Goal: Task Accomplishment & Management: Complete application form

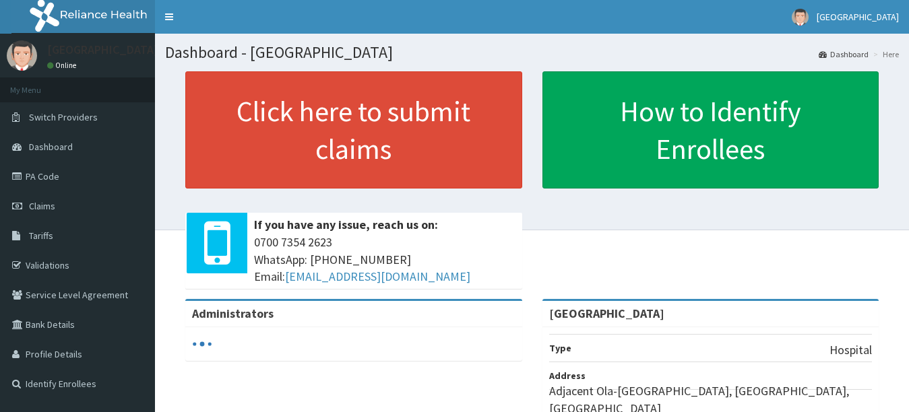
click at [104, 202] on link "Claims" at bounding box center [77, 206] width 155 height 30
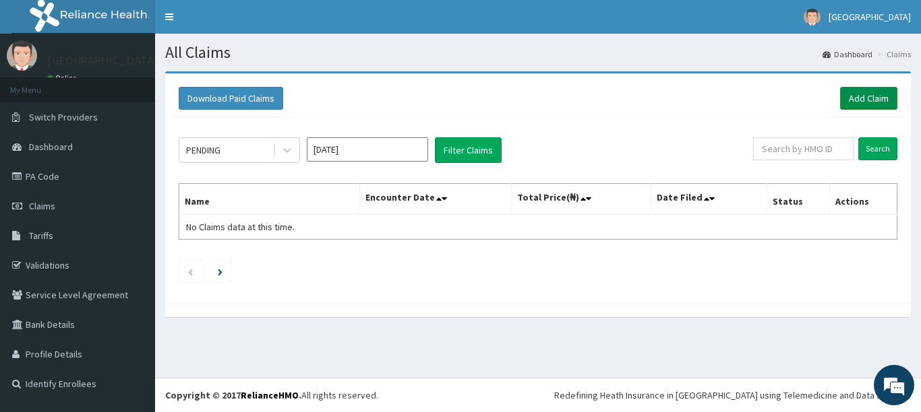
click at [873, 98] on link "Add Claim" at bounding box center [868, 98] width 57 height 23
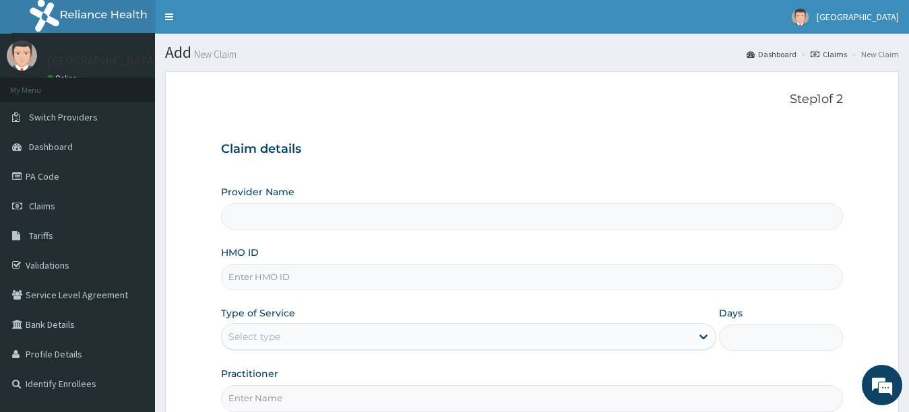
type input "[GEOGRAPHIC_DATA]"
click at [441, 284] on input "HMO ID" at bounding box center [532, 277] width 623 height 26
type input "EKI/"
click at [413, 280] on input "HMO ID" at bounding box center [532, 277] width 623 height 26
type input "EKI/10316/B"
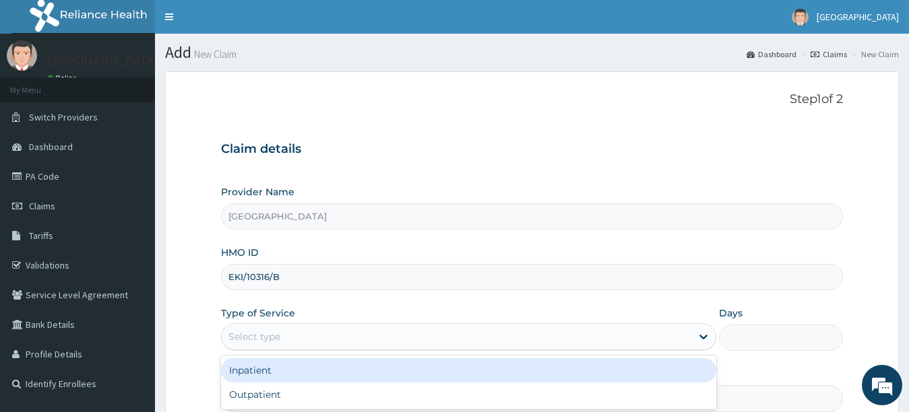
click at [338, 332] on div "Select type" at bounding box center [457, 337] width 470 height 22
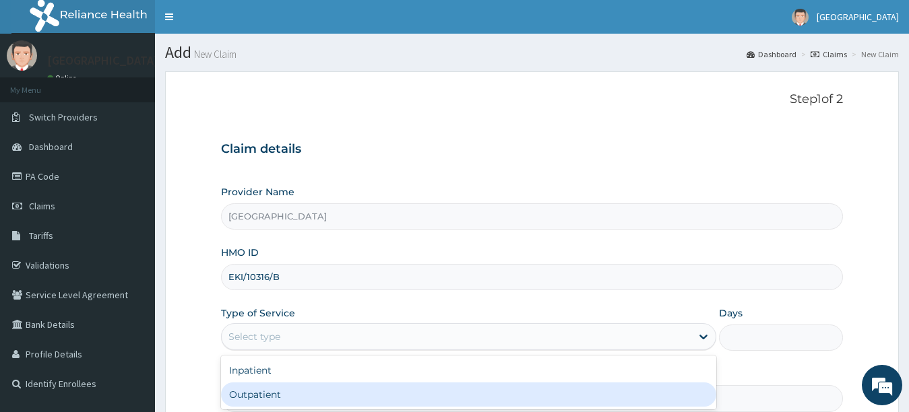
click at [312, 391] on div "Outpatient" at bounding box center [469, 395] width 496 height 24
type input "1"
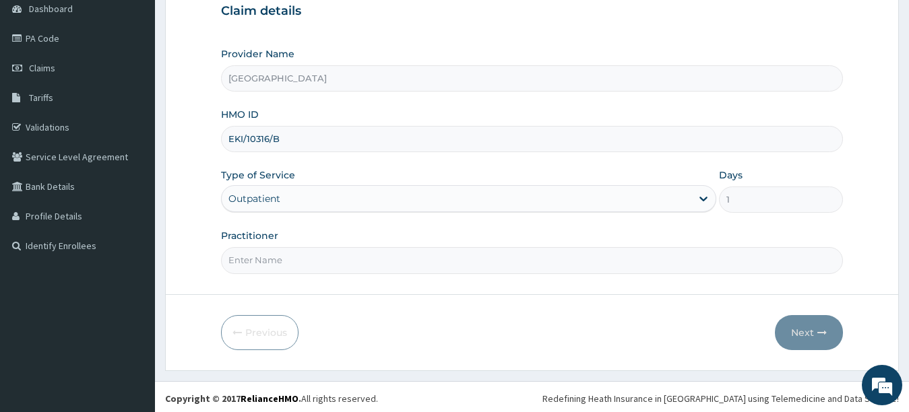
scroll to position [142, 0]
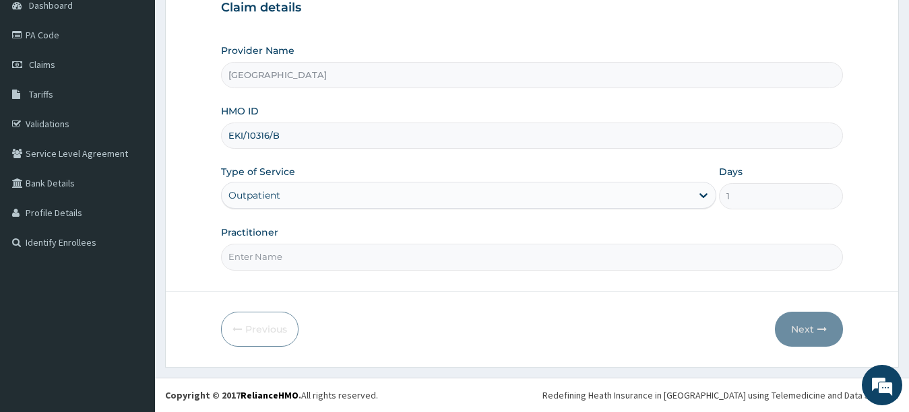
click at [596, 245] on input "Practitioner" at bounding box center [532, 257] width 623 height 26
type input "Dr [PERSON_NAME]"
click at [825, 329] on icon "button" at bounding box center [821, 329] width 9 height 9
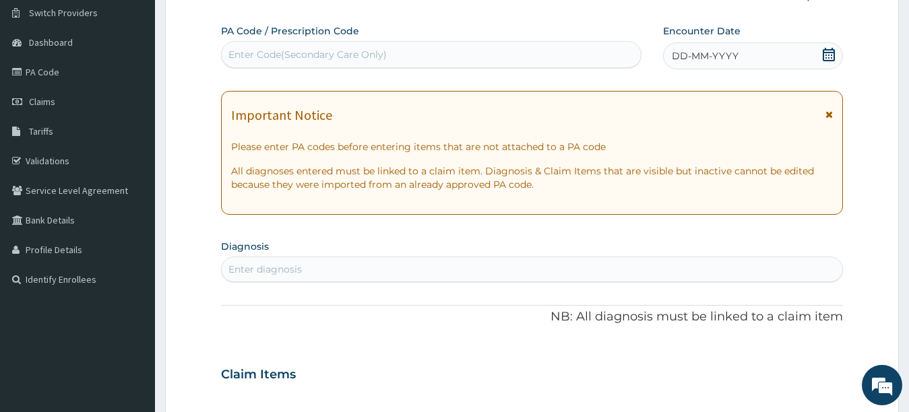
scroll to position [88, 0]
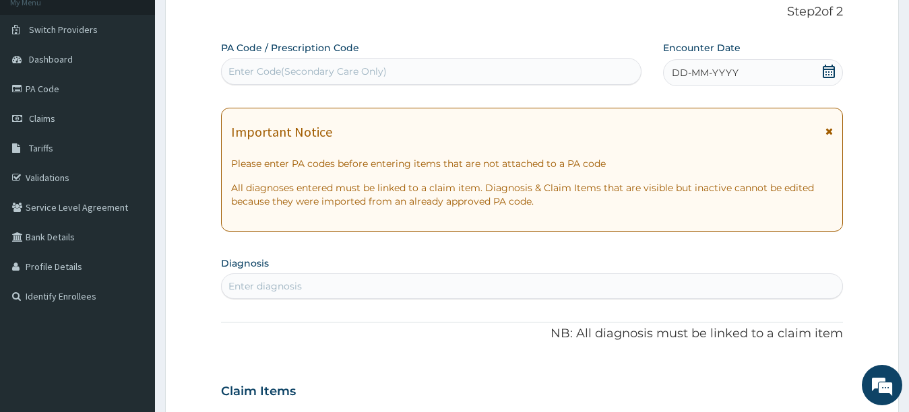
click at [827, 76] on icon at bounding box center [828, 71] width 13 height 13
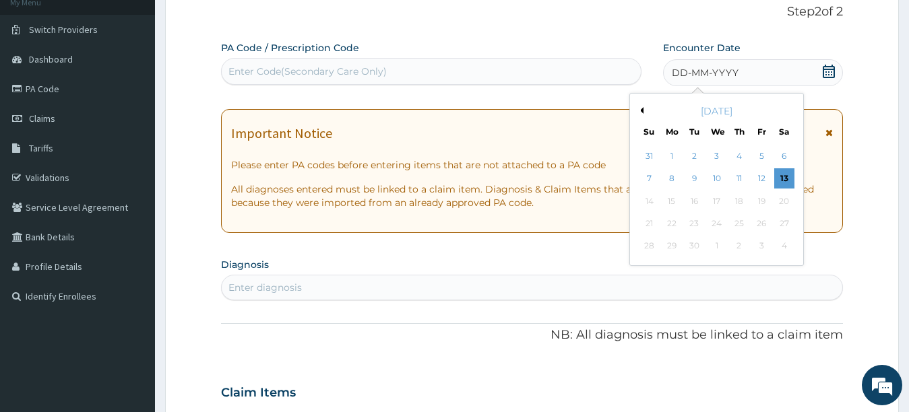
click at [644, 104] on div "September 2025" at bounding box center [717, 110] width 162 height 13
click at [642, 114] on div "September 2025" at bounding box center [717, 110] width 162 height 13
click at [642, 112] on button "Previous Month" at bounding box center [640, 110] width 7 height 7
click at [642, 111] on button "Previous Month" at bounding box center [640, 110] width 7 height 7
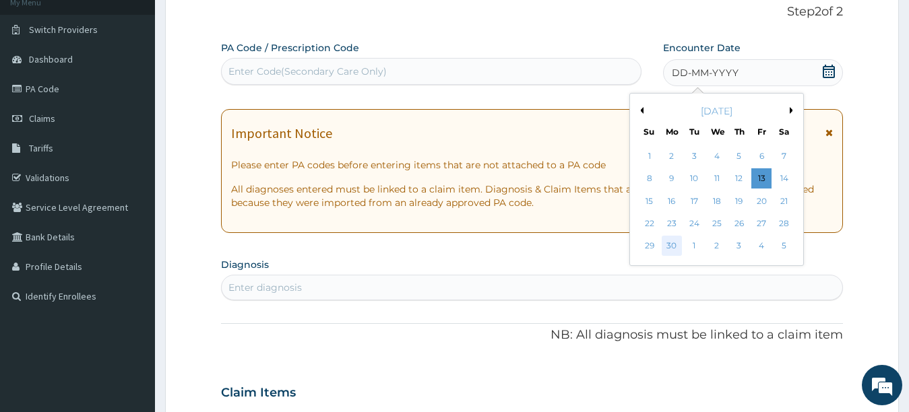
click at [670, 244] on div "30" at bounding box center [672, 247] width 20 height 20
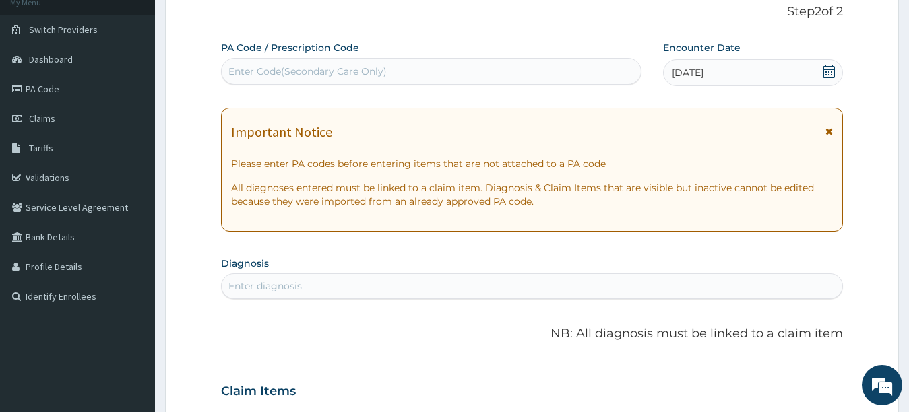
click at [582, 279] on div "Enter diagnosis" at bounding box center [532, 287] width 621 height 22
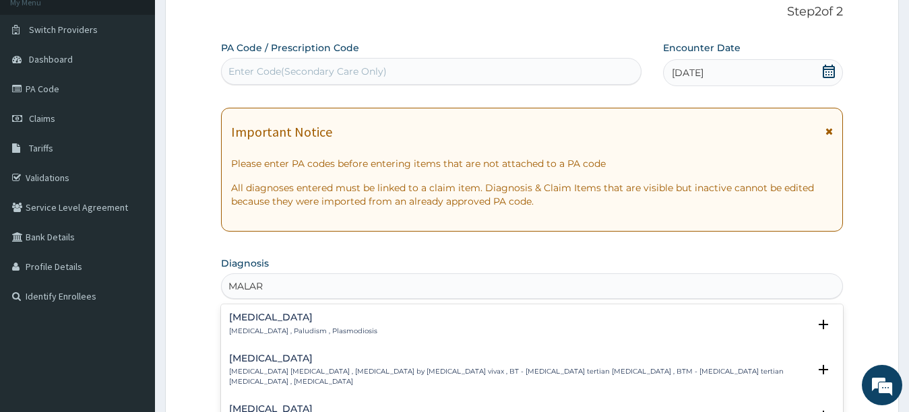
click at [323, 326] on div "Malaria Malaria , Paludism , Plasmodiosis" at bounding box center [303, 325] width 148 height 24
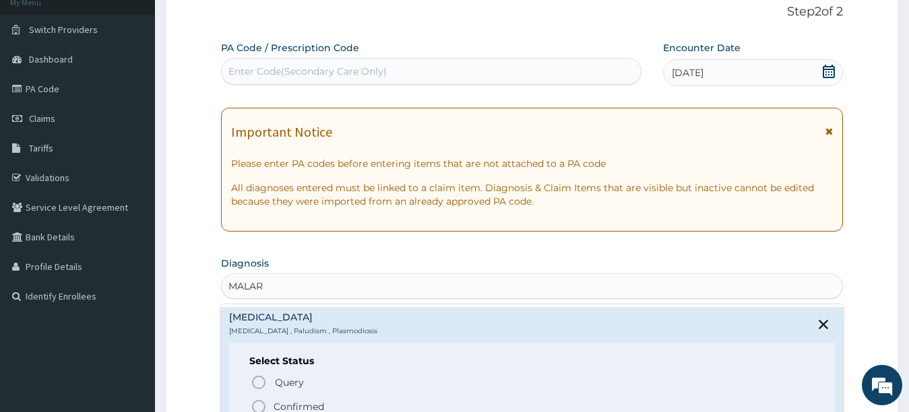
type input "MALAR"
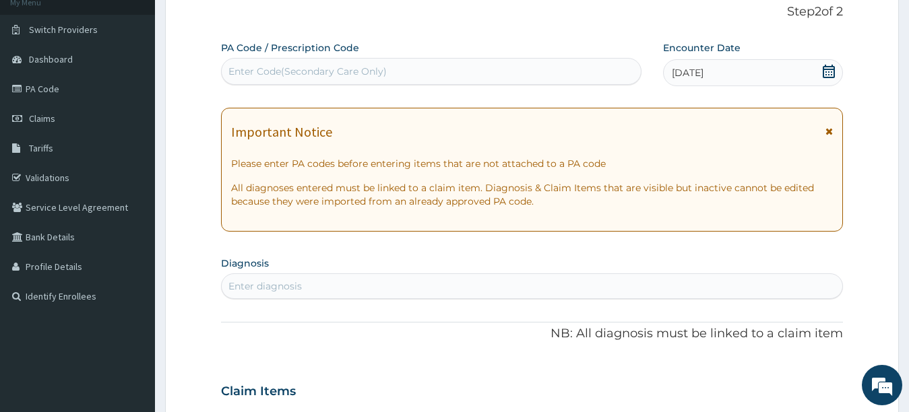
click at [644, 279] on div "Enter diagnosis" at bounding box center [532, 287] width 621 height 22
type input "MALA"
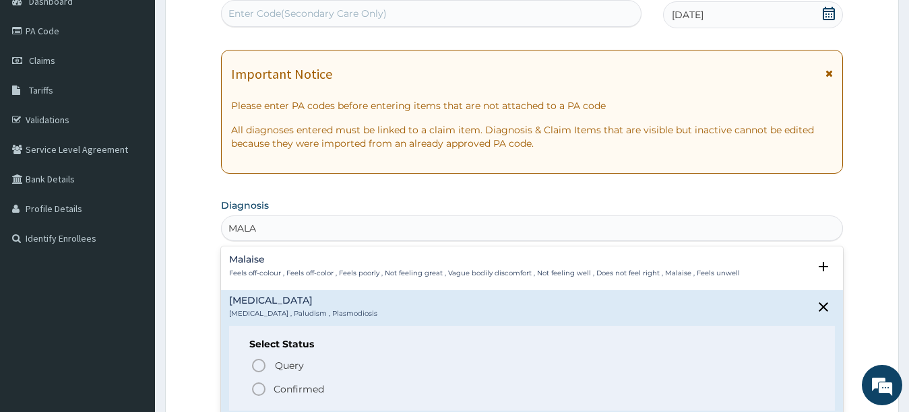
scroll to position [168, 0]
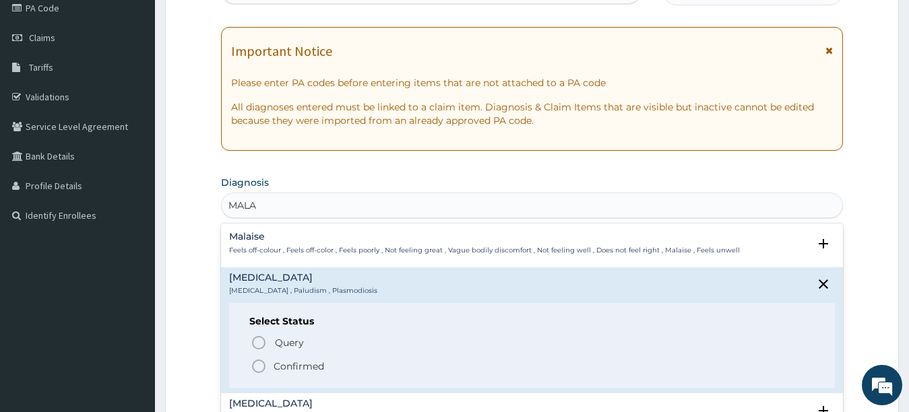
click at [256, 369] on icon "status option filled" at bounding box center [259, 367] width 16 height 16
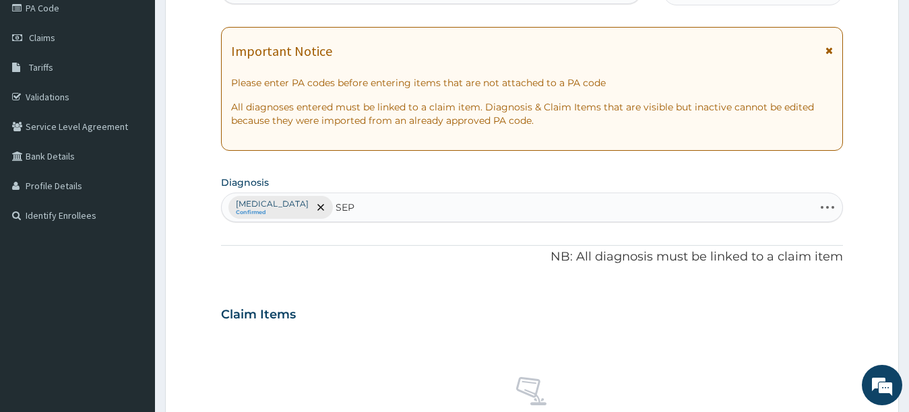
type input "SEPS"
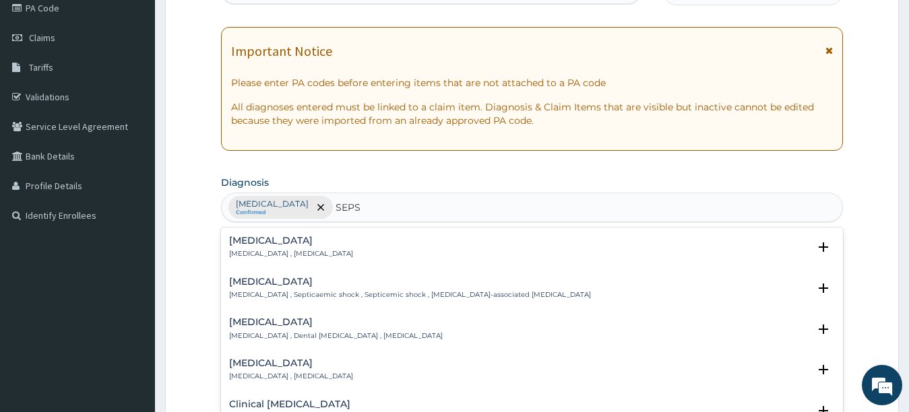
click at [264, 253] on p "[MEDICAL_DATA] , [MEDICAL_DATA]" at bounding box center [291, 253] width 124 height 9
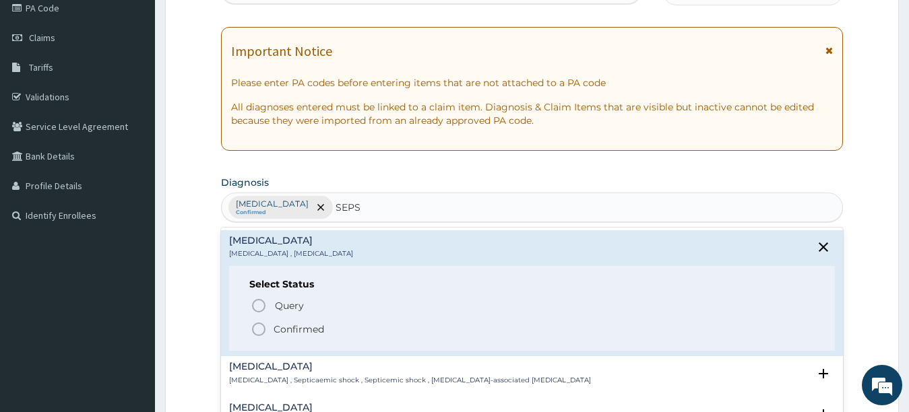
click at [256, 327] on icon "status option filled" at bounding box center [259, 329] width 16 height 16
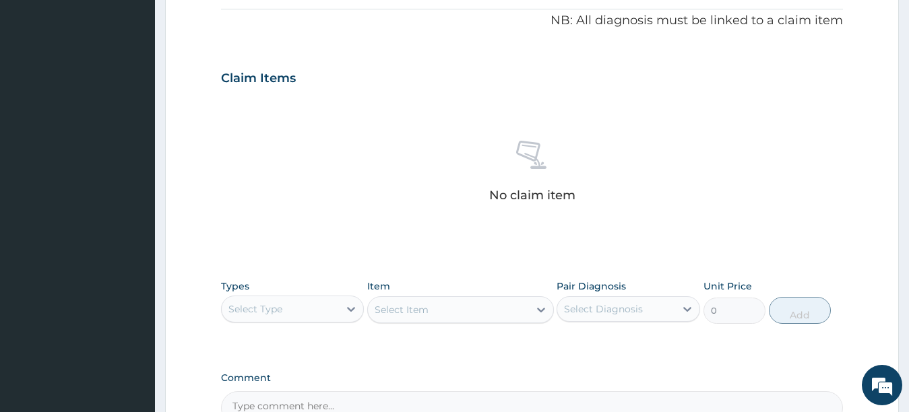
scroll to position [411, 0]
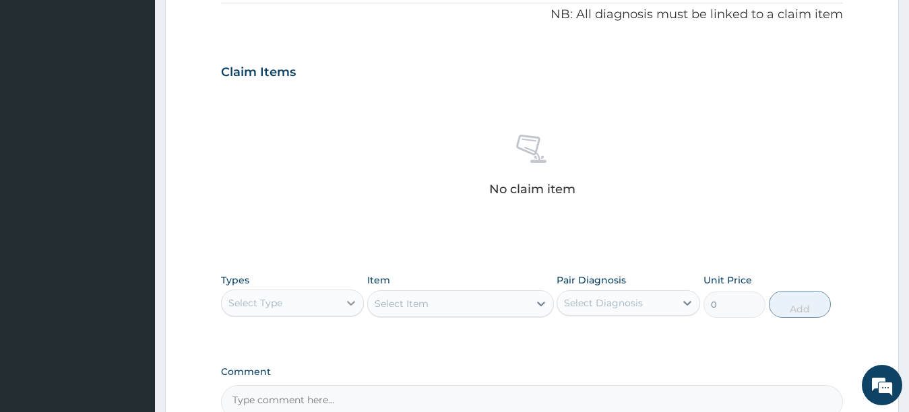
click at [344, 301] on icon at bounding box center [350, 303] width 13 height 13
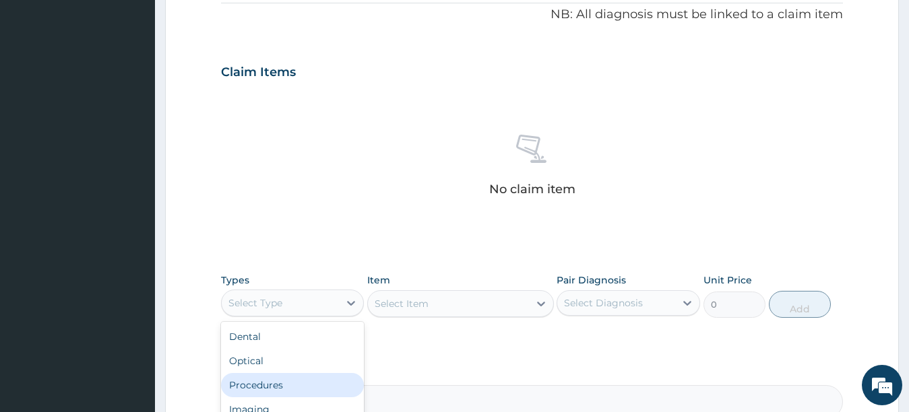
click at [317, 386] on div "Procedures" at bounding box center [293, 385] width 144 height 24
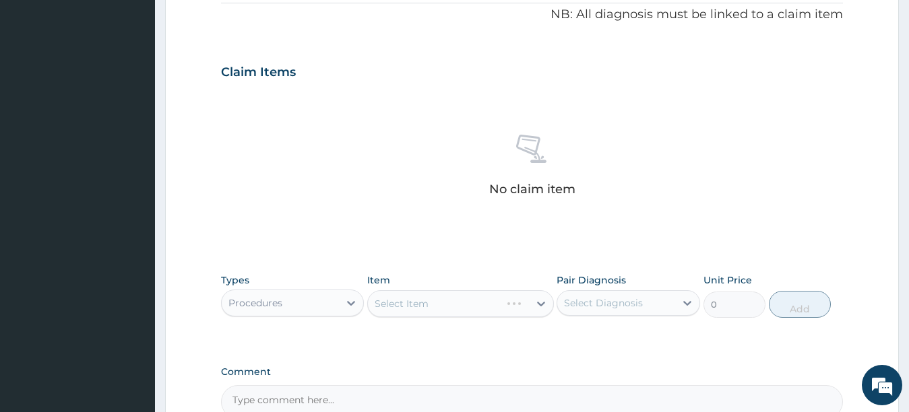
click at [470, 303] on div "Select Item" at bounding box center [460, 303] width 187 height 27
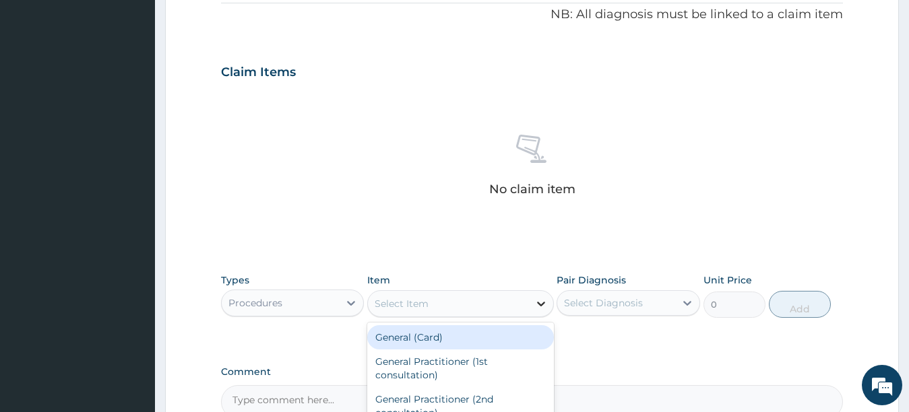
click at [542, 303] on icon at bounding box center [540, 303] width 13 height 13
click at [526, 342] on div "General (Card)" at bounding box center [460, 338] width 187 height 24
type input "1000"
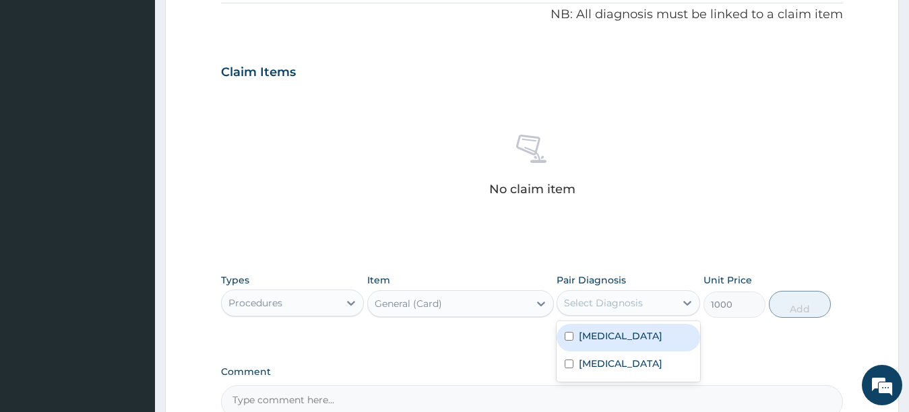
click at [656, 296] on div "Select Diagnosis" at bounding box center [616, 303] width 118 height 22
click at [646, 332] on div "[MEDICAL_DATA]" at bounding box center [629, 338] width 144 height 28
checkbox input "true"
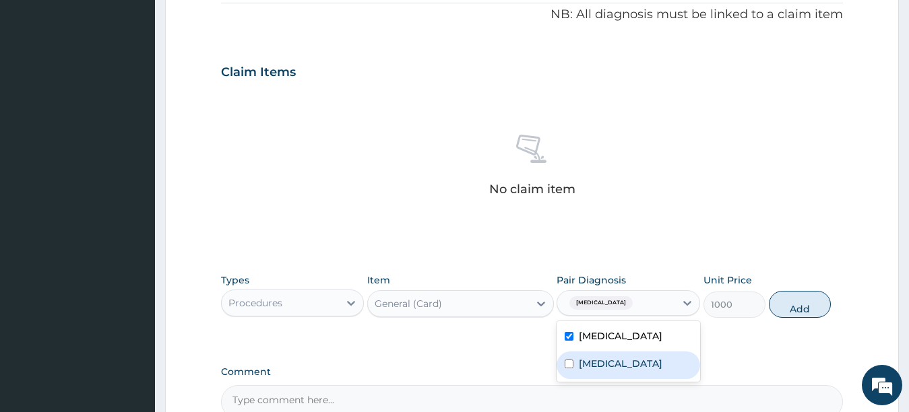
click at [638, 367] on div "[MEDICAL_DATA]" at bounding box center [629, 366] width 144 height 28
checkbox input "true"
click at [782, 309] on button "Add" at bounding box center [800, 304] width 62 height 27
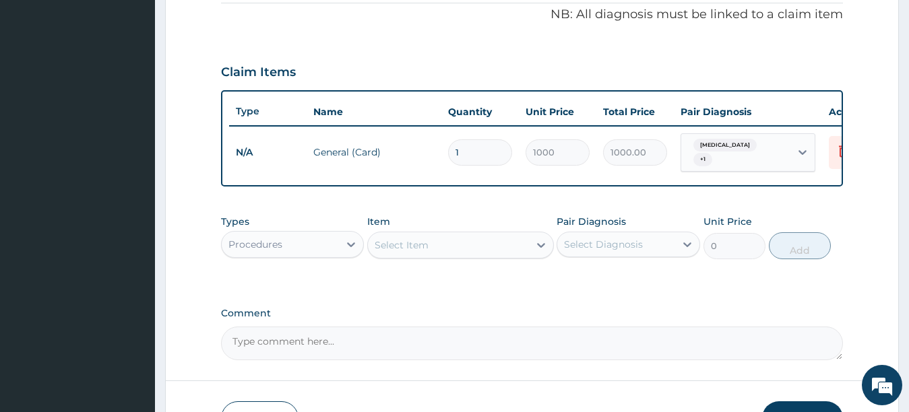
click at [427, 251] on div "Select Item" at bounding box center [402, 245] width 54 height 13
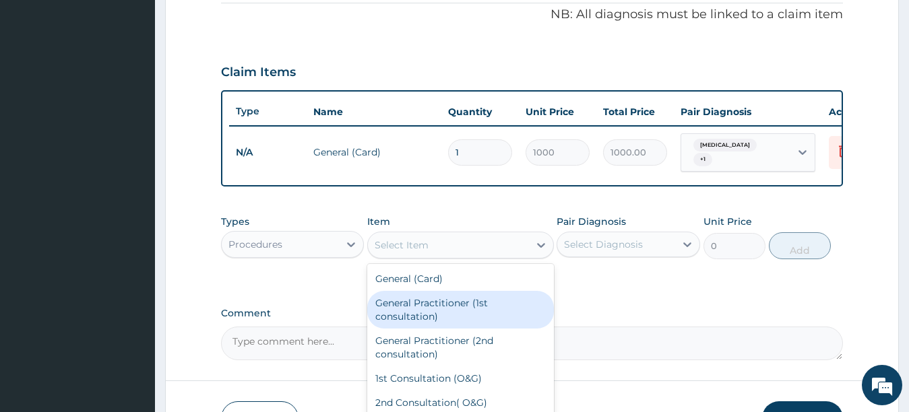
click at [410, 310] on div "General Practitioner (1st consultation)" at bounding box center [460, 310] width 187 height 38
type input "3000"
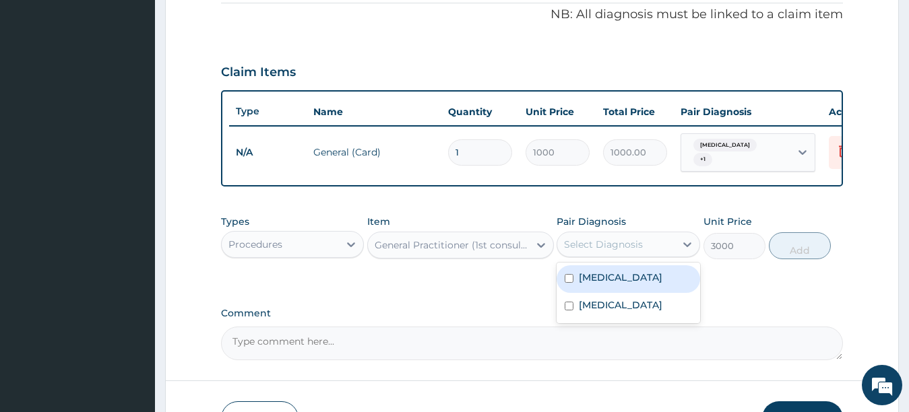
click at [572, 249] on div "Select Diagnosis" at bounding box center [603, 244] width 79 height 13
click at [567, 283] on input "checkbox" at bounding box center [569, 278] width 9 height 9
checkbox input "true"
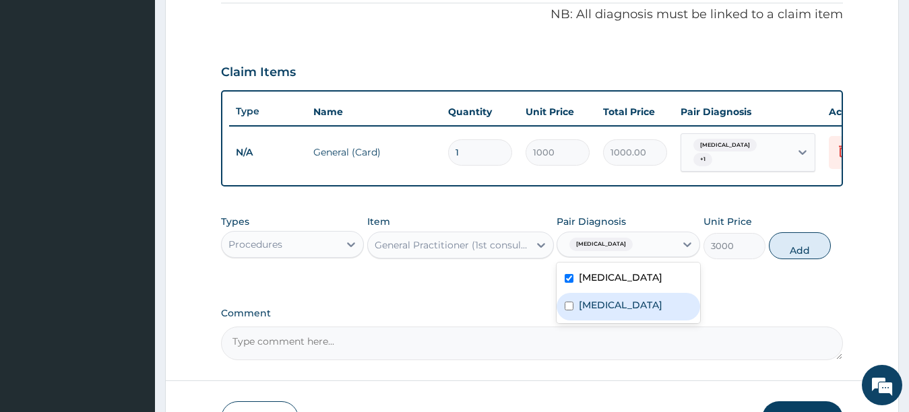
click at [566, 311] on input "checkbox" at bounding box center [569, 306] width 9 height 9
checkbox input "true"
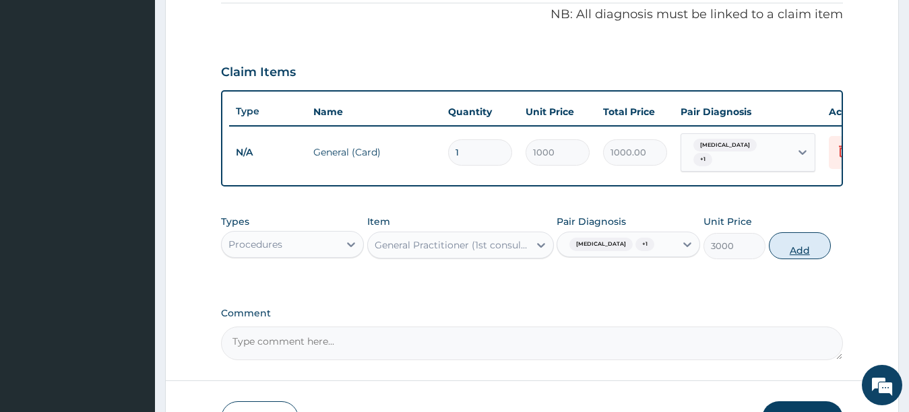
click at [823, 252] on button "Add" at bounding box center [800, 246] width 62 height 27
type input "0"
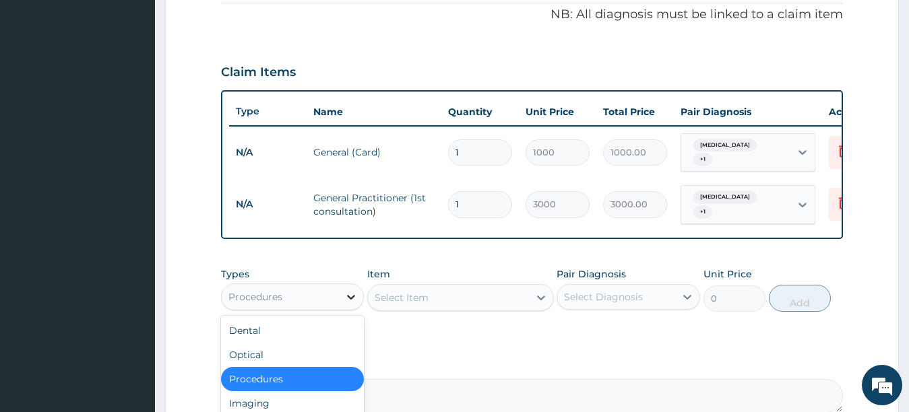
click at [340, 292] on div at bounding box center [351, 297] width 24 height 24
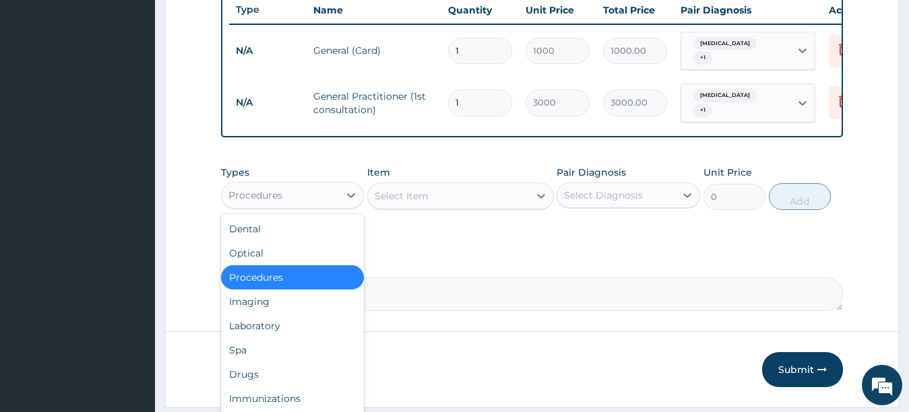
scroll to position [519, 0]
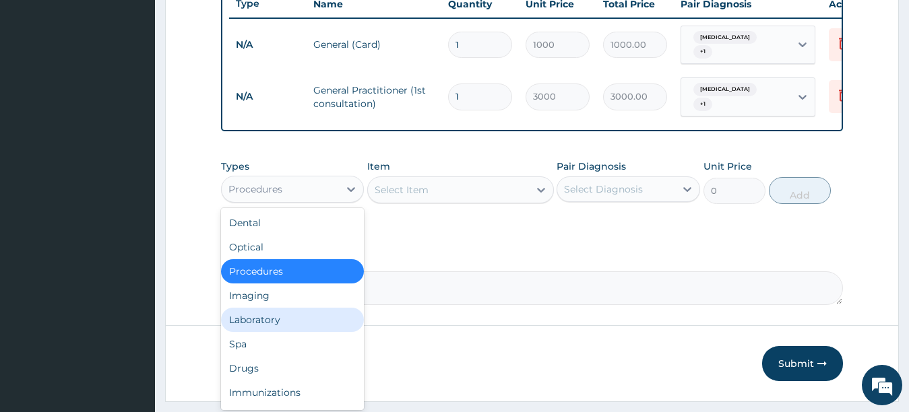
click at [280, 321] on div "Laboratory" at bounding box center [293, 320] width 144 height 24
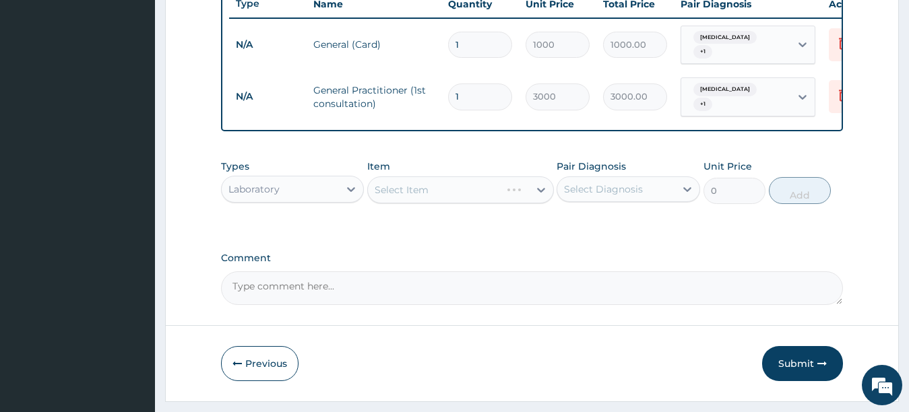
click at [453, 189] on div "Select Item" at bounding box center [460, 190] width 187 height 27
click at [531, 188] on div at bounding box center [541, 190] width 24 height 24
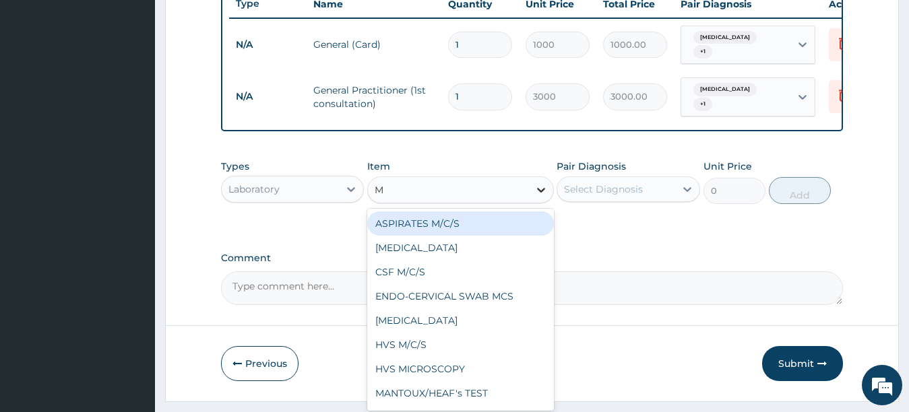
type input "MP"
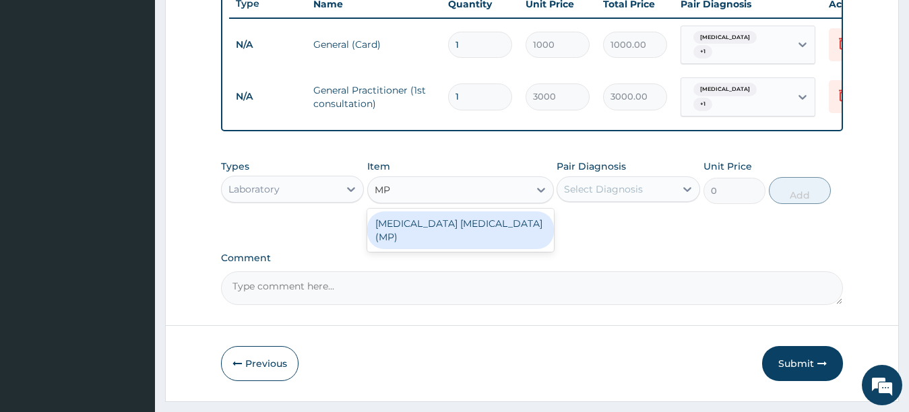
click at [512, 224] on div "MALARIA PARASITE (MP)" at bounding box center [460, 231] width 187 height 38
type input "1400"
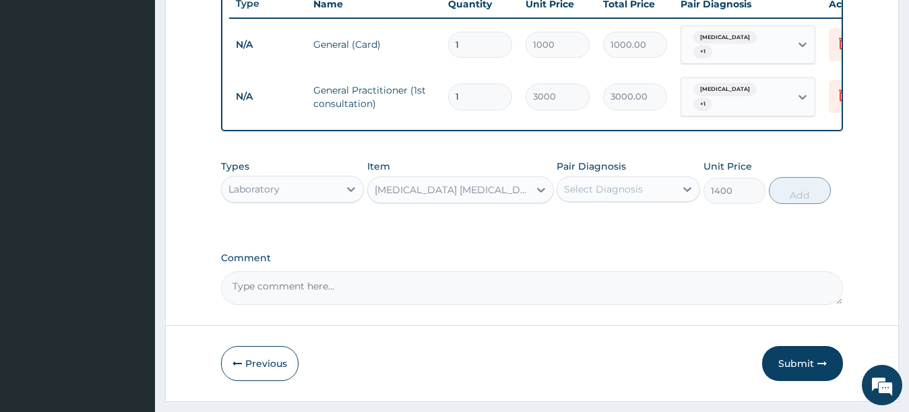
click at [596, 188] on div "Select Diagnosis" at bounding box center [603, 189] width 79 height 13
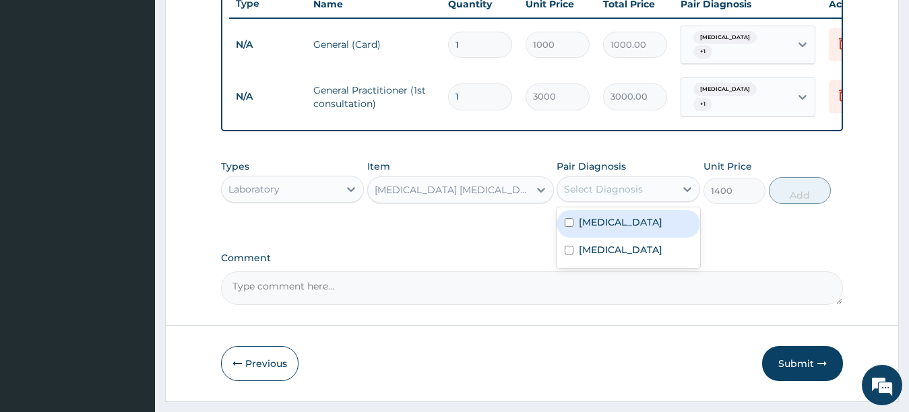
click at [582, 230] on div "Malaria" at bounding box center [629, 224] width 144 height 28
checkbox input "true"
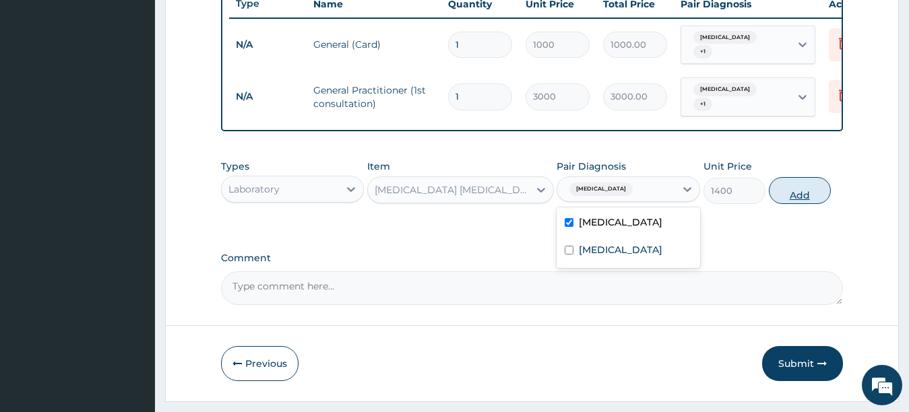
click at [799, 191] on button "Add" at bounding box center [800, 190] width 62 height 27
type input "0"
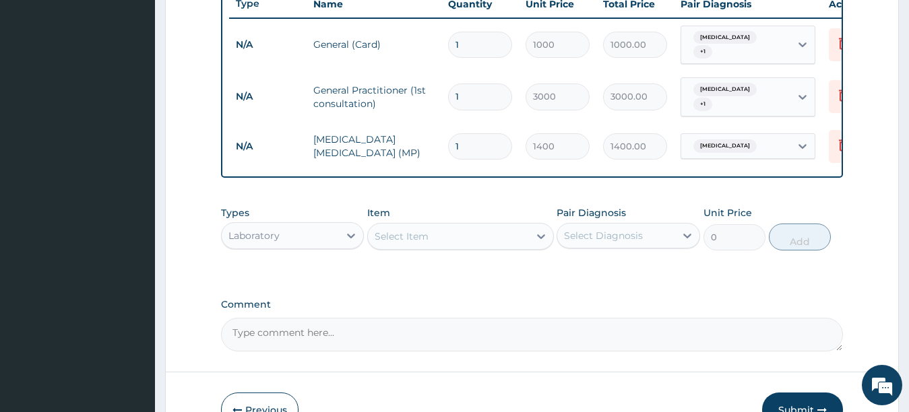
click at [491, 238] on div "Select Item" at bounding box center [448, 237] width 161 height 22
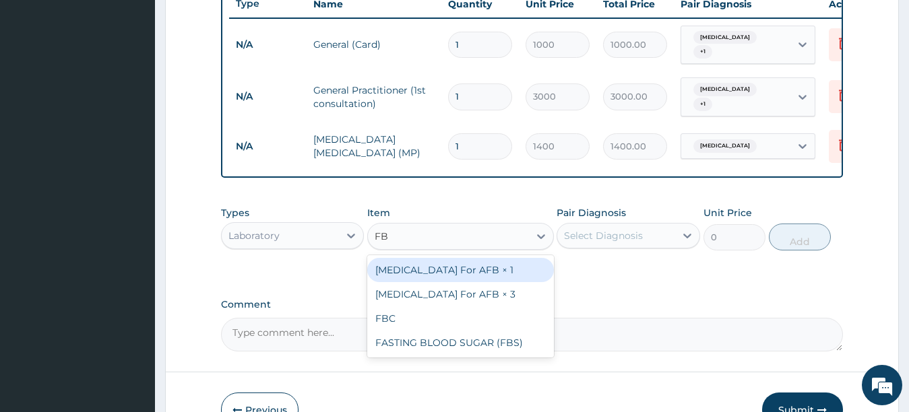
type input "FBC"
click at [477, 274] on div "FBC" at bounding box center [460, 270] width 187 height 24
type input "4000"
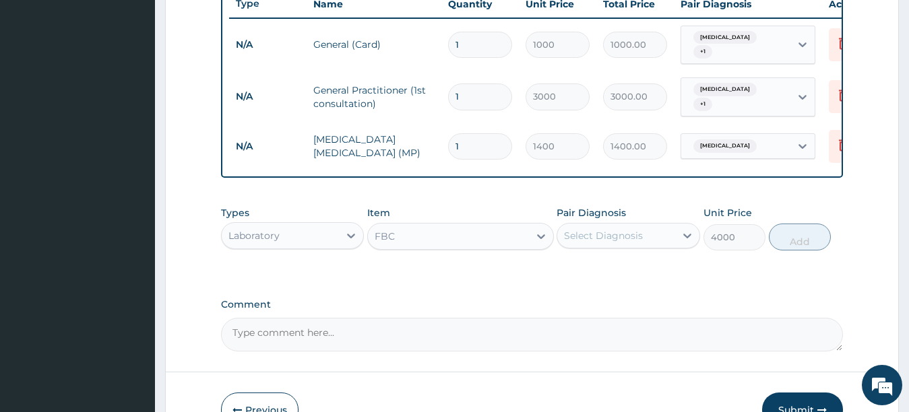
click at [576, 231] on div "Select Diagnosis" at bounding box center [603, 235] width 79 height 13
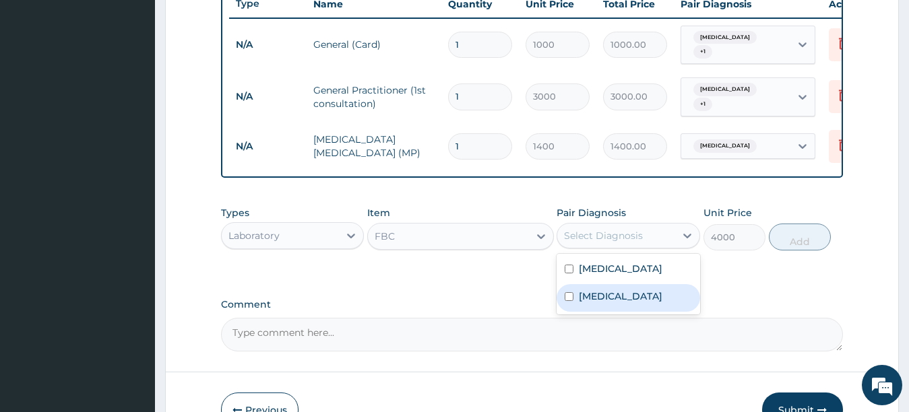
click at [565, 292] on input "checkbox" at bounding box center [569, 296] width 9 height 9
checkbox input "true"
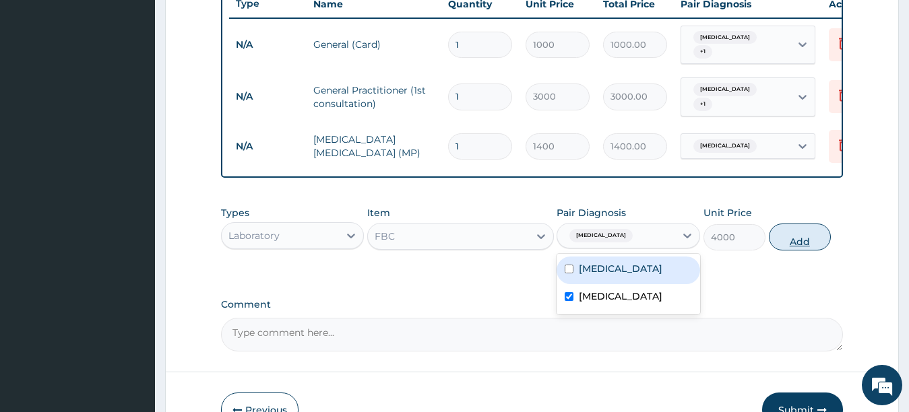
click at [781, 236] on button "Add" at bounding box center [800, 237] width 62 height 27
type input "0"
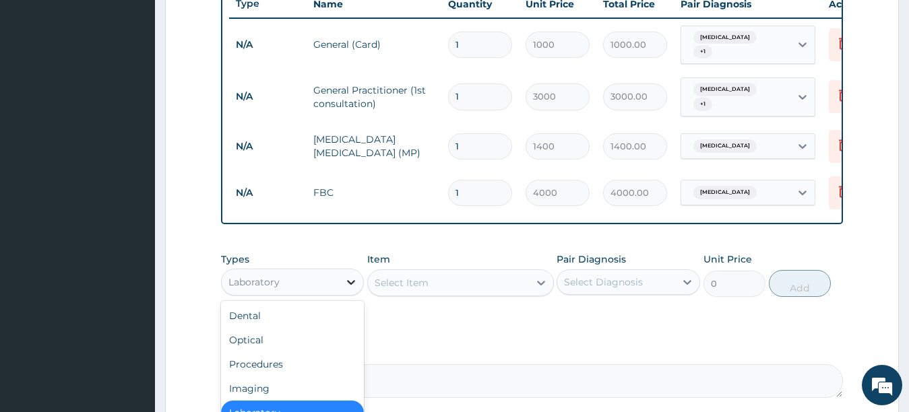
click at [350, 278] on icon at bounding box center [350, 282] width 13 height 13
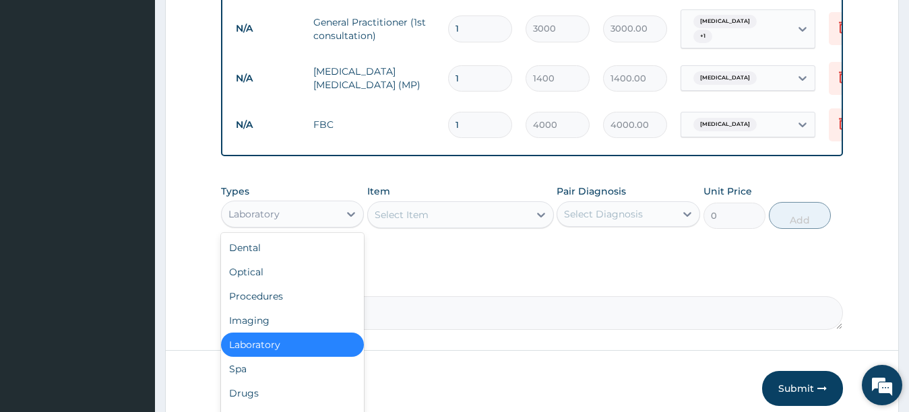
scroll to position [600, 0]
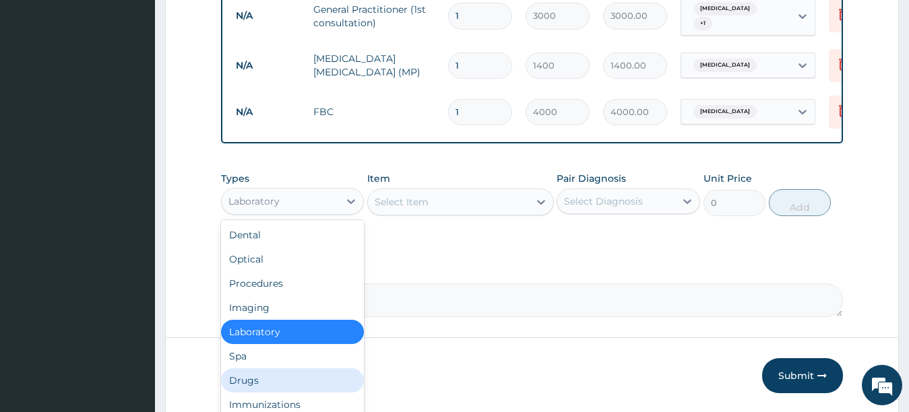
click at [304, 377] on div "Drugs" at bounding box center [293, 381] width 144 height 24
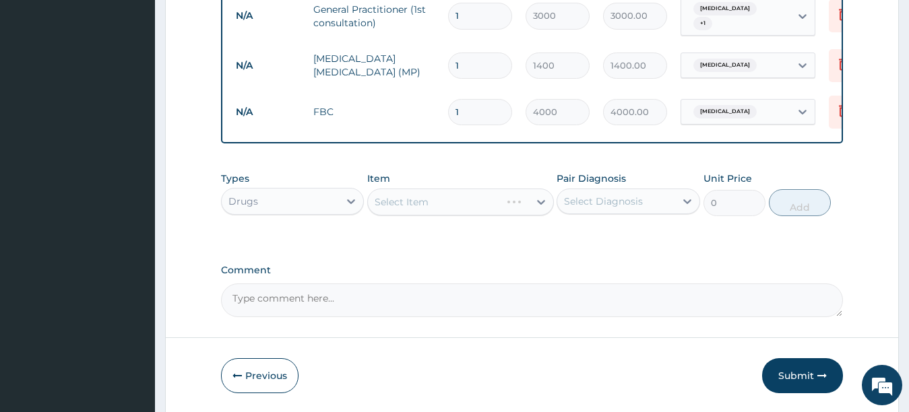
click at [475, 204] on div "Select Item" at bounding box center [460, 202] width 187 height 27
click at [542, 199] on icon at bounding box center [540, 201] width 13 height 13
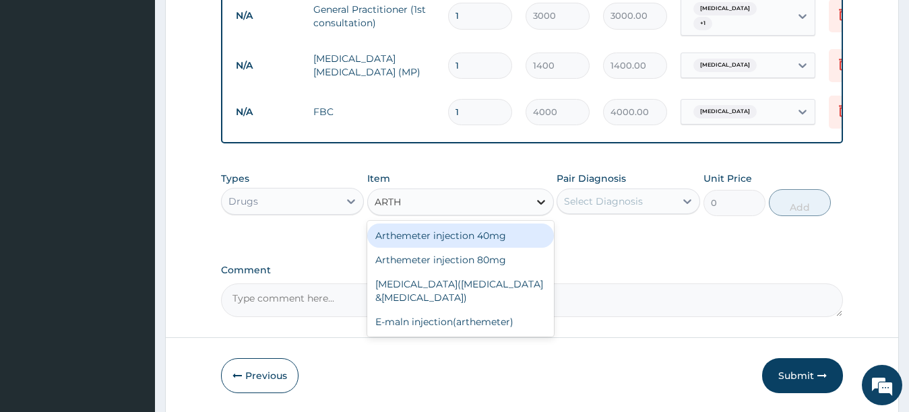
type input "ARTHE"
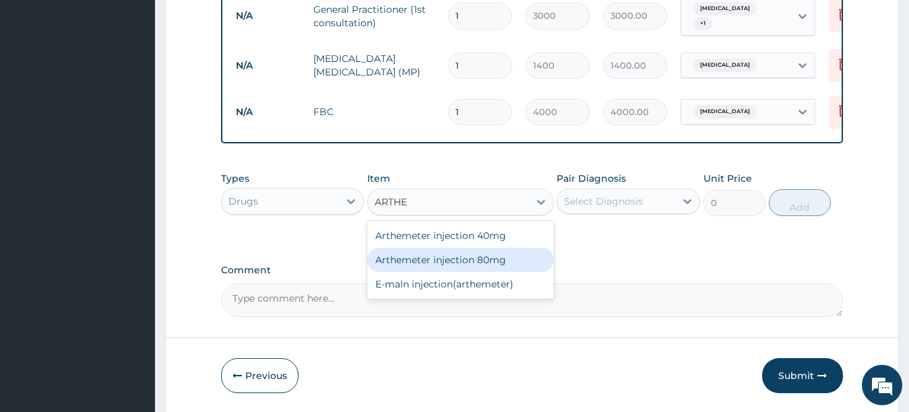
click at [516, 258] on div "Arthemeter injection 80mg" at bounding box center [460, 260] width 187 height 24
type input "504"
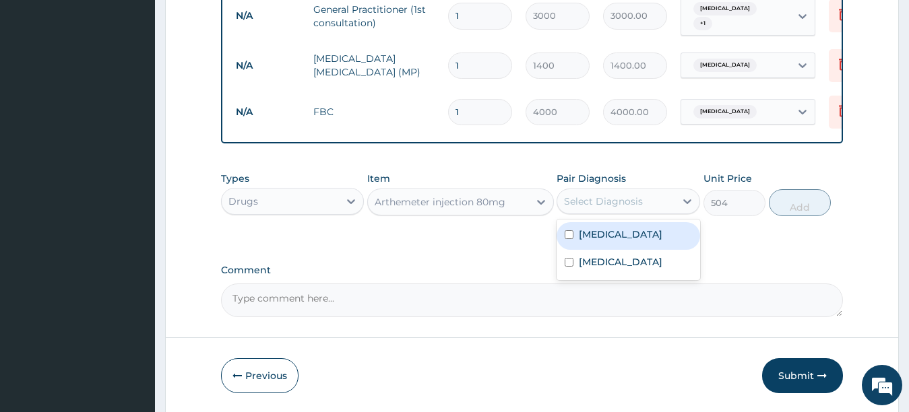
click at [636, 201] on div "Select Diagnosis" at bounding box center [603, 201] width 79 height 13
click at [624, 239] on div "Malaria" at bounding box center [629, 236] width 144 height 28
checkbox input "true"
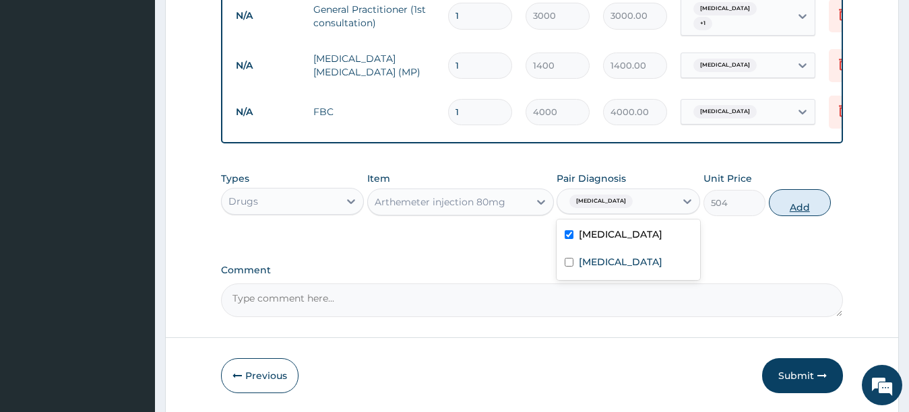
click at [797, 202] on button "Add" at bounding box center [800, 202] width 62 height 27
type input "0"
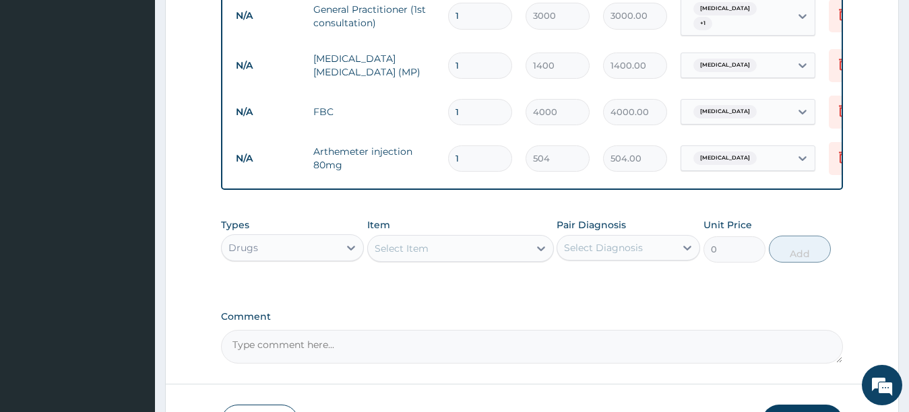
click at [470, 249] on div "Select Item" at bounding box center [448, 249] width 161 height 22
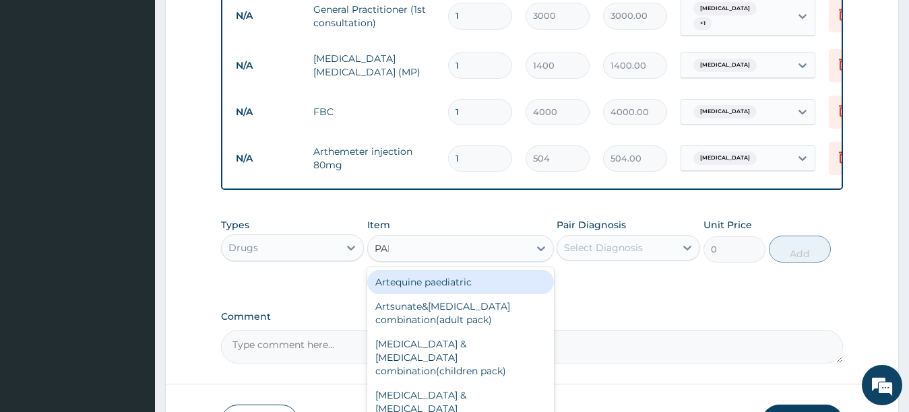
type input "PARA"
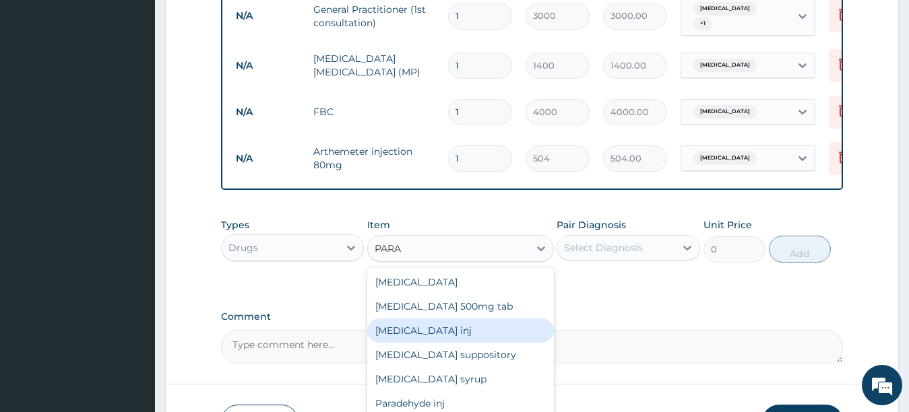
click at [425, 332] on div "Paracetamol inj" at bounding box center [460, 331] width 187 height 24
type input "180"
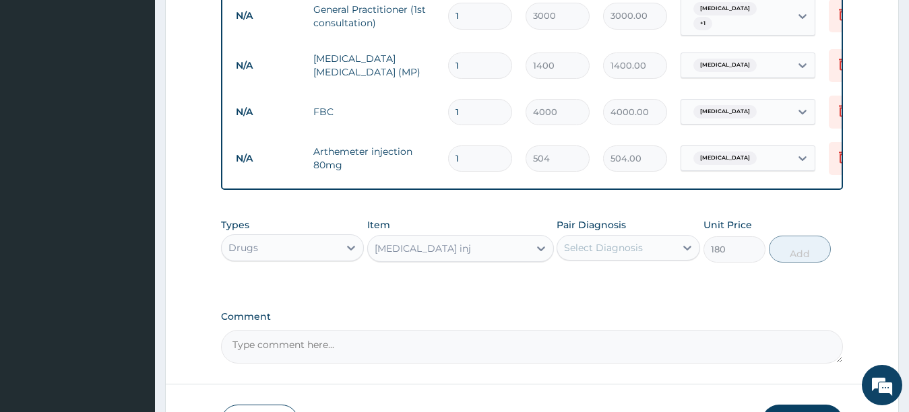
click at [626, 241] on div "Select Diagnosis" at bounding box center [603, 247] width 79 height 13
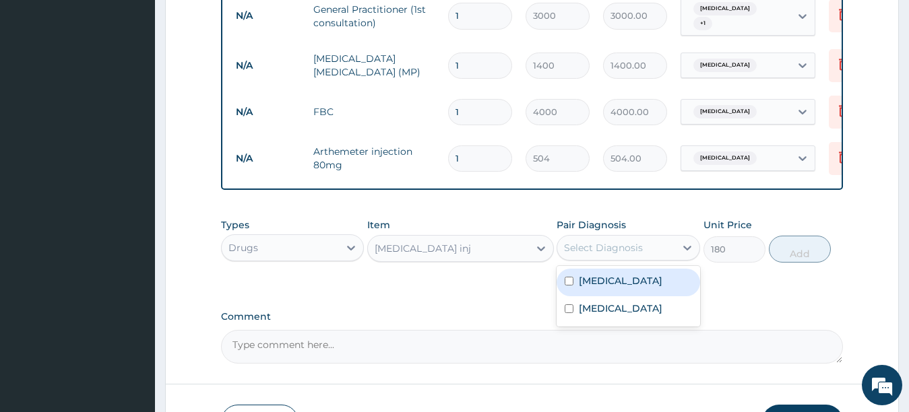
click at [605, 284] on label "Malaria" at bounding box center [621, 280] width 84 height 13
checkbox input "true"
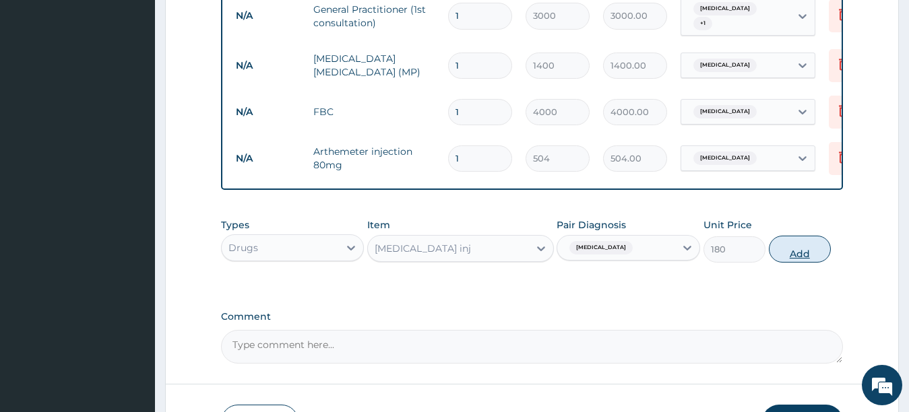
click at [789, 254] on button "Add" at bounding box center [800, 249] width 62 height 27
type input "0"
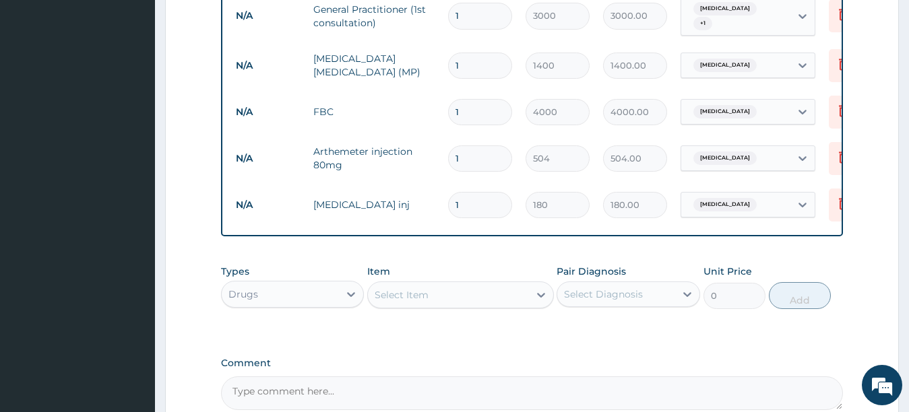
click at [456, 291] on div "Select Item" at bounding box center [448, 295] width 161 height 22
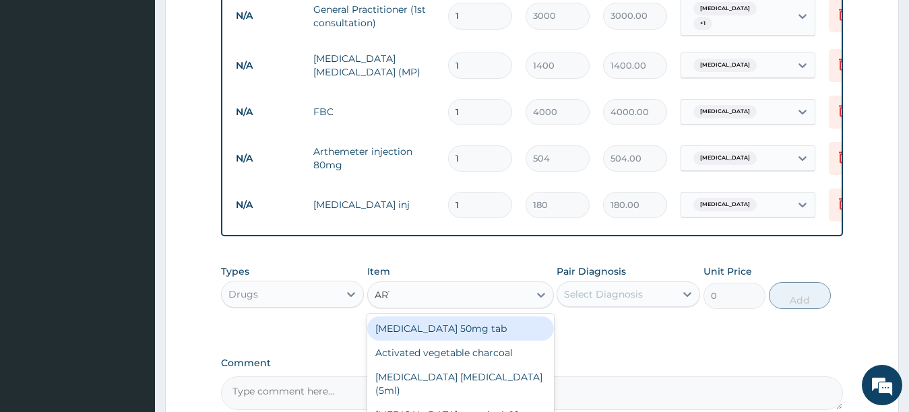
type input "ARTE"
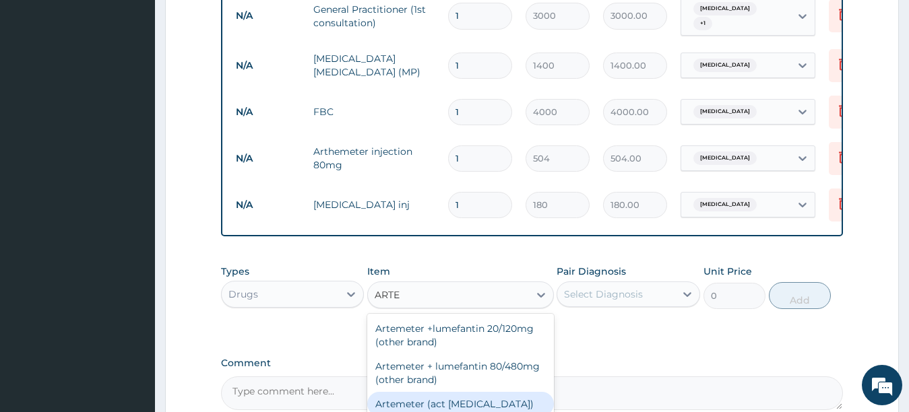
click at [415, 401] on div "Artemeter (act antimalarial)" at bounding box center [460, 404] width 187 height 24
type input "475.2"
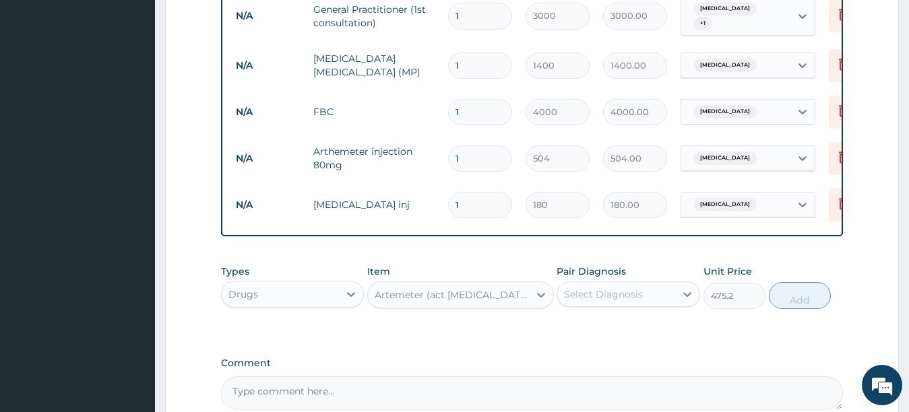
click at [603, 299] on div "Select Diagnosis" at bounding box center [603, 294] width 79 height 13
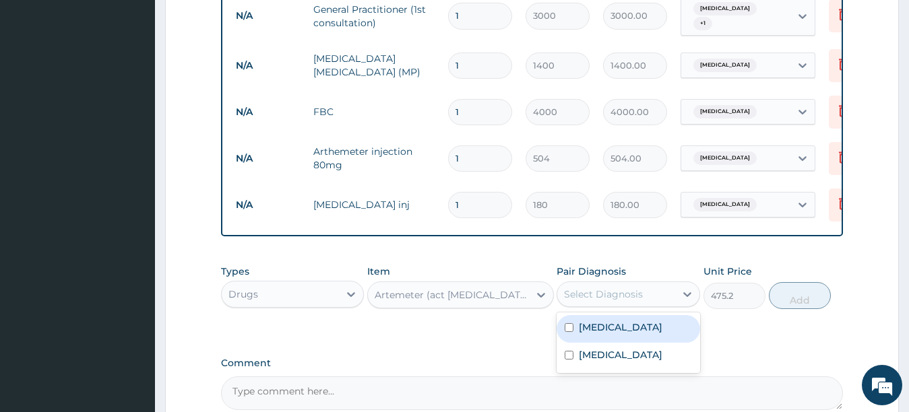
click at [593, 332] on label "Malaria" at bounding box center [621, 327] width 84 height 13
checkbox input "true"
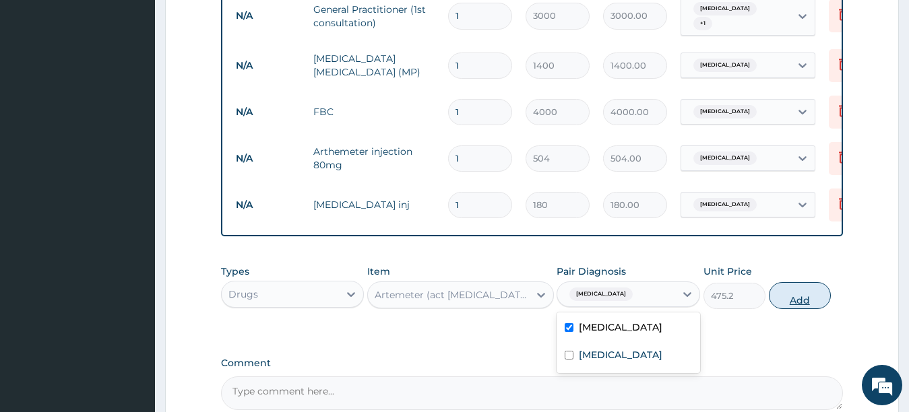
click at [774, 292] on button "Add" at bounding box center [800, 295] width 62 height 27
type input "0"
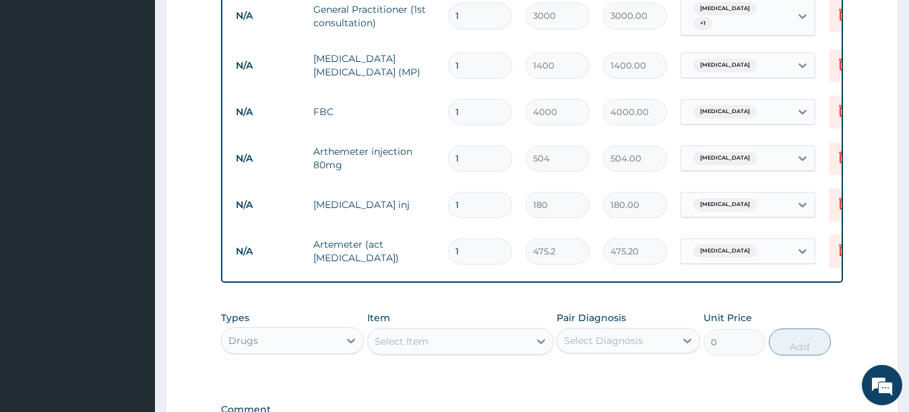
click at [495, 349] on div "Select Item" at bounding box center [448, 342] width 161 height 22
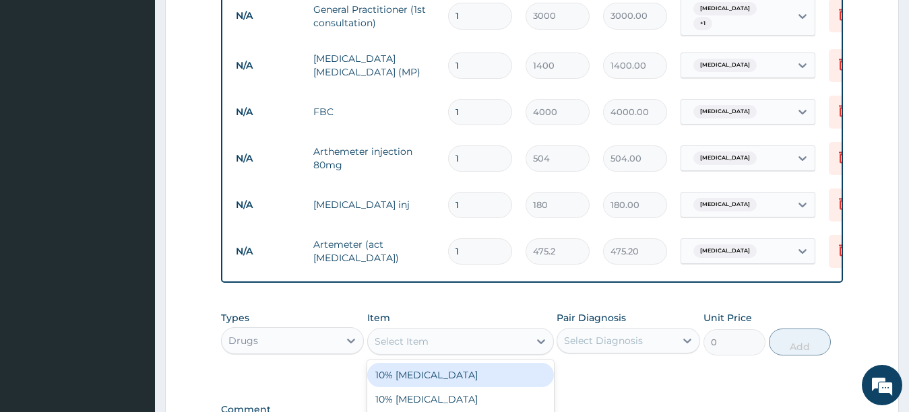
click at [497, 336] on div "Select Item" at bounding box center [448, 342] width 161 height 22
type input "AMO"
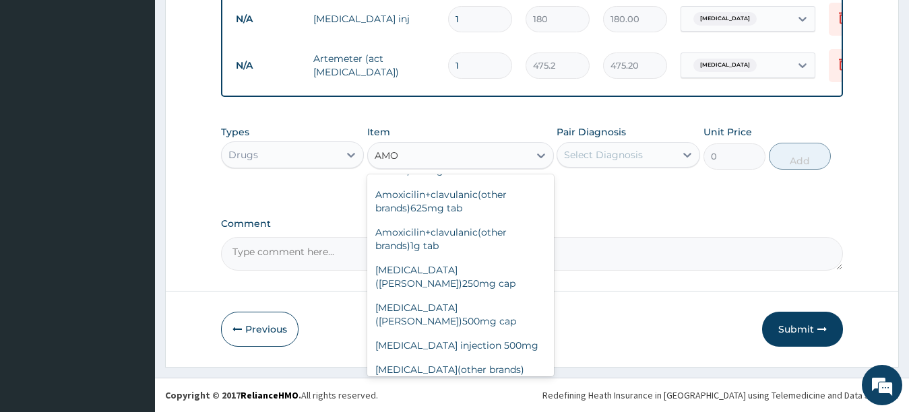
scroll to position [81, 0]
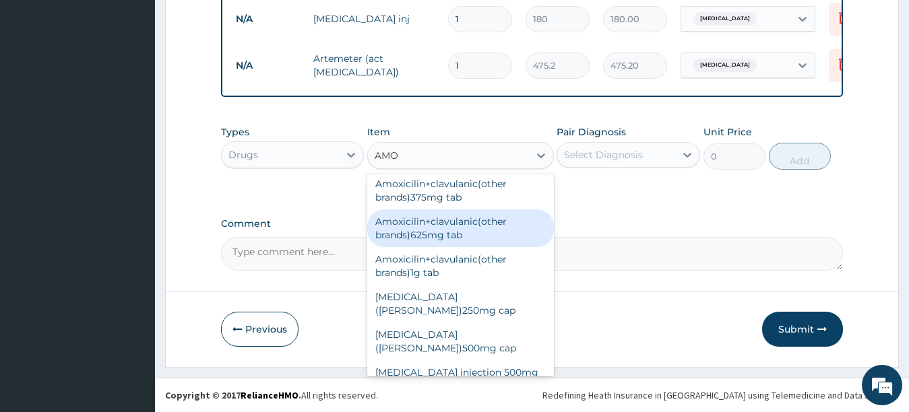
click at [461, 226] on div "Amoxicilin+clavulanic(other brands)625mg tab" at bounding box center [460, 229] width 187 height 38
type input "223.2"
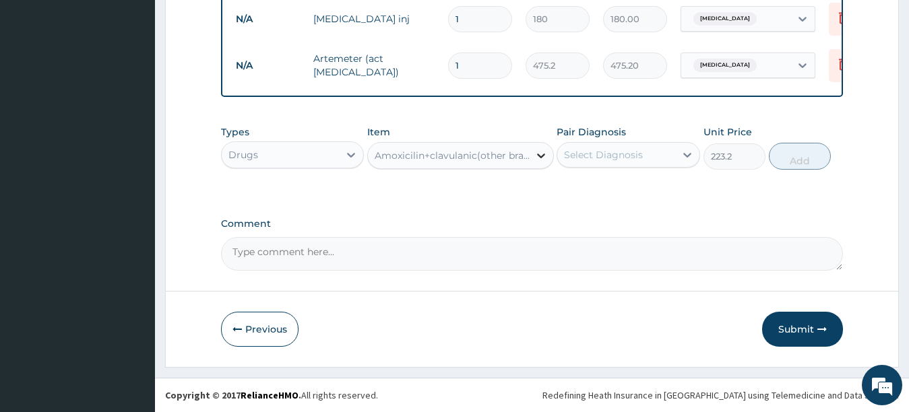
click at [536, 152] on icon at bounding box center [540, 155] width 13 height 13
type input "AMOXIC"
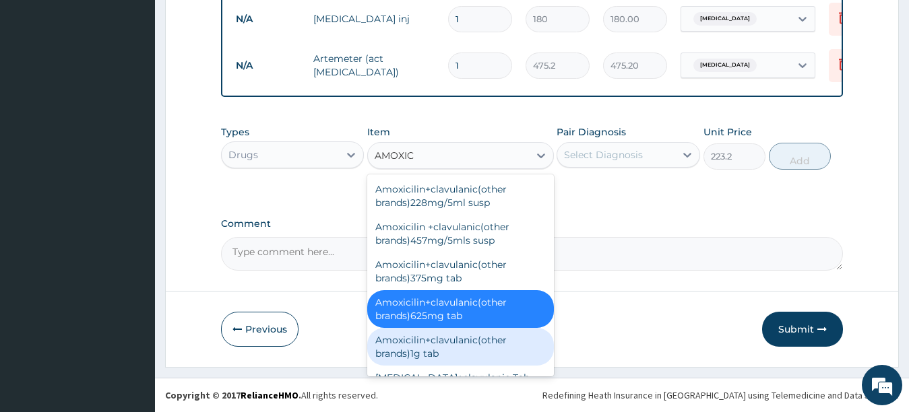
click at [526, 350] on div "Amoxicilin+clavulanic(other brands)1g tab" at bounding box center [460, 347] width 187 height 38
type input "230.4"
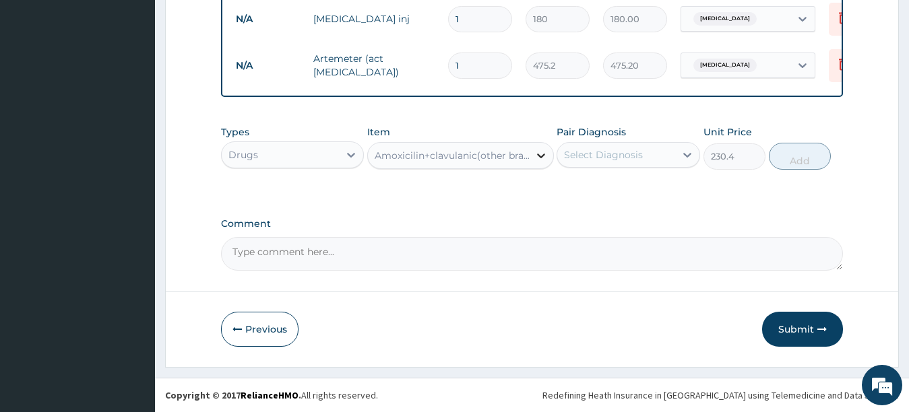
click at [541, 152] on icon at bounding box center [540, 155] width 13 height 13
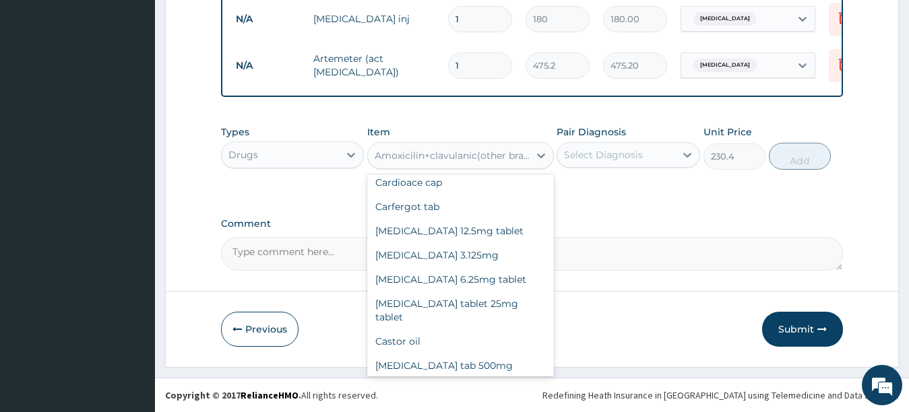
scroll to position [7458, 0]
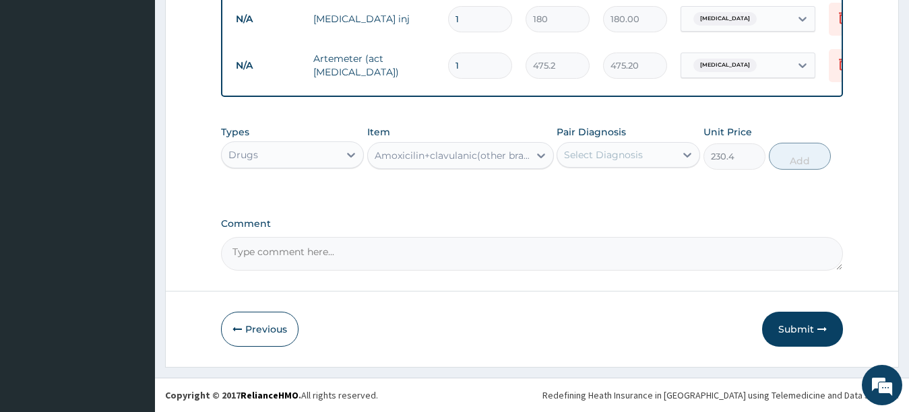
click at [469, 156] on div "Amoxicilin+clavulanic(other brands)1g tab" at bounding box center [453, 155] width 156 height 13
click at [520, 155] on div "Amoxicilin+clavulanic(other brands)1g tab" at bounding box center [453, 155] width 156 height 13
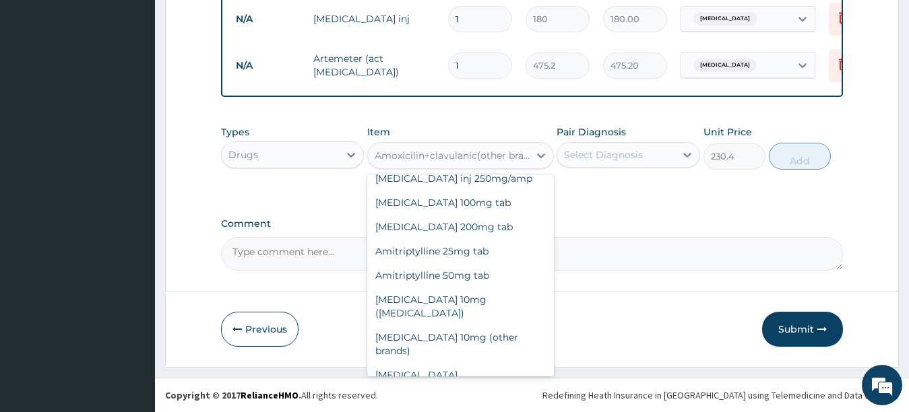
scroll to position [2216, 0]
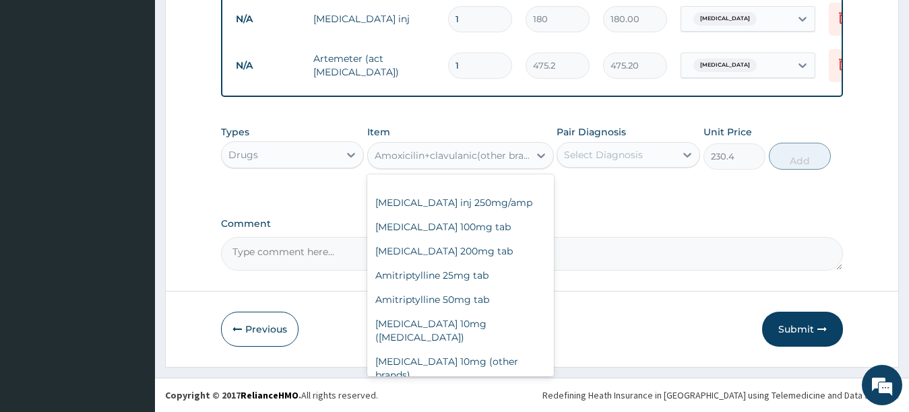
click at [503, 145] on div "Amoxicilin+clavulanic(other brands)1g tab" at bounding box center [448, 156] width 161 height 22
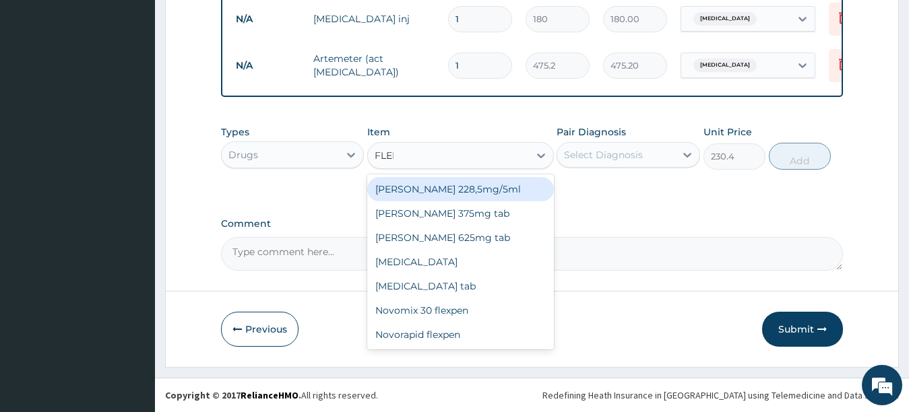
type input "FLEMM"
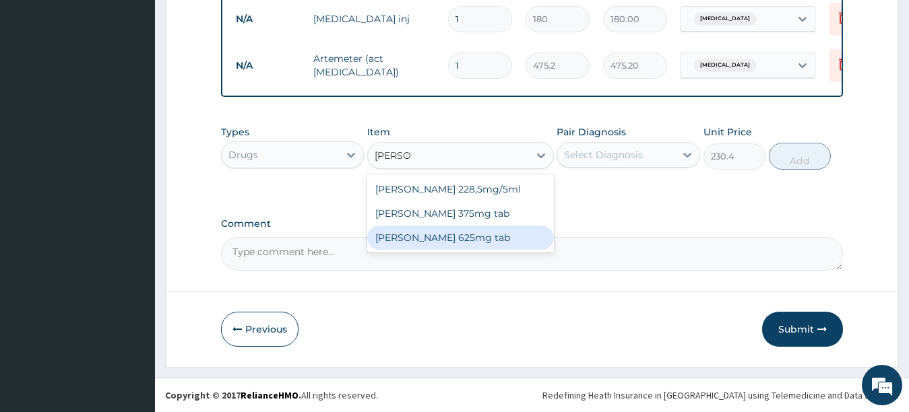
click at [478, 239] on div "Flemming 625mg tab" at bounding box center [460, 238] width 187 height 24
type input "259.2"
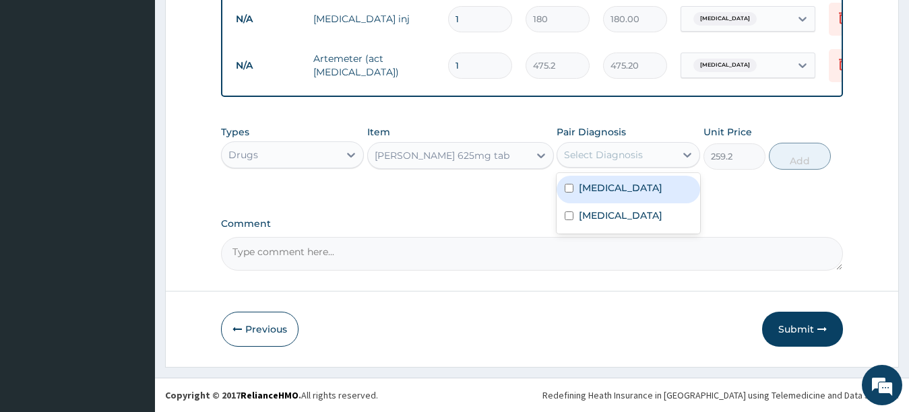
click at [645, 149] on div "Select Diagnosis" at bounding box center [616, 155] width 118 height 22
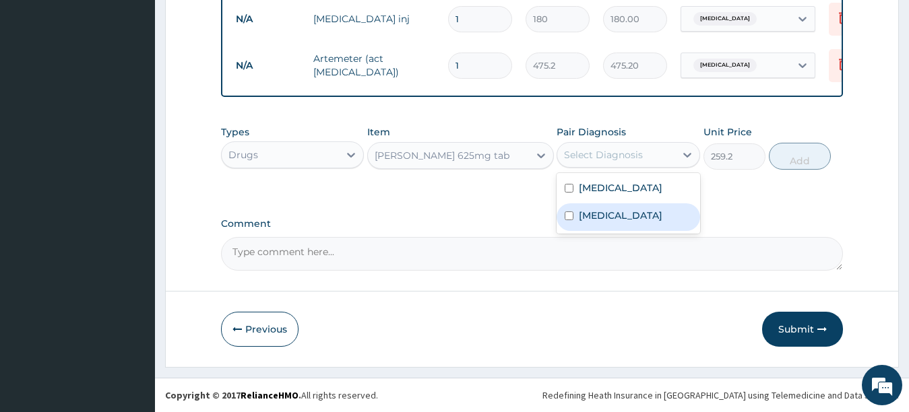
click at [629, 214] on div "Sepsis" at bounding box center [629, 218] width 144 height 28
checkbox input "true"
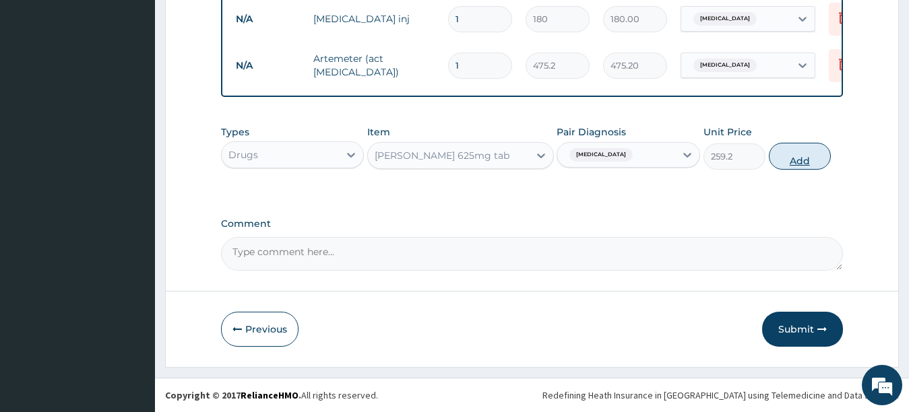
click at [805, 157] on button "Add" at bounding box center [800, 156] width 62 height 27
type input "0"
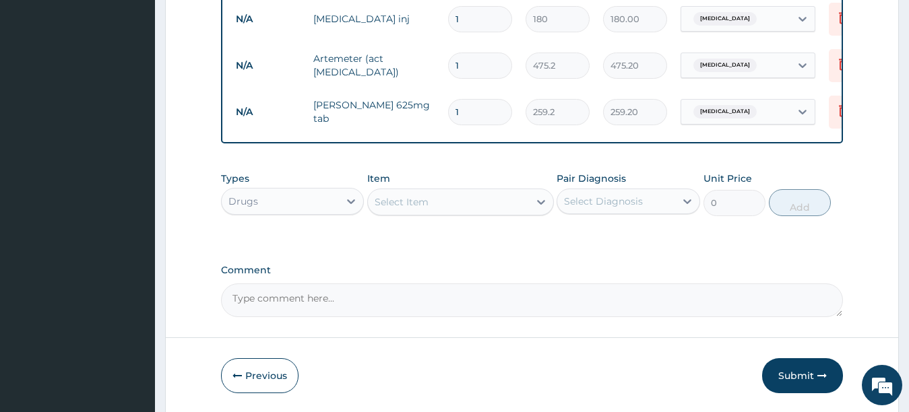
type input "0.00"
click at [501, 199] on div "Select Item" at bounding box center [448, 202] width 161 height 22
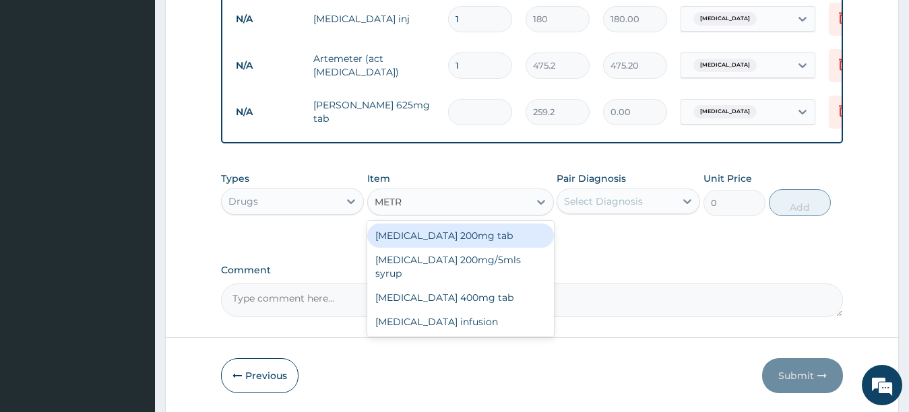
type input "METRO"
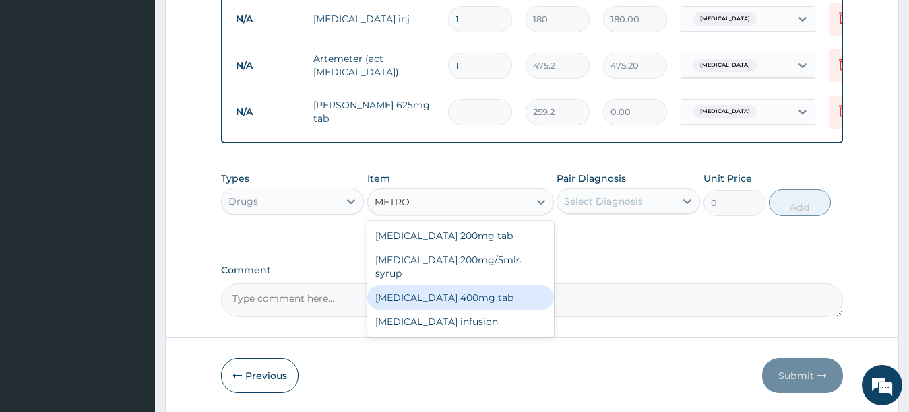
click at [475, 286] on div "Metronidazole 400mg tab" at bounding box center [460, 298] width 187 height 24
type input "50.4"
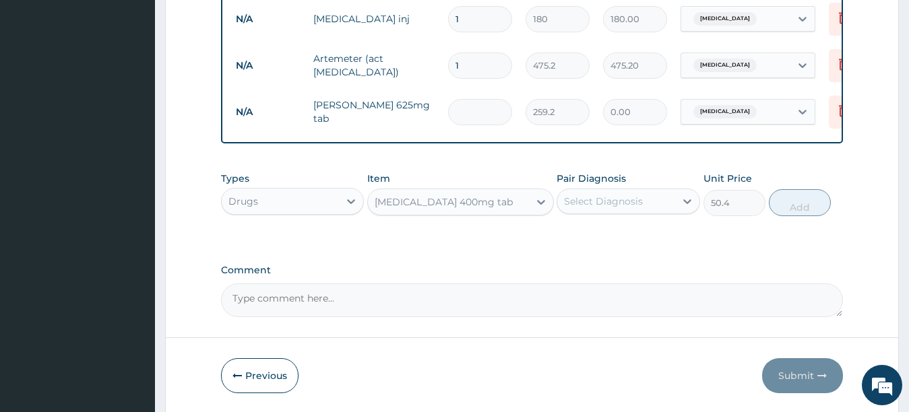
click at [620, 198] on div "Select Diagnosis" at bounding box center [603, 201] width 79 height 13
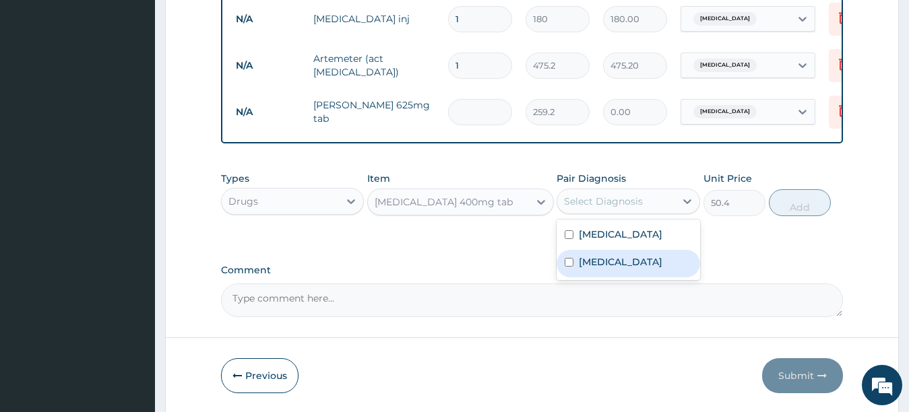
click at [615, 264] on div "Sepsis" at bounding box center [629, 264] width 144 height 28
checkbox input "true"
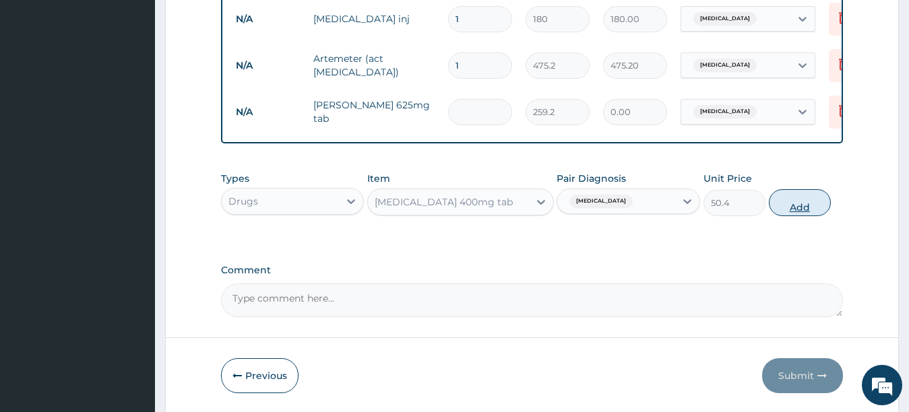
click at [792, 208] on button "Add" at bounding box center [800, 202] width 62 height 27
type input "0"
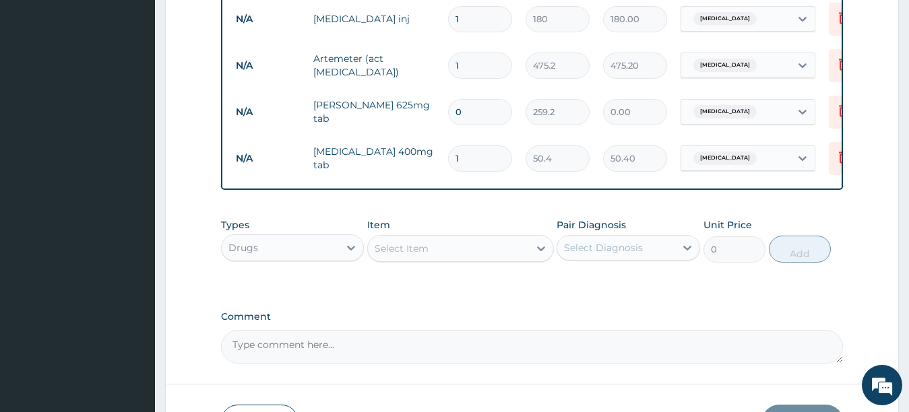
click at [493, 239] on div "Select Item" at bounding box center [448, 249] width 161 height 22
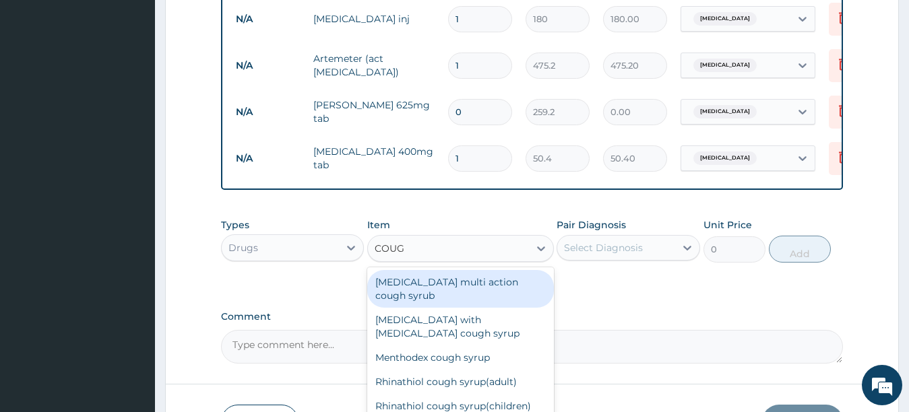
type input "COUGH"
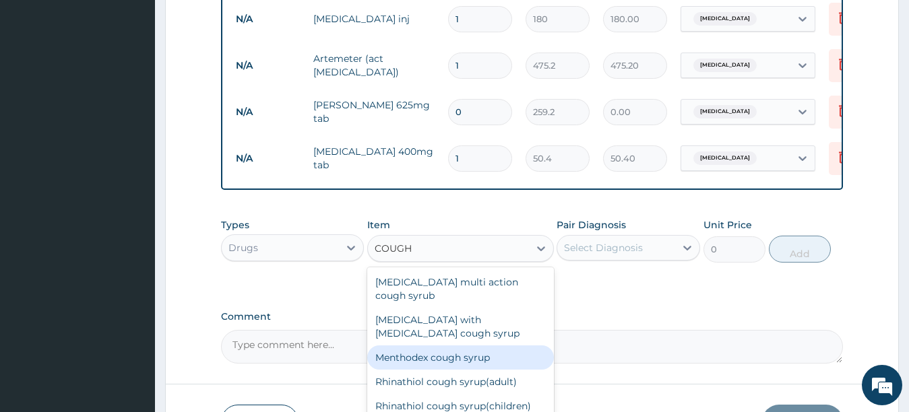
click at [461, 346] on div "Menthodex cough syrup" at bounding box center [460, 358] width 187 height 24
type input "1152"
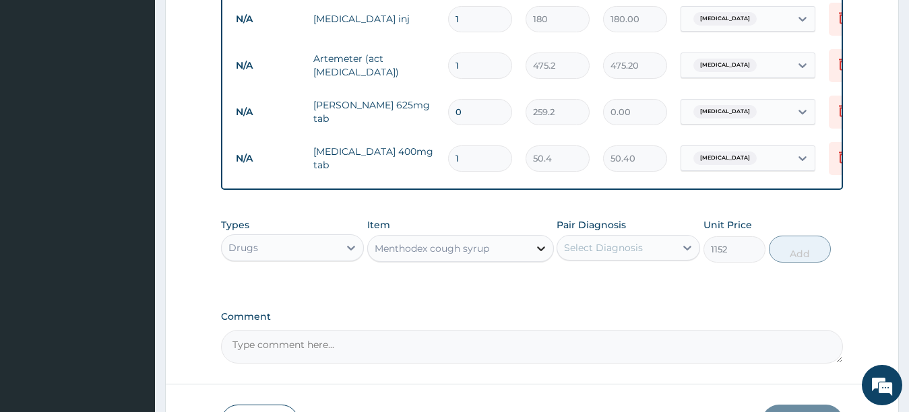
click at [540, 245] on icon at bounding box center [540, 248] width 13 height 13
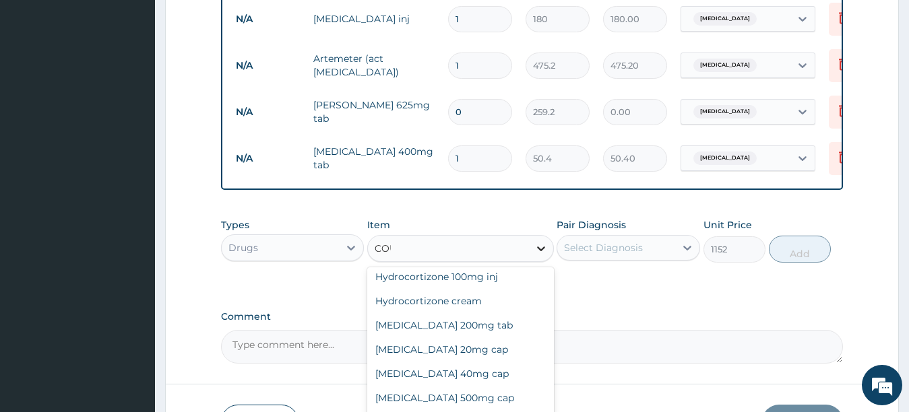
scroll to position [0, 0]
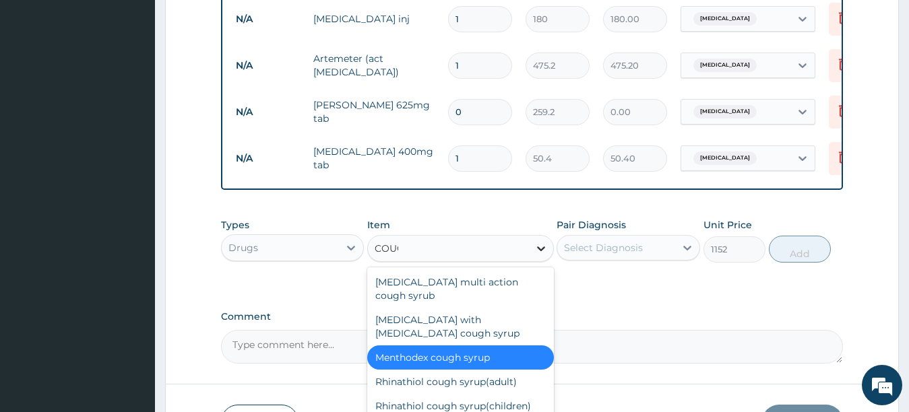
type input "COUGH"
click at [503, 370] on div "Rhinathiol cough syrup(adult)" at bounding box center [460, 382] width 187 height 24
type input "1728"
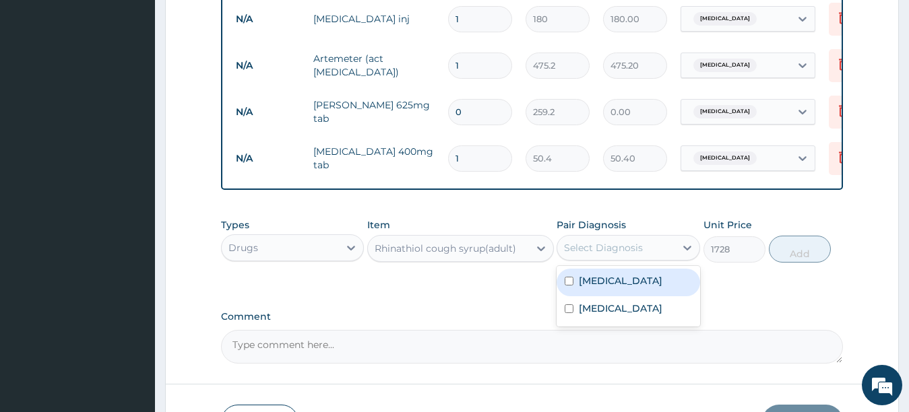
click at [648, 247] on div "Select Diagnosis" at bounding box center [616, 248] width 118 height 22
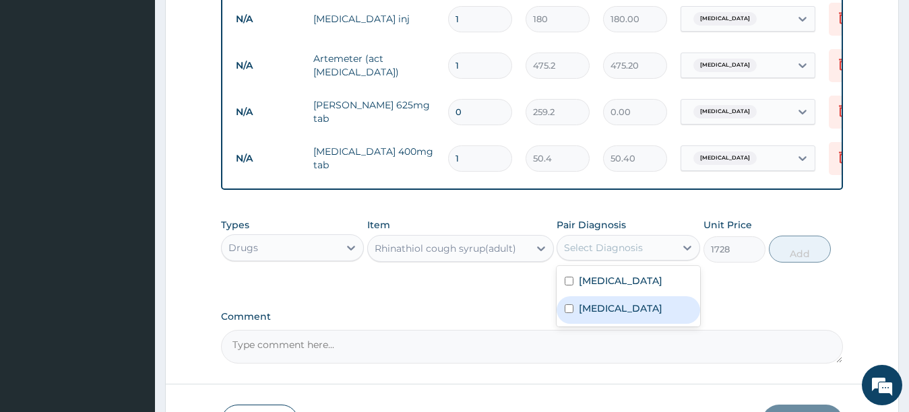
click at [630, 314] on div "Sepsis" at bounding box center [629, 311] width 144 height 28
checkbox input "true"
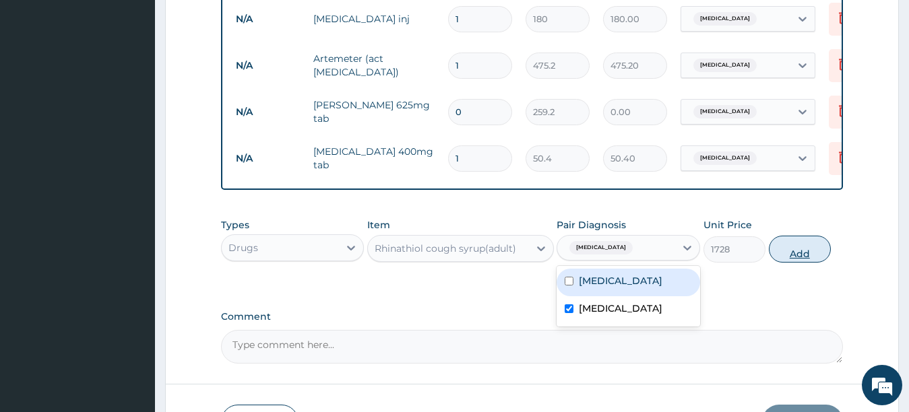
click at [791, 259] on button "Add" at bounding box center [800, 249] width 62 height 27
type input "0"
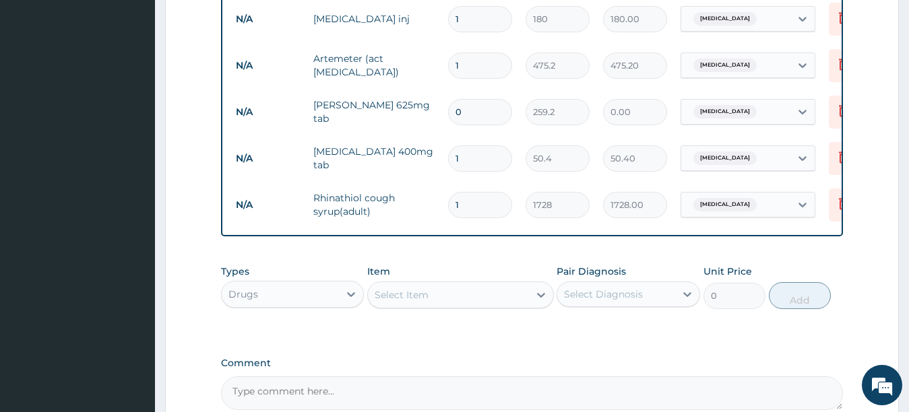
click at [478, 290] on div "Select Item" at bounding box center [448, 295] width 161 height 22
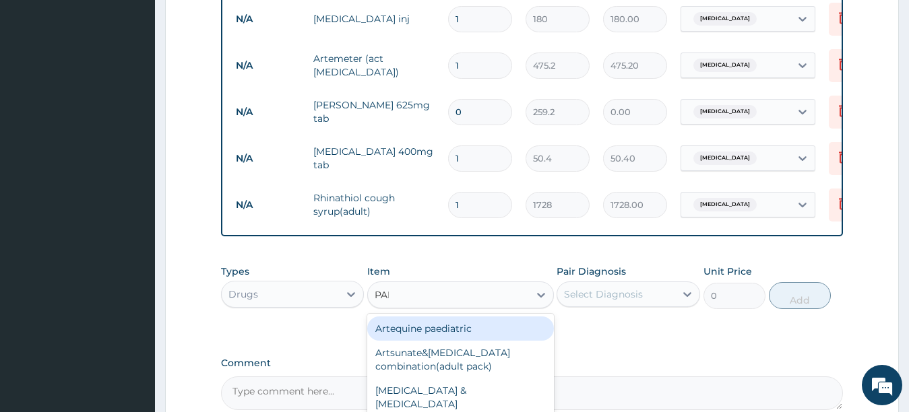
type input "PARA"
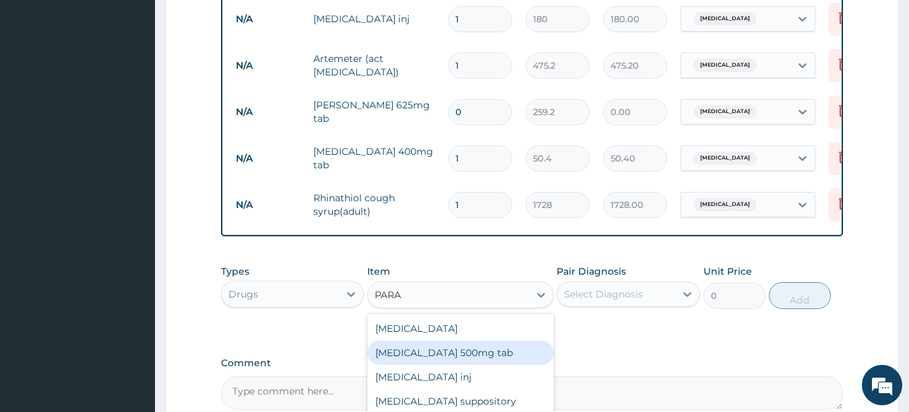
click at [447, 352] on div "Paracetamol 500mg tab" at bounding box center [460, 353] width 187 height 24
type input "12"
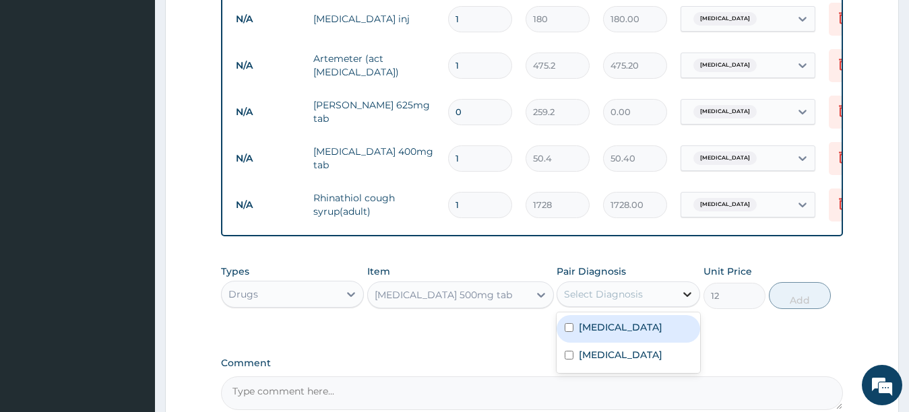
click at [682, 290] on icon at bounding box center [687, 294] width 13 height 13
click at [672, 326] on div "Malaria" at bounding box center [629, 329] width 144 height 28
checkbox input "true"
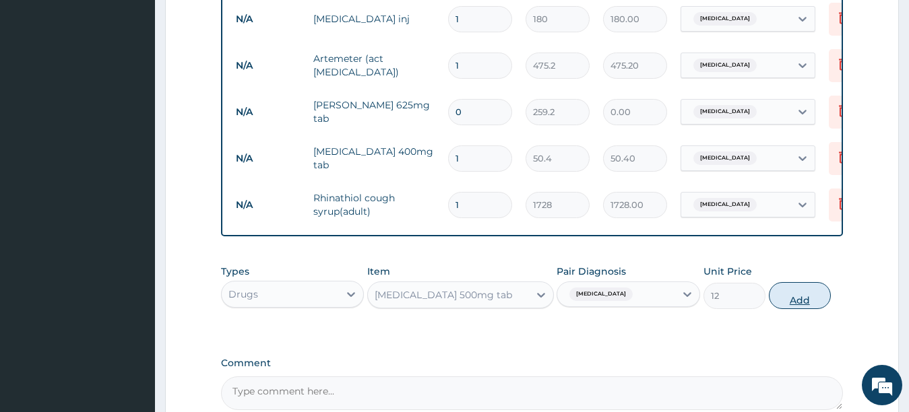
click at [803, 297] on button "Add" at bounding box center [800, 295] width 62 height 27
type input "0"
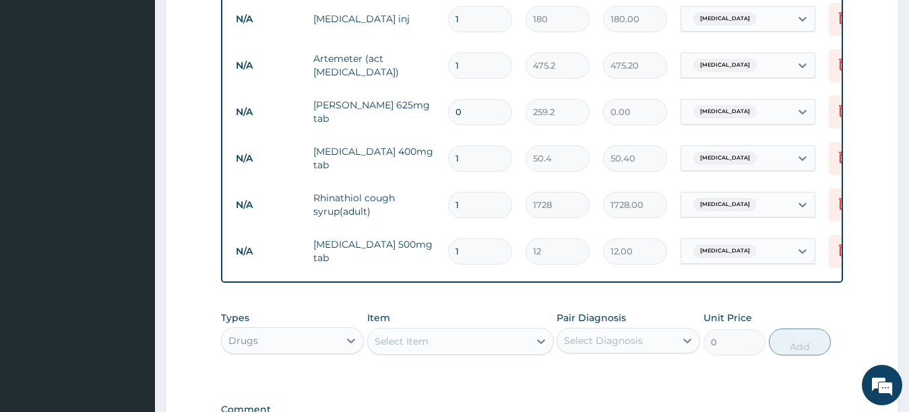
click at [520, 344] on div "Select Item" at bounding box center [448, 342] width 161 height 22
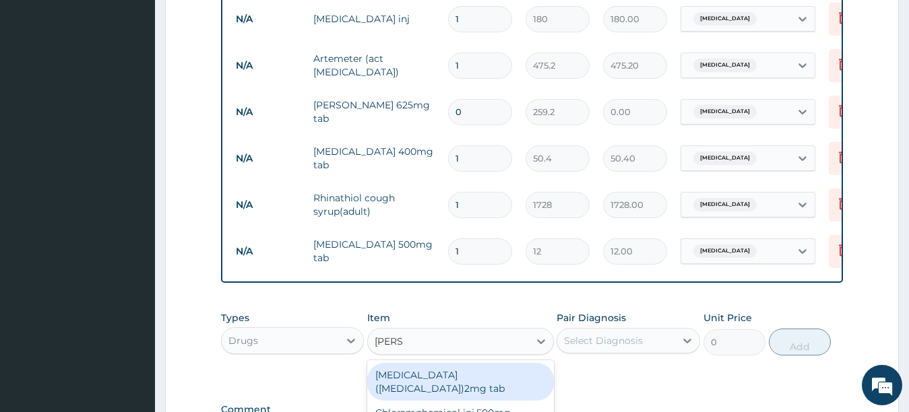
type input "LORAT"
click at [505, 374] on div "Loratidine 10mg tab" at bounding box center [460, 375] width 187 height 24
type input "120"
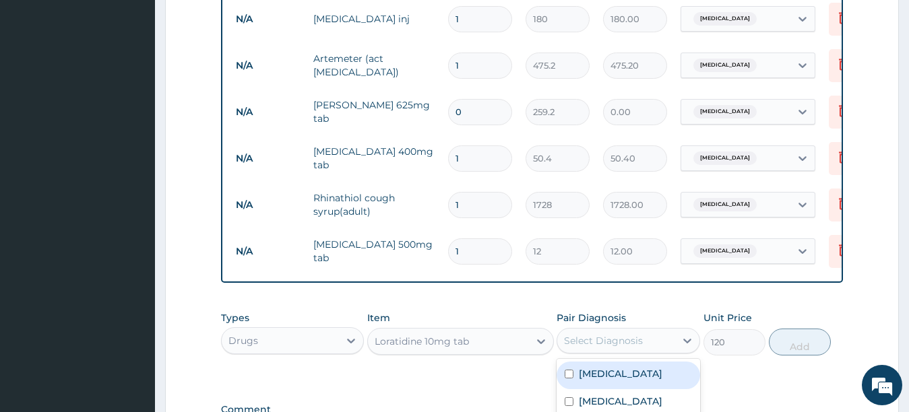
click at [636, 331] on div "Select Diagnosis" at bounding box center [616, 341] width 118 height 22
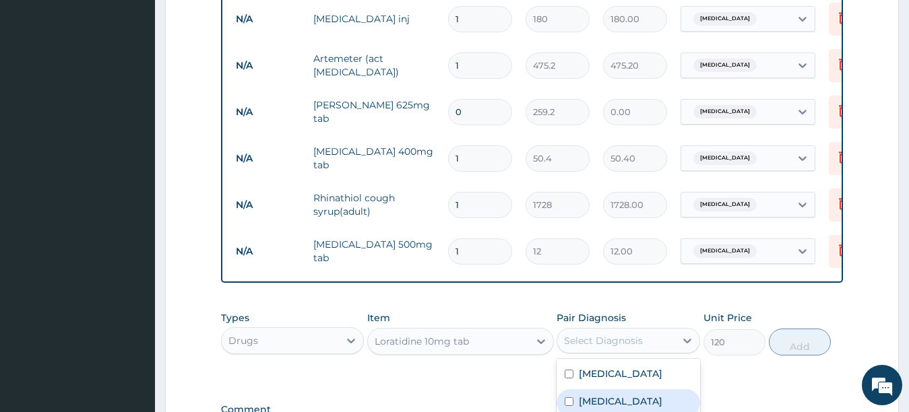
click at [616, 397] on div "Sepsis" at bounding box center [629, 404] width 144 height 28
checkbox input "true"
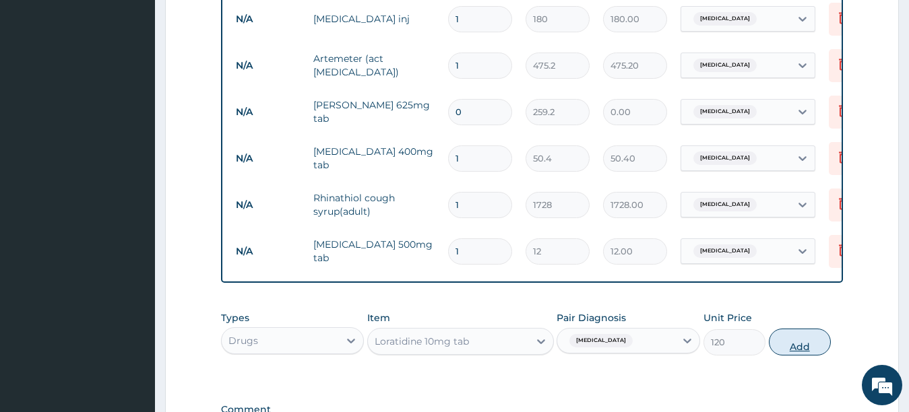
click at [810, 344] on button "Add" at bounding box center [800, 342] width 62 height 27
type input "0"
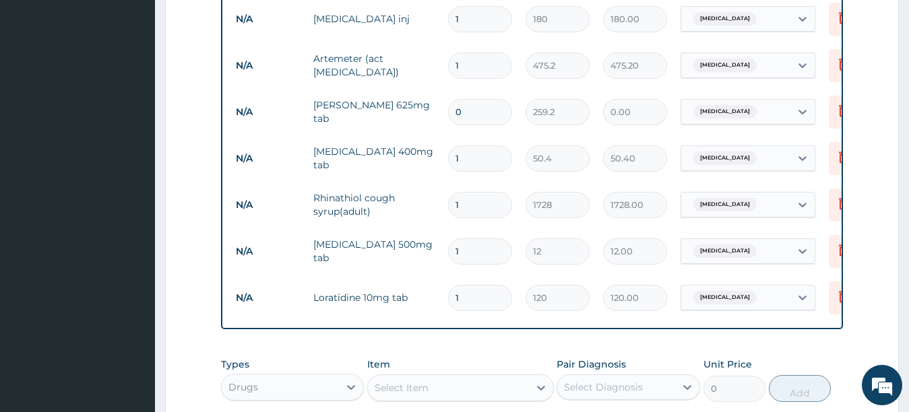
type input "10"
type input "1200.00"
type input "10"
click at [497, 242] on input "1" at bounding box center [480, 252] width 64 height 26
type input "18"
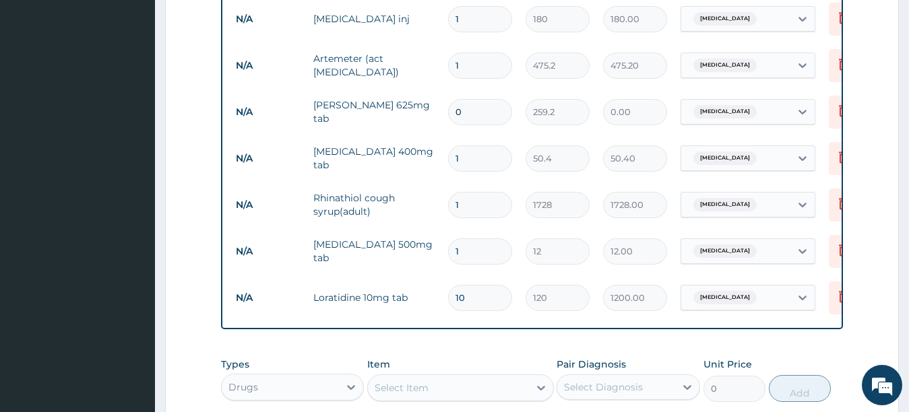
type input "216.00"
type input "18"
click at [477, 146] on input "1" at bounding box center [480, 159] width 64 height 26
type input "15"
type input "756.00"
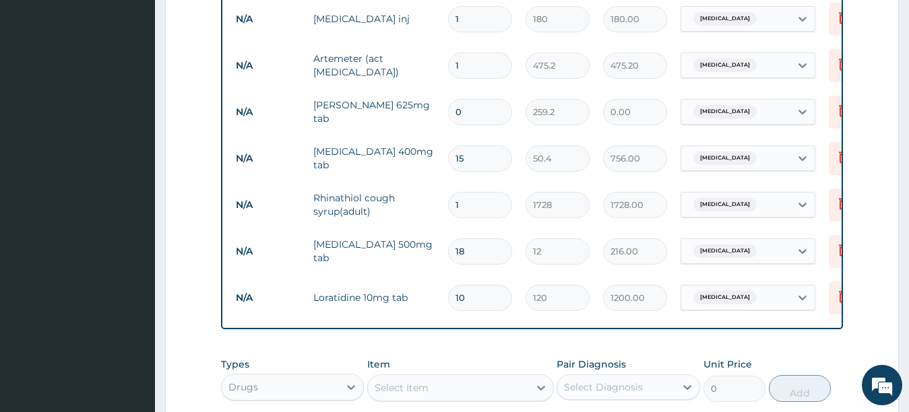
type input "15"
click at [466, 102] on input "0" at bounding box center [480, 112] width 64 height 26
type input "1"
type input "259.20"
type input "14"
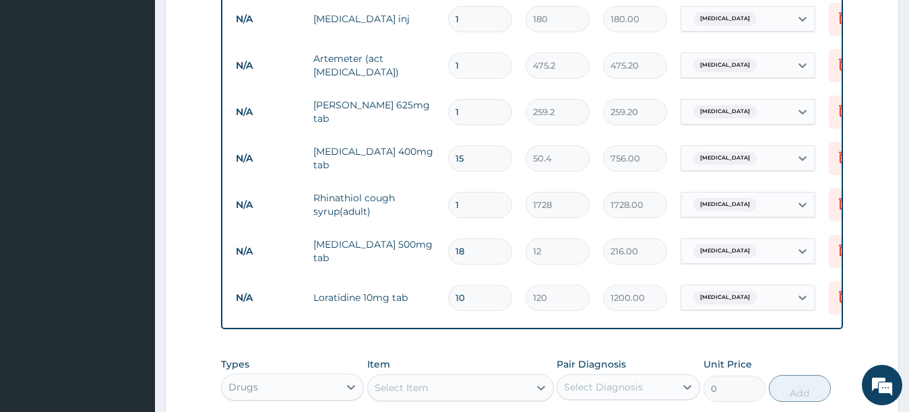
type input "3628.80"
type input "14"
click at [464, 57] on input "1" at bounding box center [480, 66] width 64 height 26
type input "0.00"
type input "6"
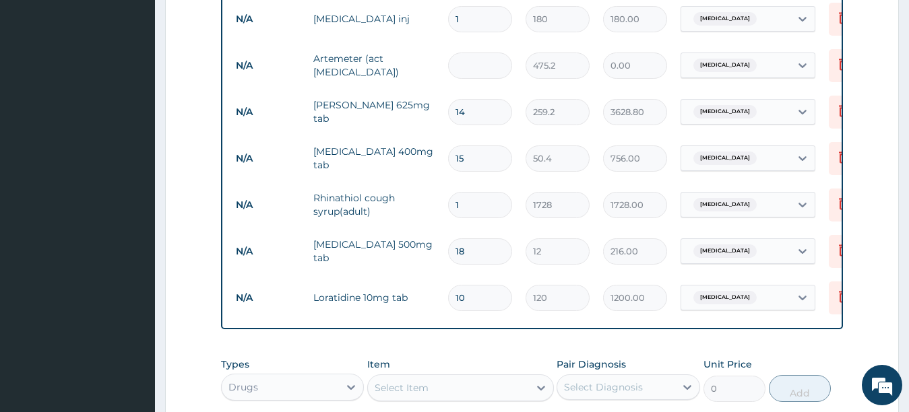
type input "2851.20"
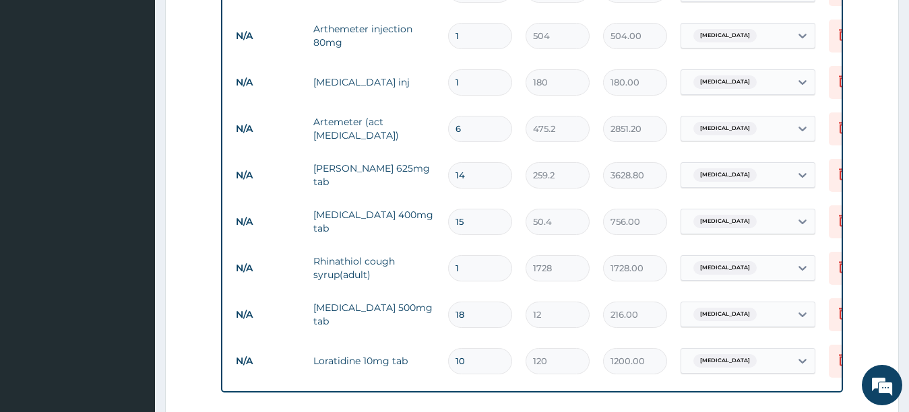
scroll to position [705, 0]
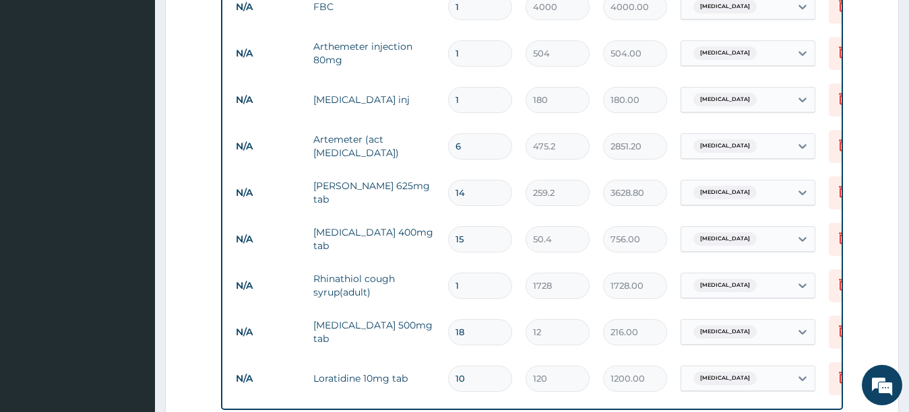
type input "6"
click at [493, 87] on input "1" at bounding box center [480, 100] width 64 height 26
type input "0.00"
type input "4"
type input "720.00"
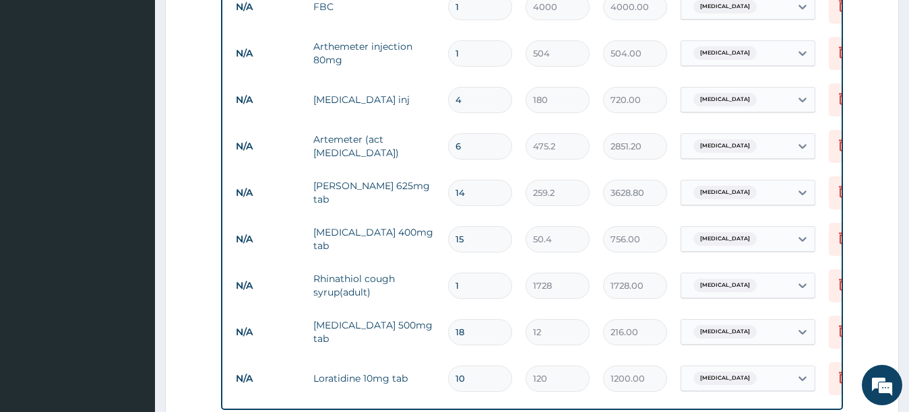
type input "4"
click at [493, 48] on input "1" at bounding box center [480, 53] width 64 height 26
type input "0.00"
type input "5"
type input "2520.00"
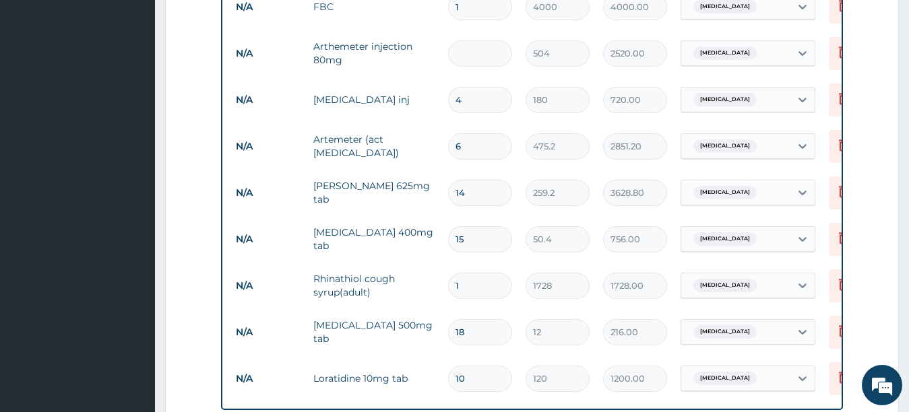
type input "0.00"
type input "6"
type input "3024.00"
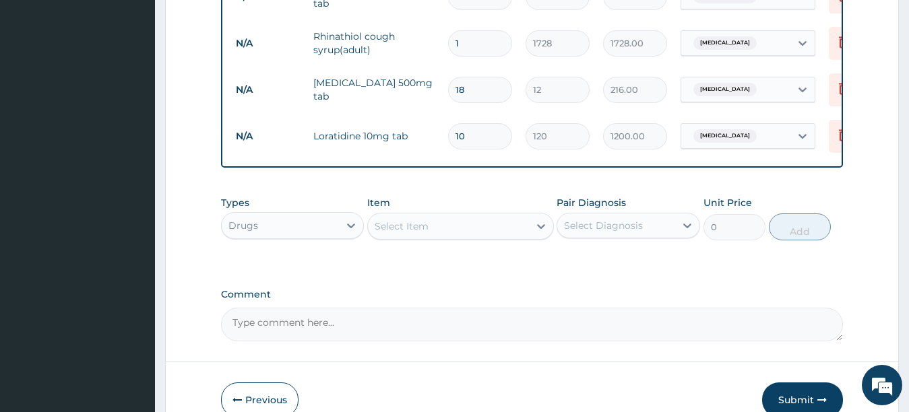
scroll to position [1001, 0]
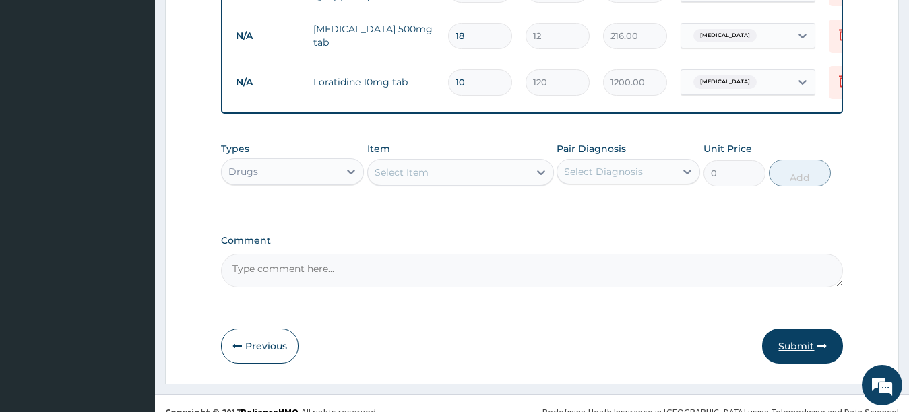
type input "6"
click at [784, 342] on button "Submit" at bounding box center [802, 346] width 81 height 35
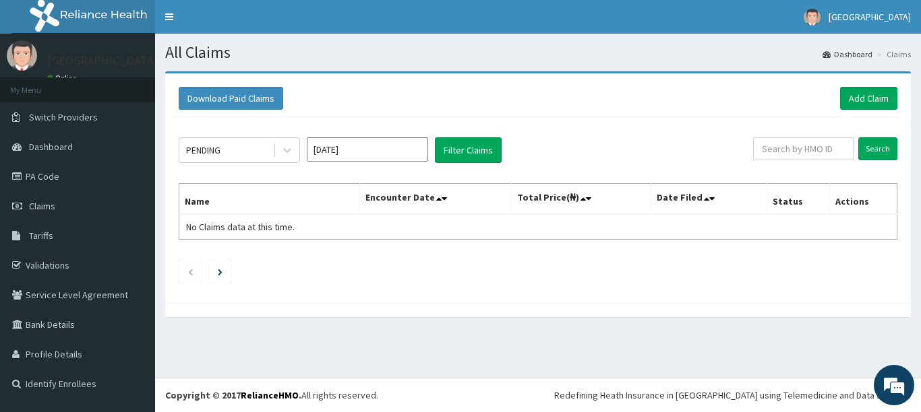
click at [411, 152] on input "Sep 2025" at bounding box center [367, 149] width 121 height 24
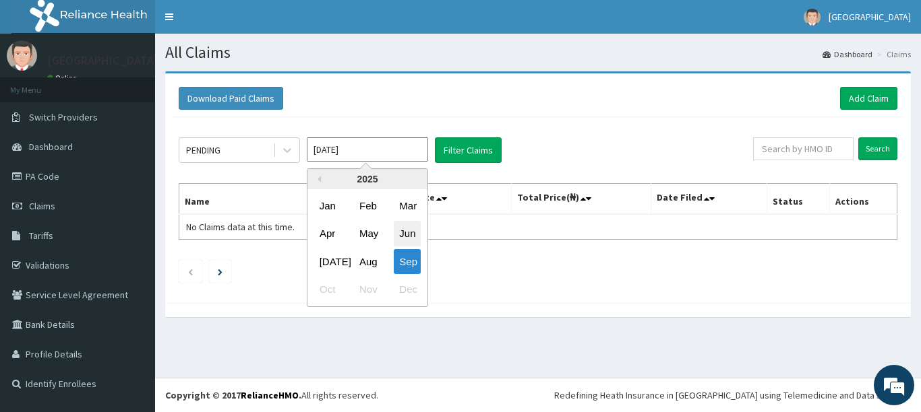
click at [408, 230] on div "Jun" at bounding box center [407, 234] width 27 height 25
type input "Jun 2025"
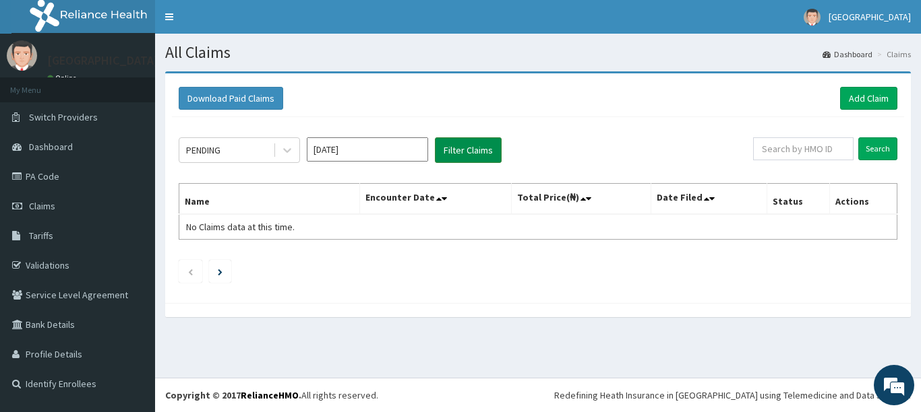
click at [466, 152] on button "Filter Claims" at bounding box center [468, 150] width 67 height 26
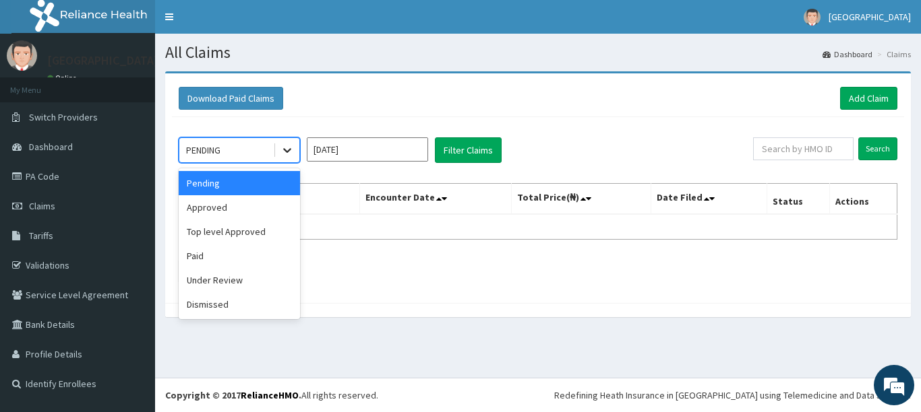
click at [286, 150] on icon at bounding box center [286, 150] width 13 height 13
click at [272, 202] on div "Approved" at bounding box center [239, 207] width 121 height 24
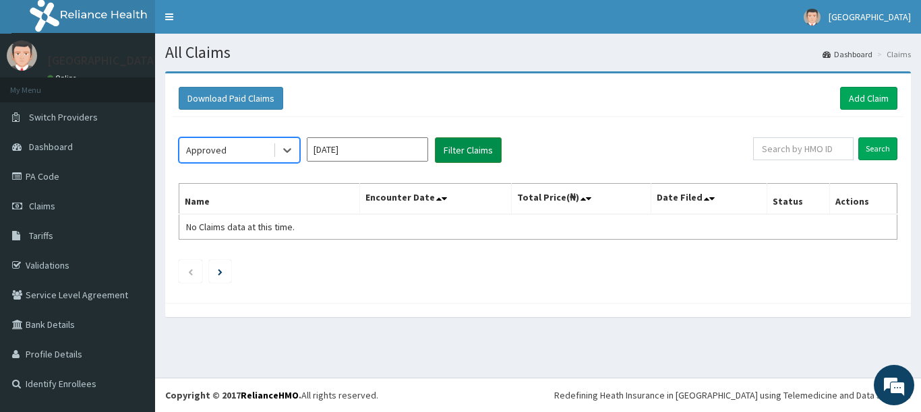
click at [453, 148] on button "Filter Claims" at bounding box center [468, 150] width 67 height 26
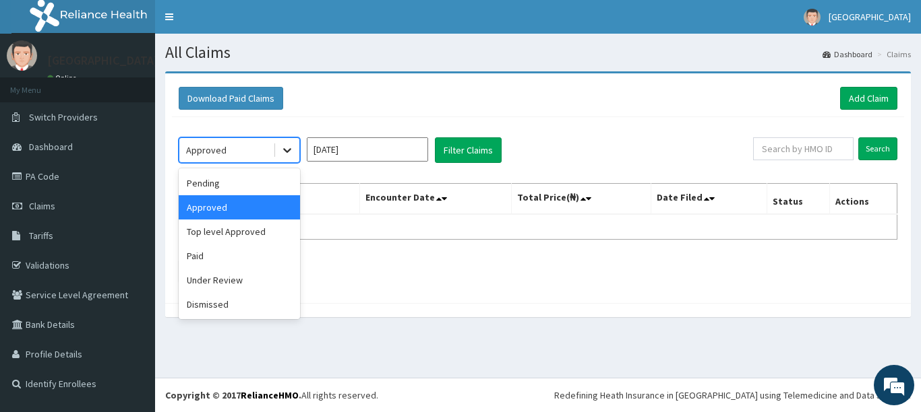
click at [288, 148] on icon at bounding box center [286, 150] width 13 height 13
click at [264, 284] on div "Under Review" at bounding box center [239, 280] width 121 height 24
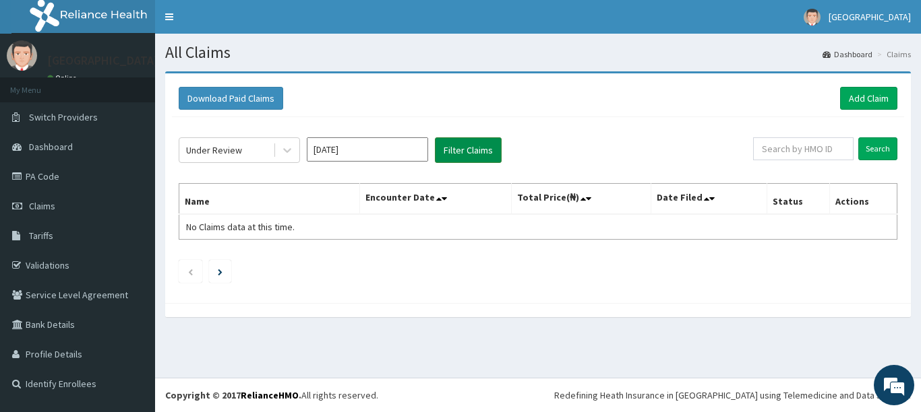
click at [474, 148] on button "Filter Claims" at bounding box center [468, 150] width 67 height 26
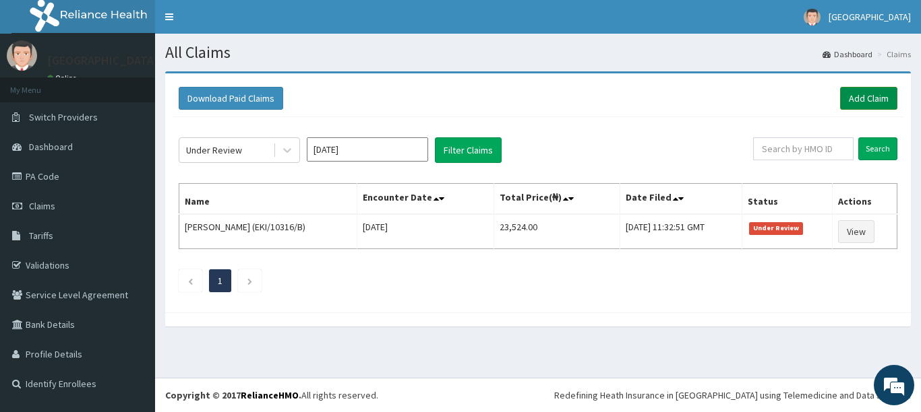
click at [867, 92] on link "Add Claim" at bounding box center [868, 98] width 57 height 23
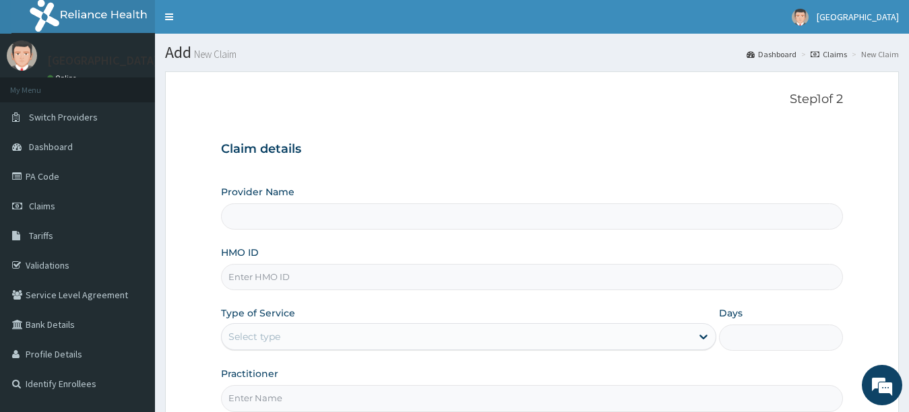
type input "[GEOGRAPHIC_DATA]"
click at [503, 278] on input "HMO ID" at bounding box center [532, 277] width 623 height 26
type input "EKI/10316/B"
click at [341, 334] on div "Select type" at bounding box center [457, 337] width 470 height 22
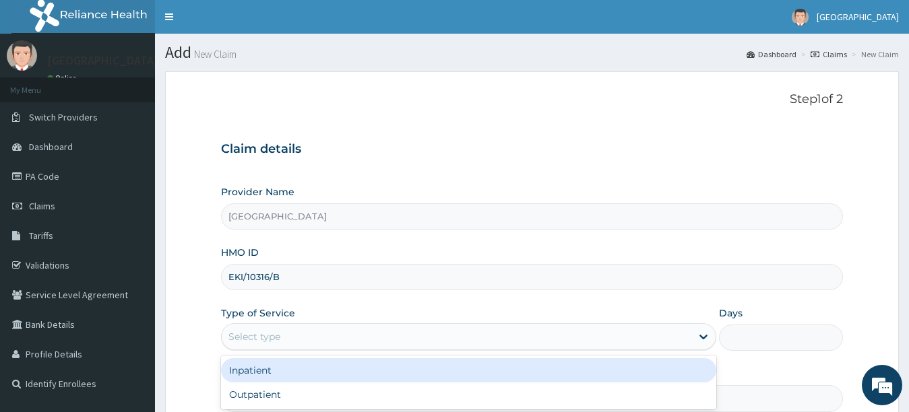
click at [327, 373] on div "Inpatient" at bounding box center [469, 371] width 496 height 24
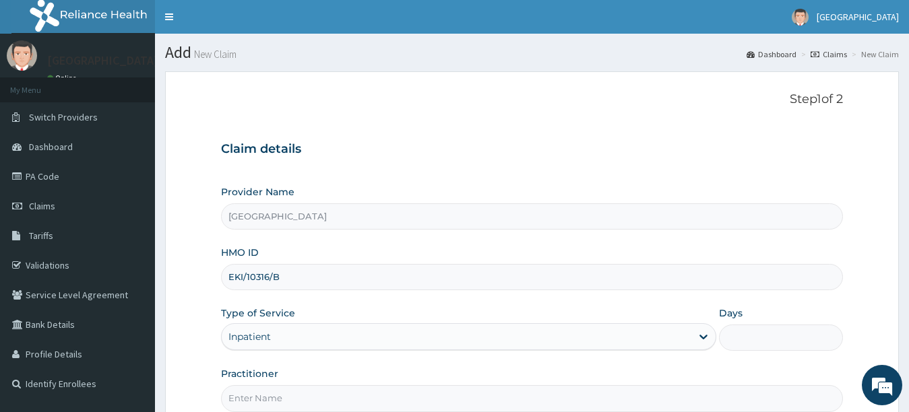
click at [779, 328] on input "Days" at bounding box center [781, 338] width 124 height 26
type input "2"
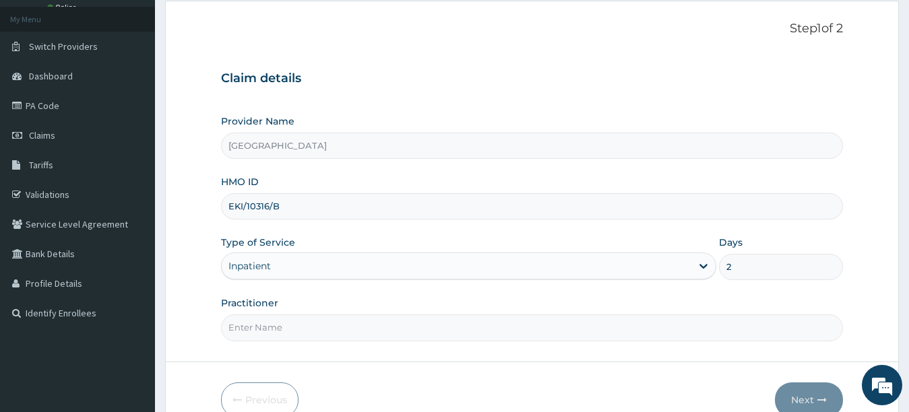
scroll to position [81, 0]
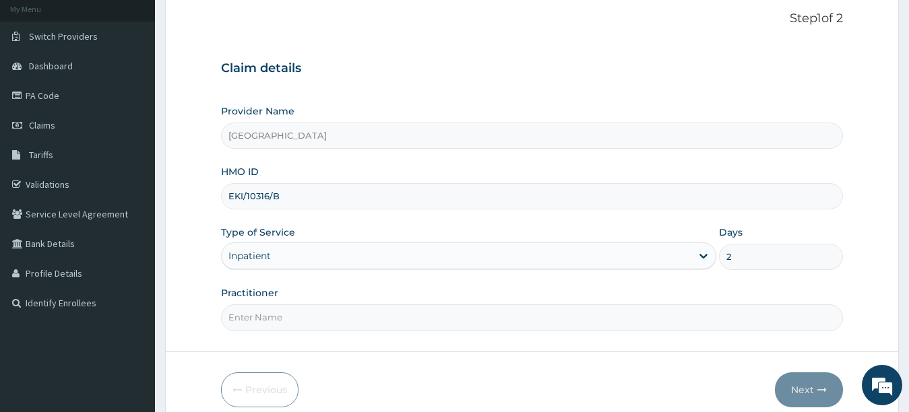
click at [778, 317] on input "Practitioner" at bounding box center [532, 318] width 623 height 26
type input "Dr [PERSON_NAME]"
click at [810, 392] on button "Next" at bounding box center [809, 390] width 68 height 35
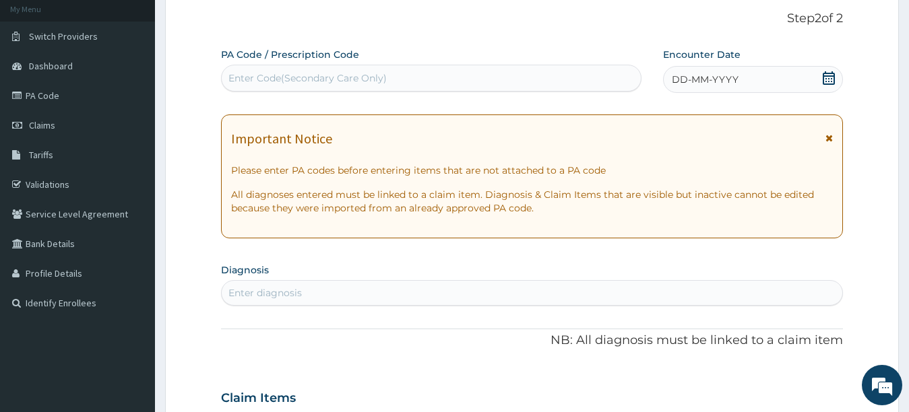
click at [481, 69] on div "Enter Code(Secondary Care Only)" at bounding box center [431, 78] width 419 height 22
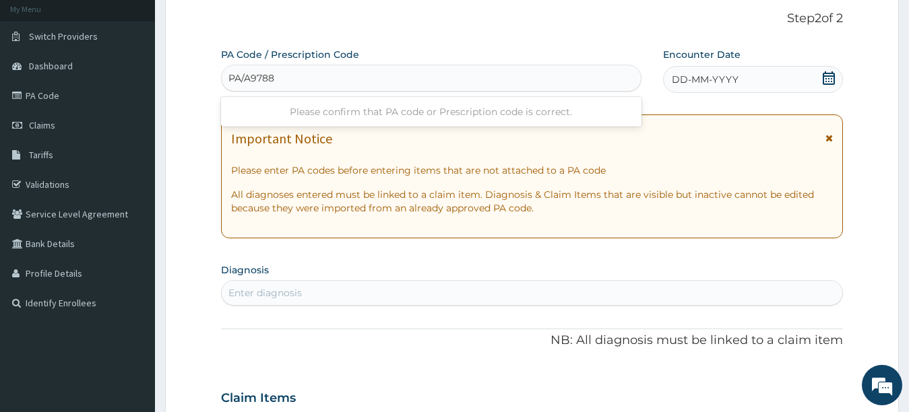
type input "PA/A97880"
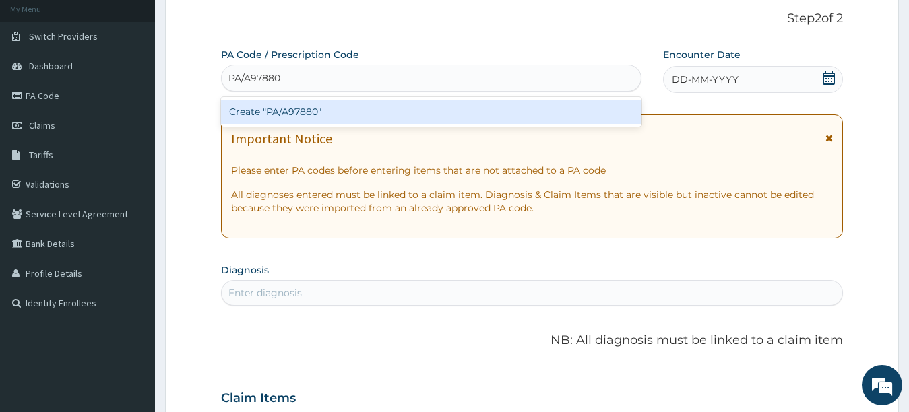
click at [470, 107] on div "Create "PA/A97880"" at bounding box center [431, 112] width 421 height 24
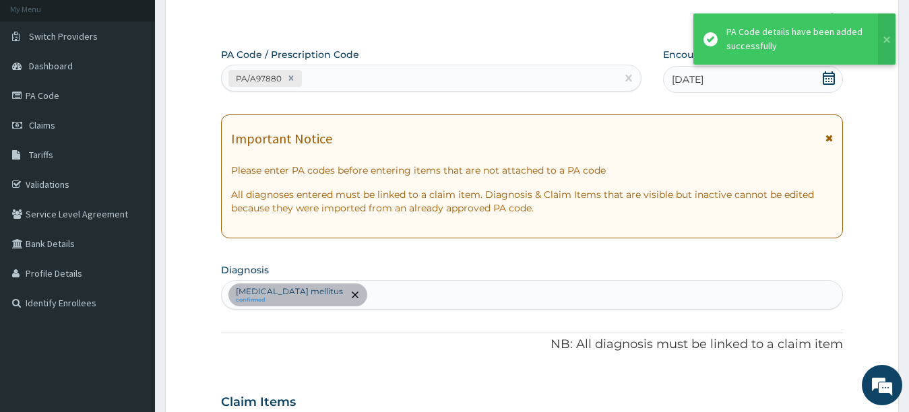
scroll to position [354, 0]
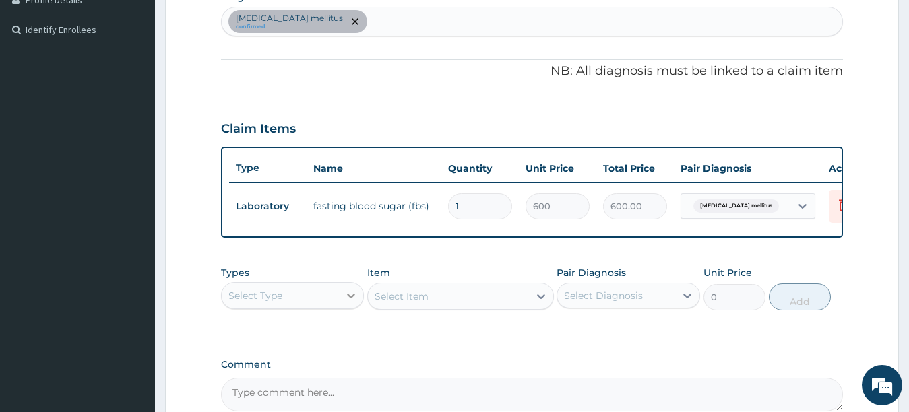
click at [351, 302] on icon at bounding box center [350, 295] width 13 height 13
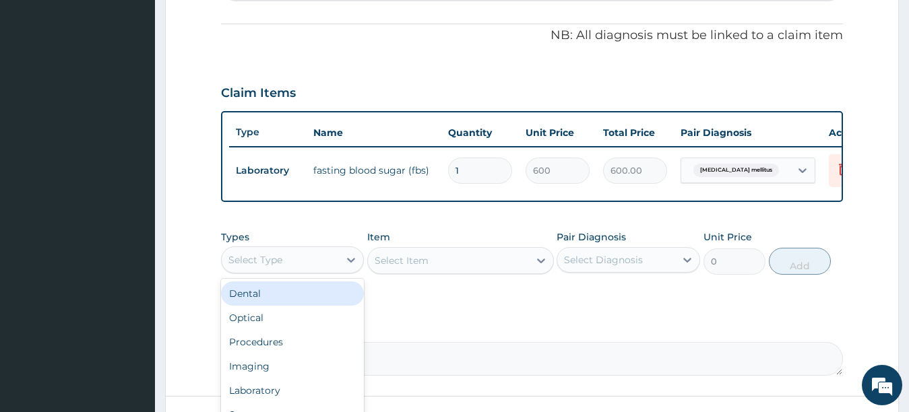
scroll to position [408, 0]
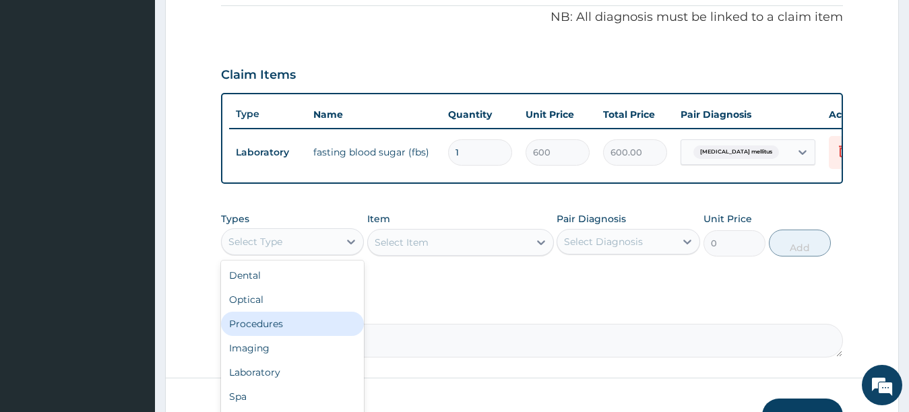
click at [278, 333] on div "Procedures" at bounding box center [293, 324] width 144 height 24
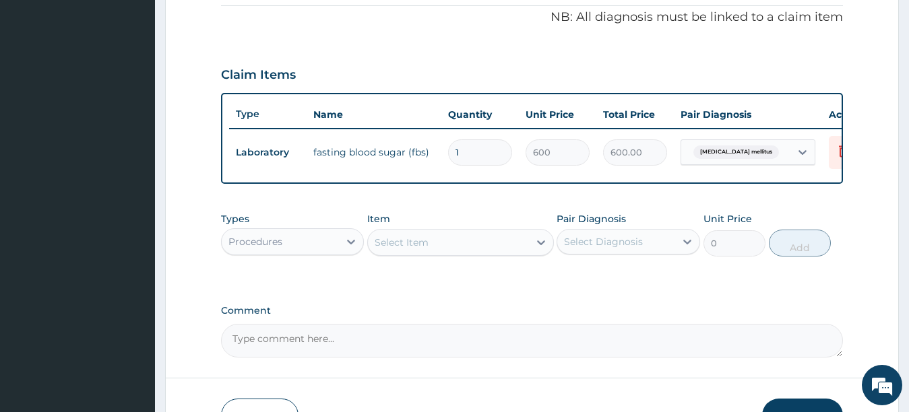
click at [412, 249] on div "Select Item" at bounding box center [402, 242] width 54 height 13
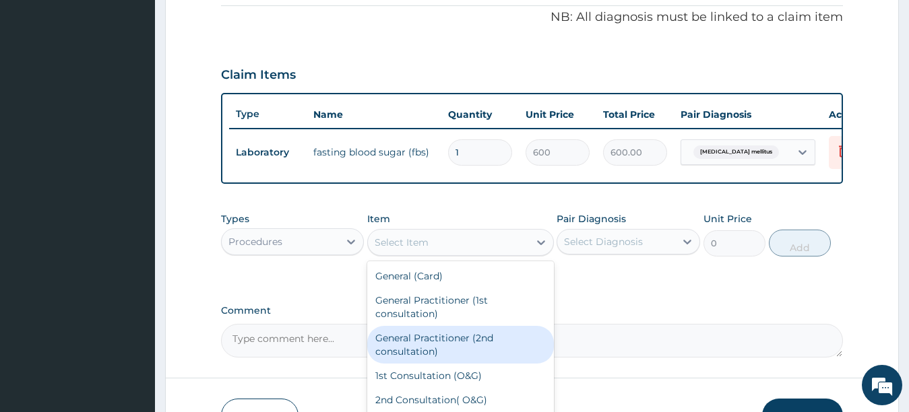
click at [391, 357] on div "General Practitioner (2nd consultation)" at bounding box center [460, 345] width 187 height 38
type input "2000"
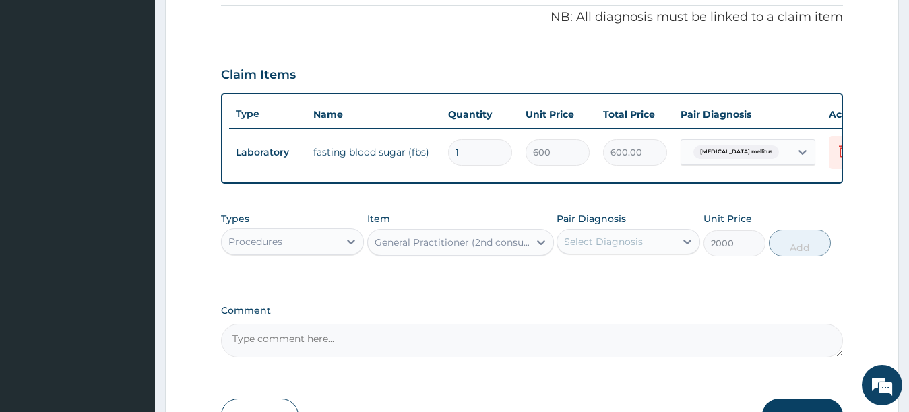
click at [582, 245] on div "Select Diagnosis" at bounding box center [616, 242] width 118 height 22
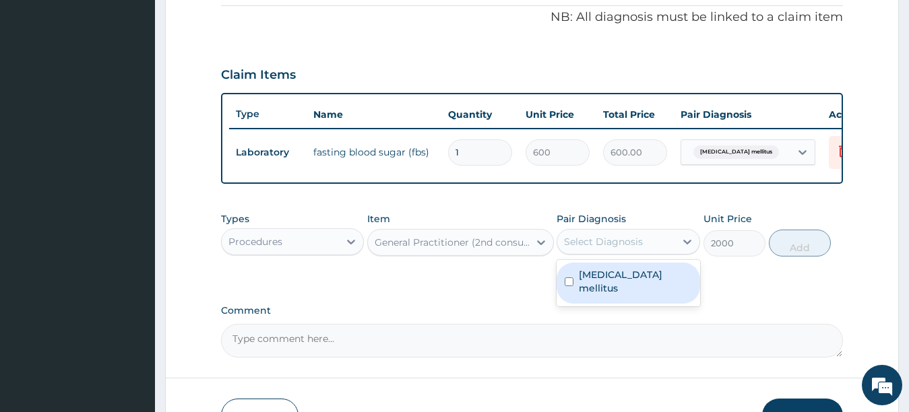
click at [571, 285] on input "checkbox" at bounding box center [569, 282] width 9 height 9
checkbox input "true"
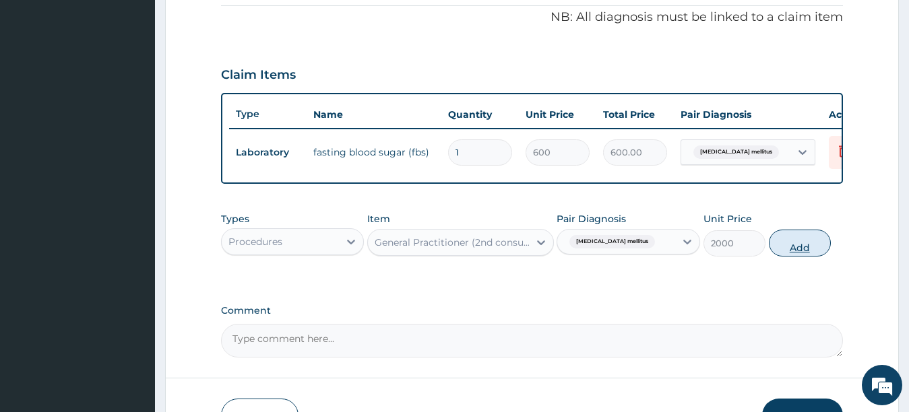
click at [784, 257] on button "Add" at bounding box center [800, 243] width 62 height 27
type input "0"
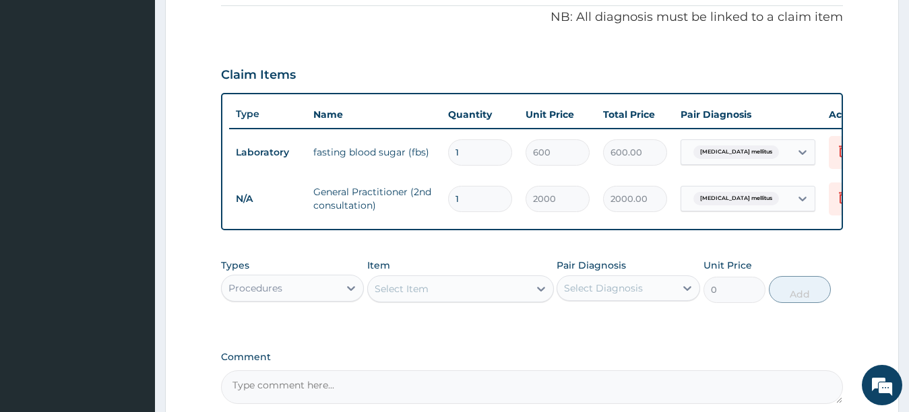
click at [317, 296] on div "Procedures" at bounding box center [281, 289] width 118 height 22
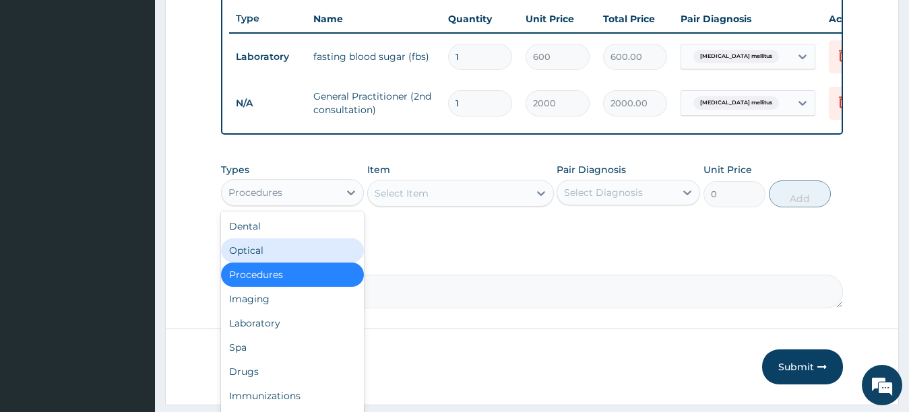
scroll to position [516, 0]
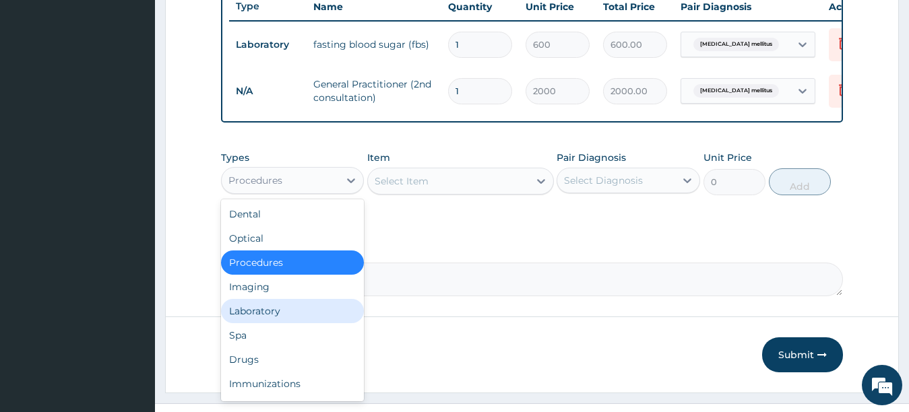
click at [307, 323] on div "Laboratory" at bounding box center [293, 311] width 144 height 24
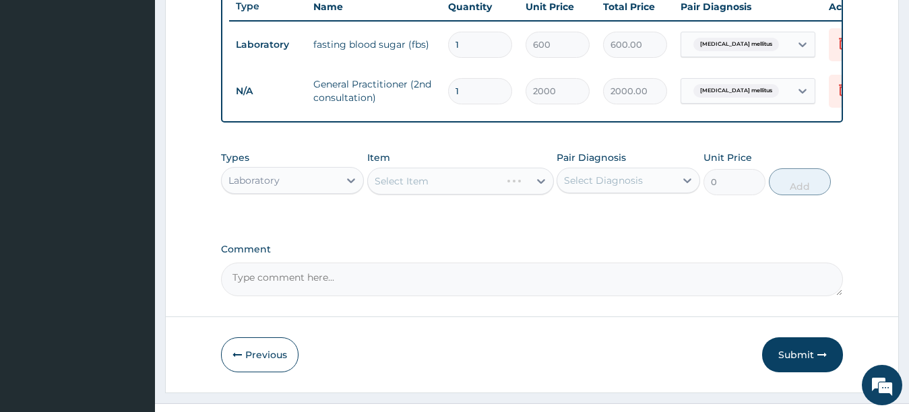
click at [424, 191] on div "Select Item" at bounding box center [460, 181] width 187 height 27
click at [483, 187] on div "Select Item" at bounding box center [448, 182] width 161 height 22
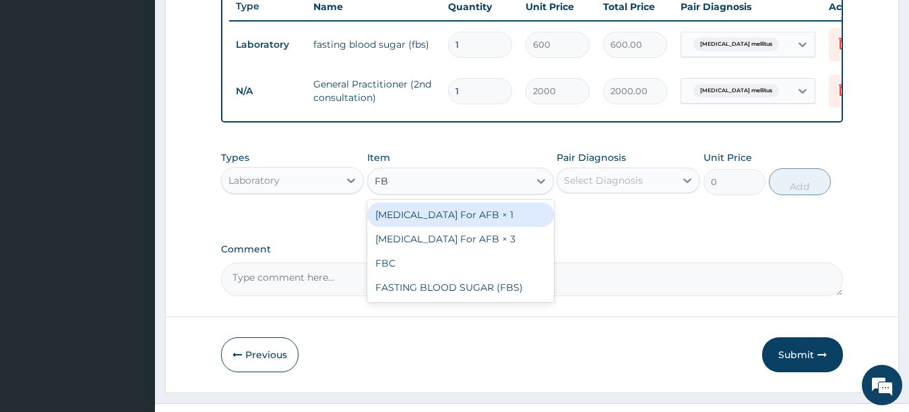
type input "FBC"
click at [474, 227] on div "FBC" at bounding box center [460, 215] width 187 height 24
type input "4000"
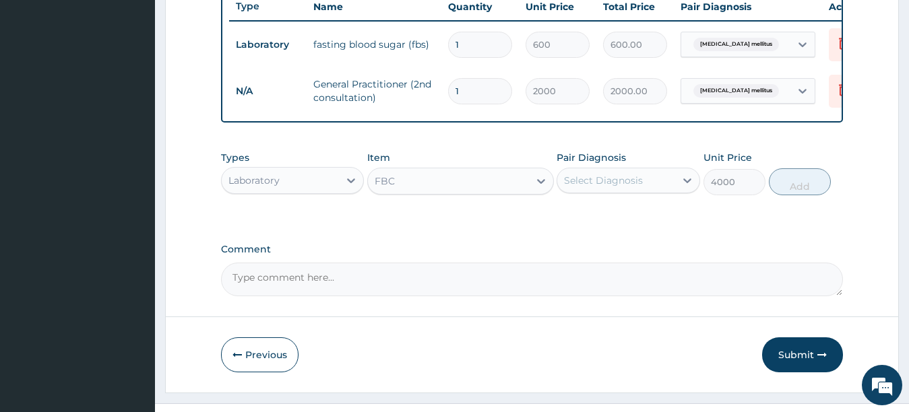
click at [582, 187] on div "Select Diagnosis" at bounding box center [603, 180] width 79 height 13
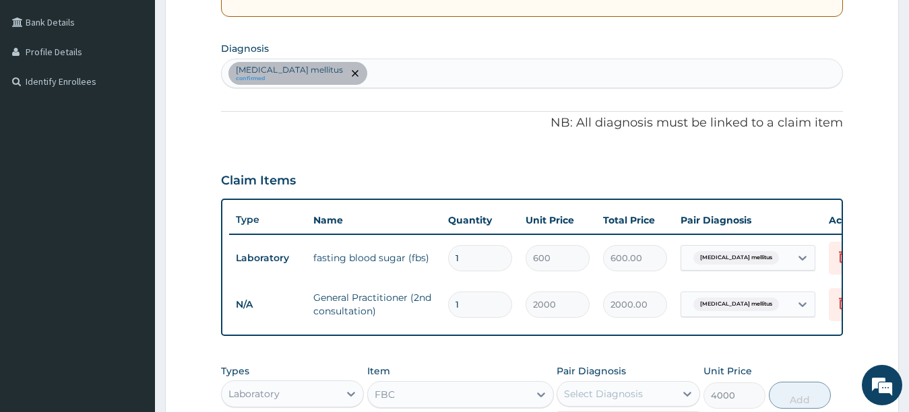
scroll to position [301, 0]
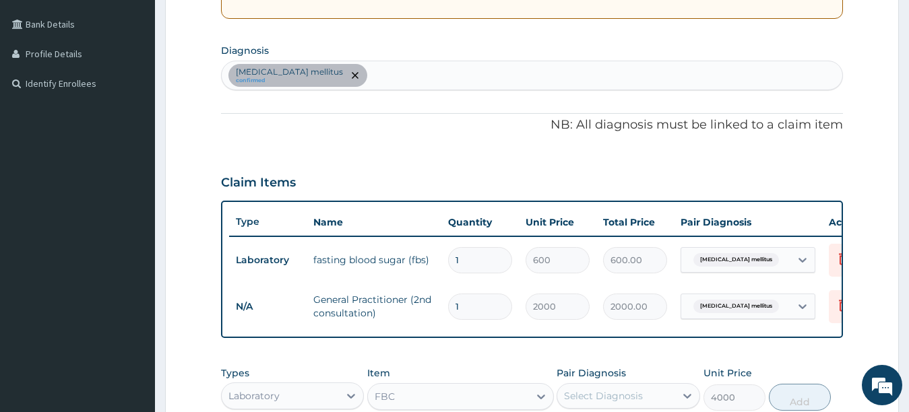
click at [586, 70] on div "Diabetes mellitus confirmed" at bounding box center [532, 75] width 621 height 28
type input "SEPSI"
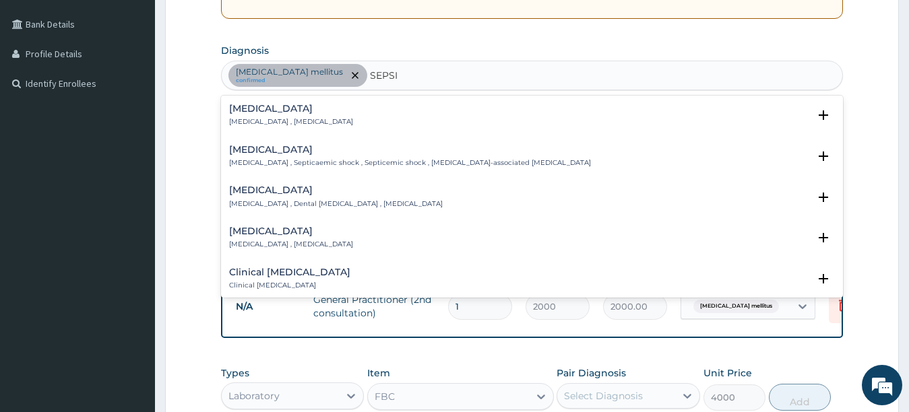
click at [303, 113] on h4 "Sepsis" at bounding box center [291, 109] width 124 height 10
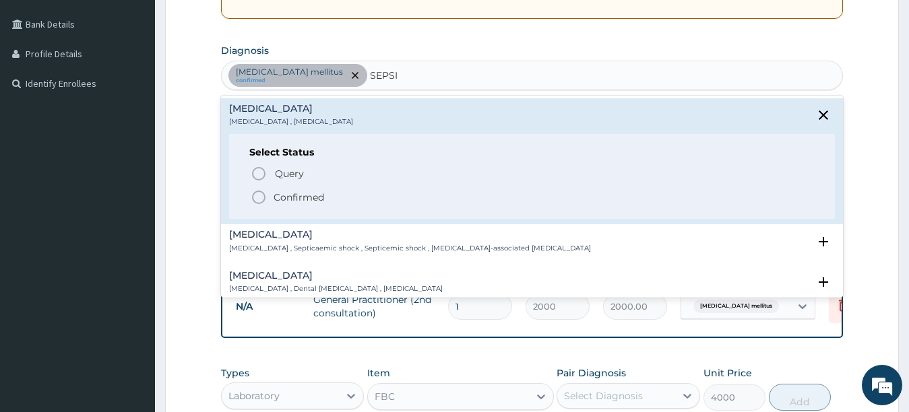
click at [259, 197] on icon "status option filled" at bounding box center [259, 197] width 16 height 16
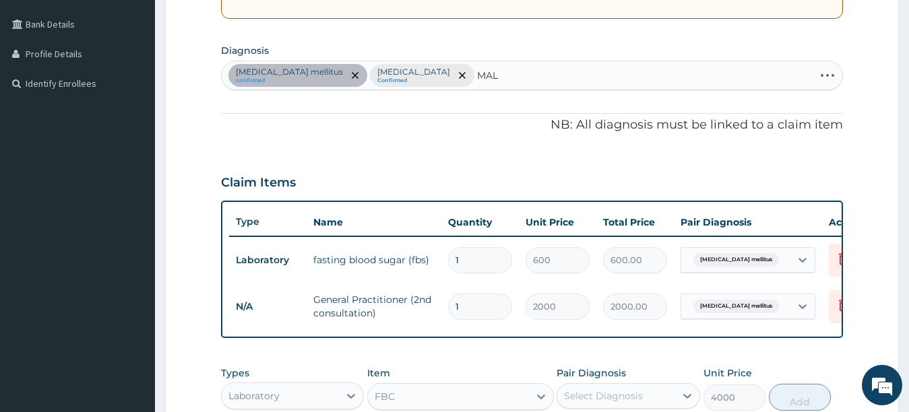
type input "MALA"
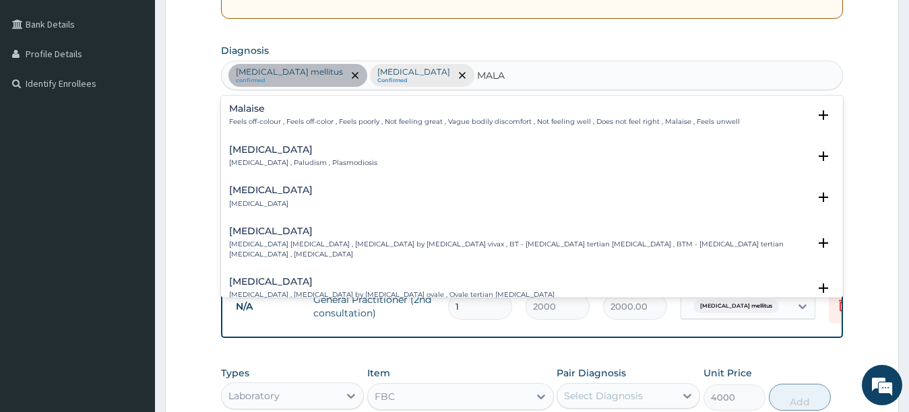
click at [261, 151] on h4 "Malaria" at bounding box center [303, 150] width 148 height 10
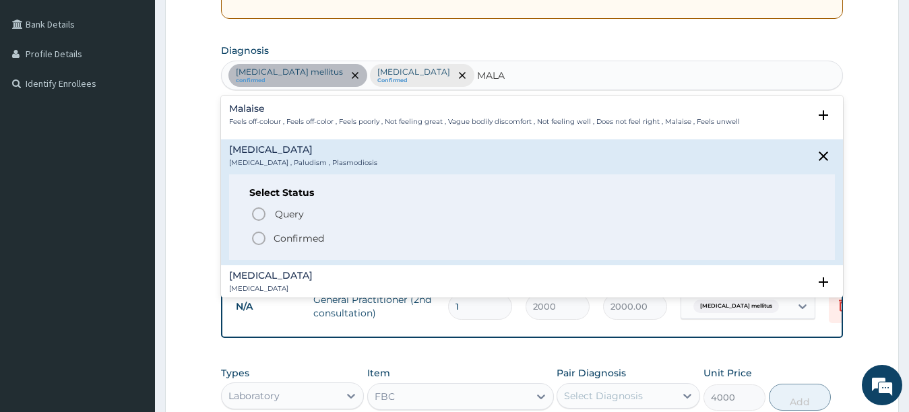
click at [255, 236] on icon "status option filled" at bounding box center [259, 238] width 16 height 16
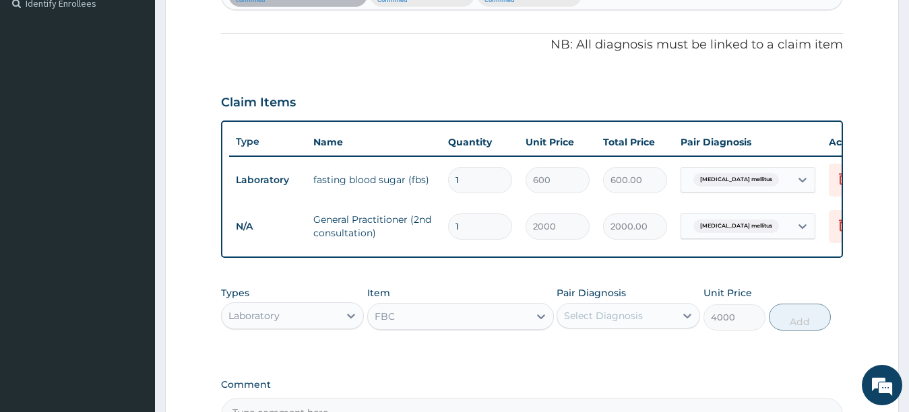
scroll to position [381, 0]
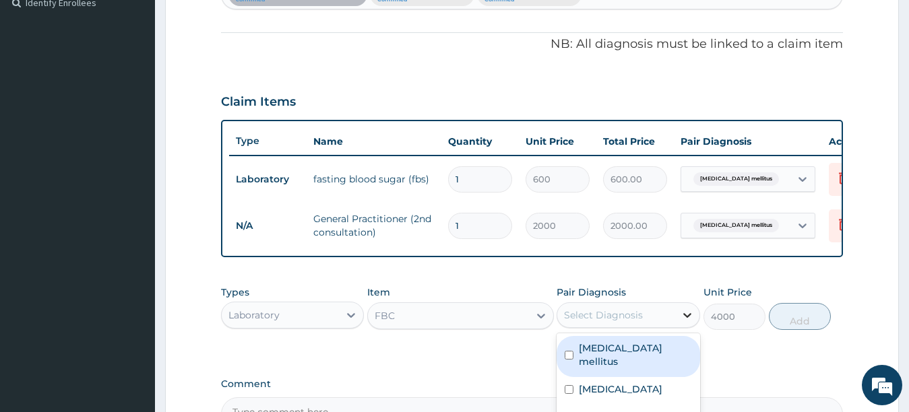
click at [677, 323] on div at bounding box center [687, 315] width 24 height 24
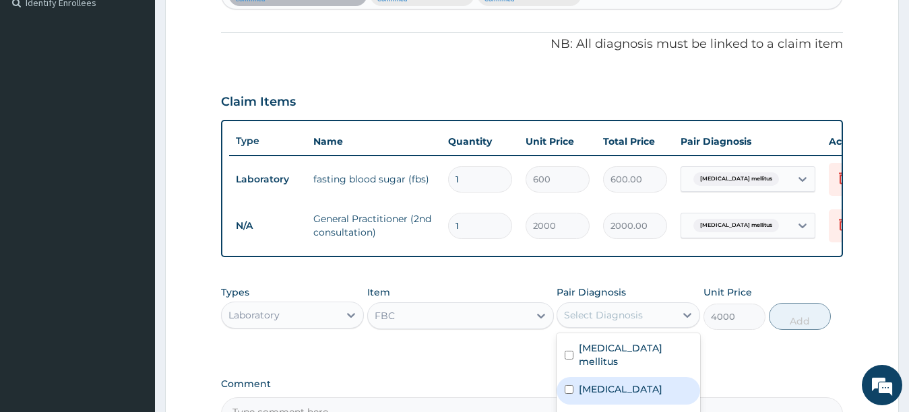
click at [644, 390] on div "Sepsis" at bounding box center [629, 391] width 144 height 28
checkbox input "true"
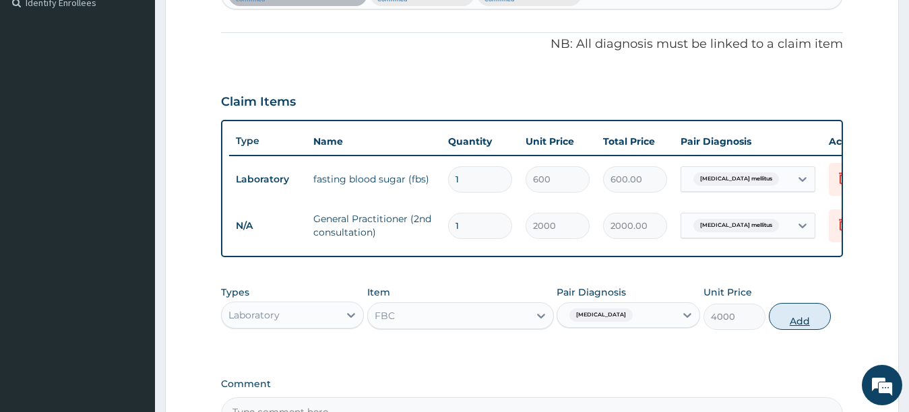
click at [799, 325] on button "Add" at bounding box center [800, 316] width 62 height 27
type input "0"
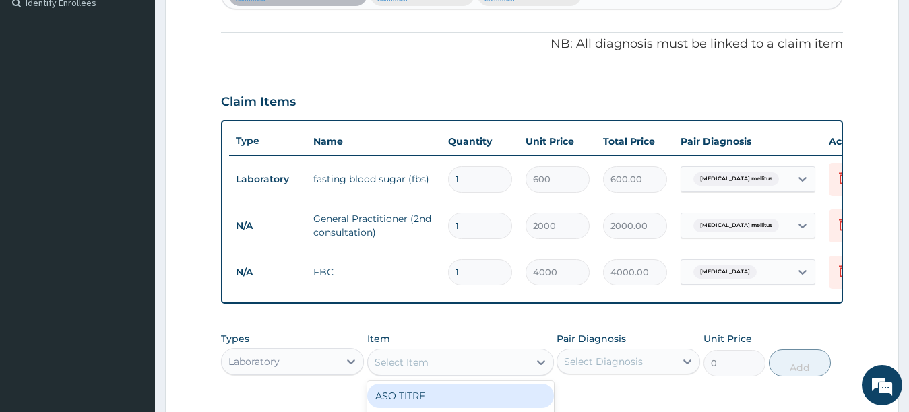
click at [453, 373] on div "Select Item" at bounding box center [448, 363] width 161 height 22
type input "MP"
click at [443, 406] on div "MALARIA PARASITE (MP)" at bounding box center [460, 403] width 187 height 38
type input "1400"
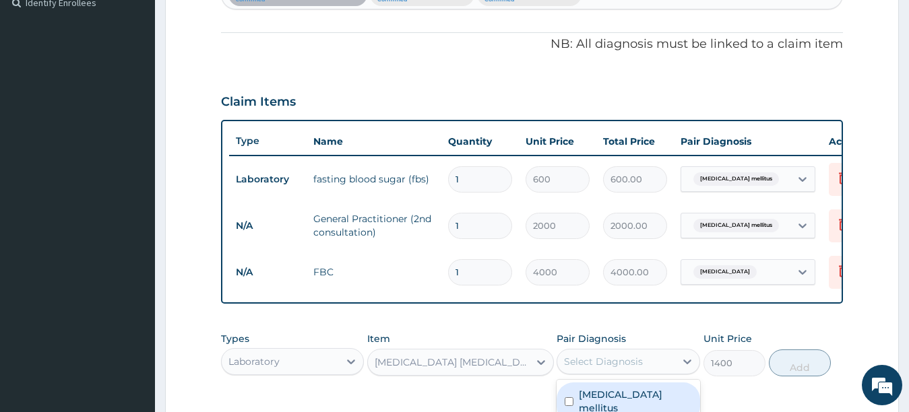
click at [587, 369] on div "Select Diagnosis" at bounding box center [603, 361] width 79 height 13
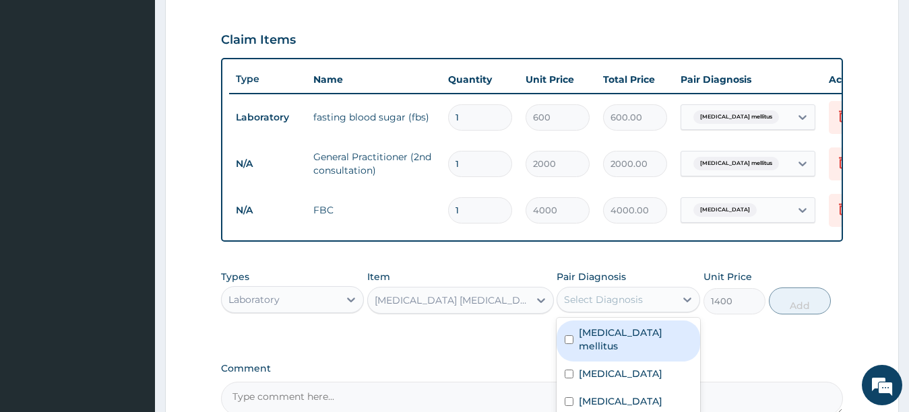
scroll to position [462, 0]
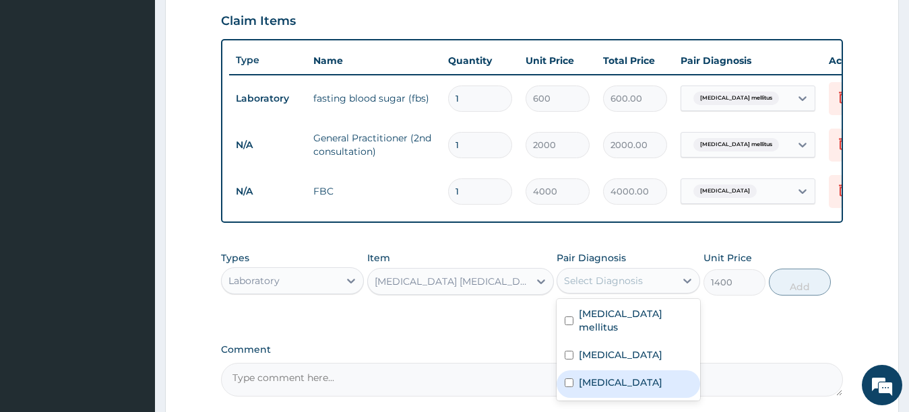
click at [638, 374] on div "Malaria" at bounding box center [629, 385] width 144 height 28
checkbox input "true"
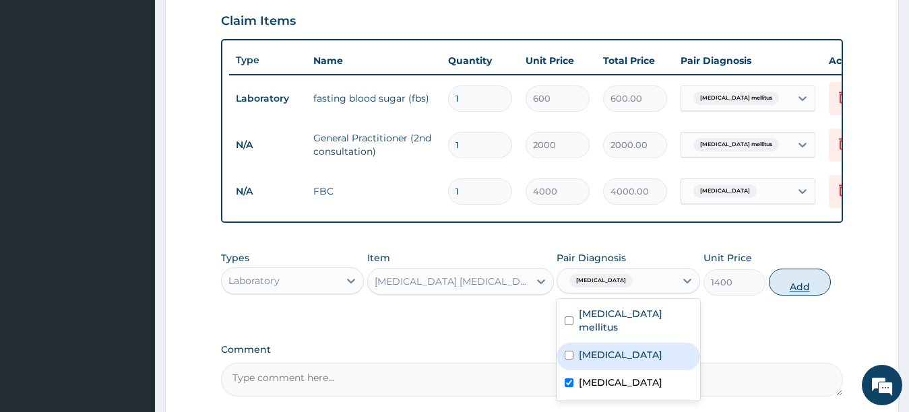
click at [795, 292] on button "Add" at bounding box center [800, 282] width 62 height 27
type input "0"
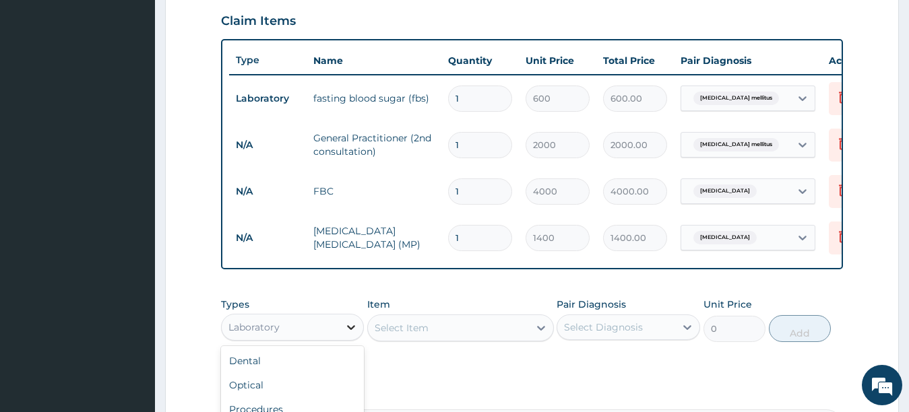
click at [342, 336] on div at bounding box center [351, 327] width 24 height 24
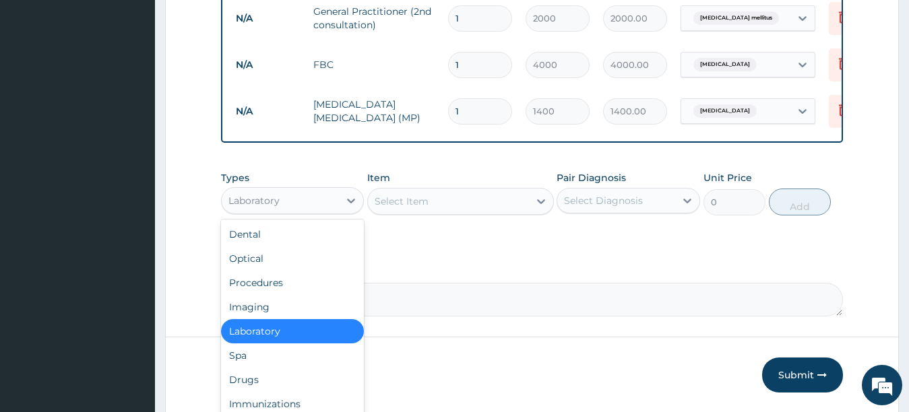
scroll to position [597, 0]
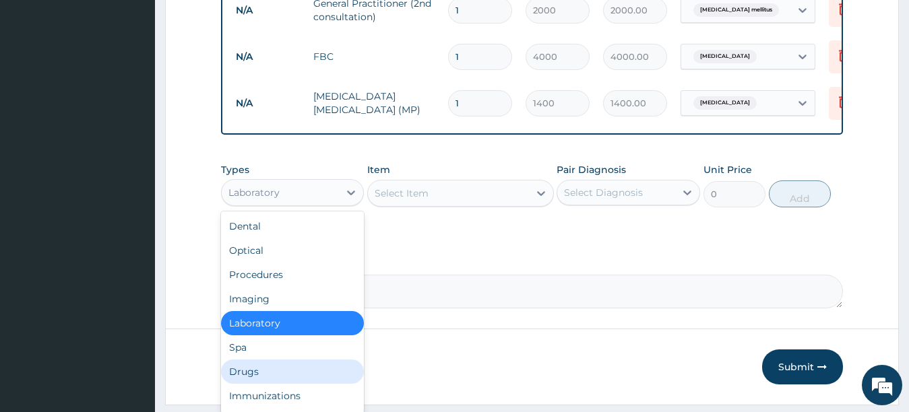
click at [319, 371] on div "Drugs" at bounding box center [293, 372] width 144 height 24
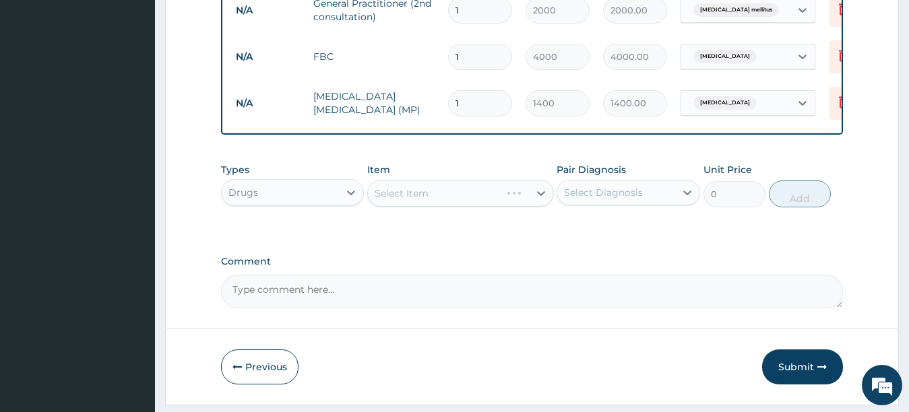
click at [441, 199] on div "Select Item" at bounding box center [460, 193] width 187 height 27
click at [447, 197] on div "Select Item" at bounding box center [448, 194] width 161 height 22
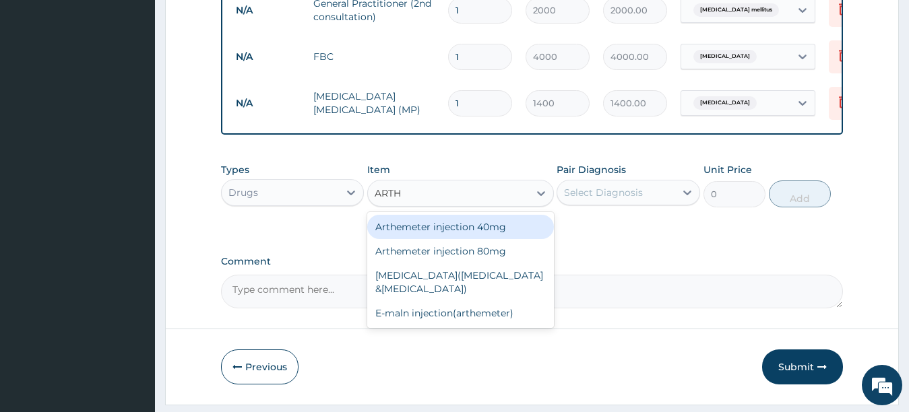
type input "ARTHE"
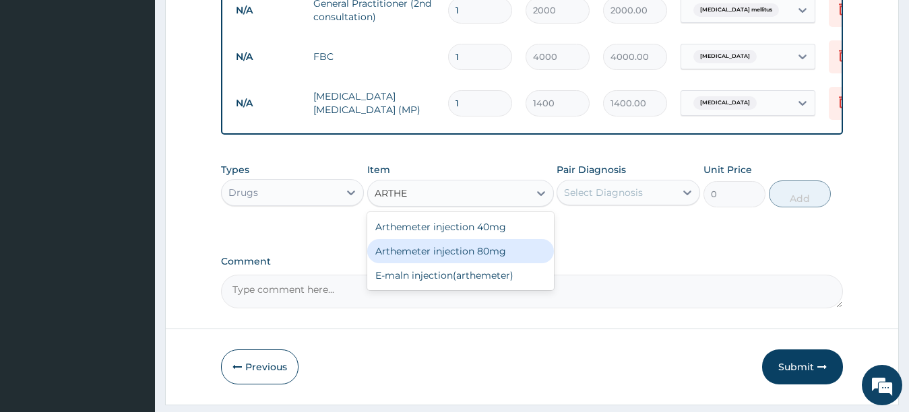
click at [424, 263] on div "Arthemeter injection 80mg" at bounding box center [460, 251] width 187 height 24
type input "504"
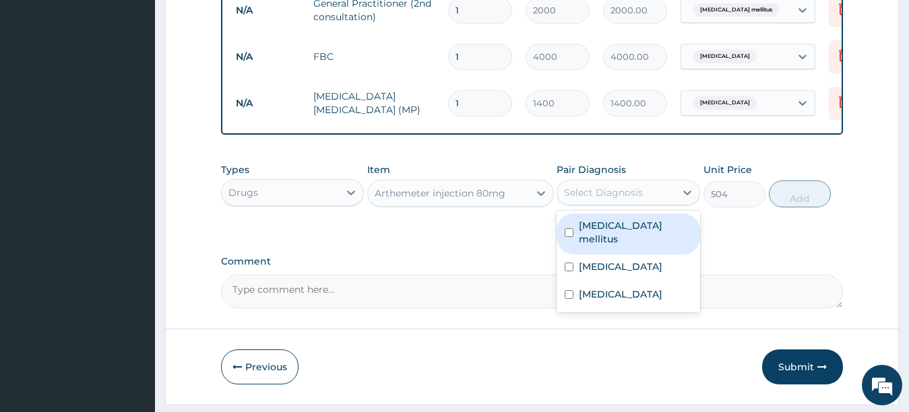
click at [611, 199] on div "Select Diagnosis" at bounding box center [603, 192] width 79 height 13
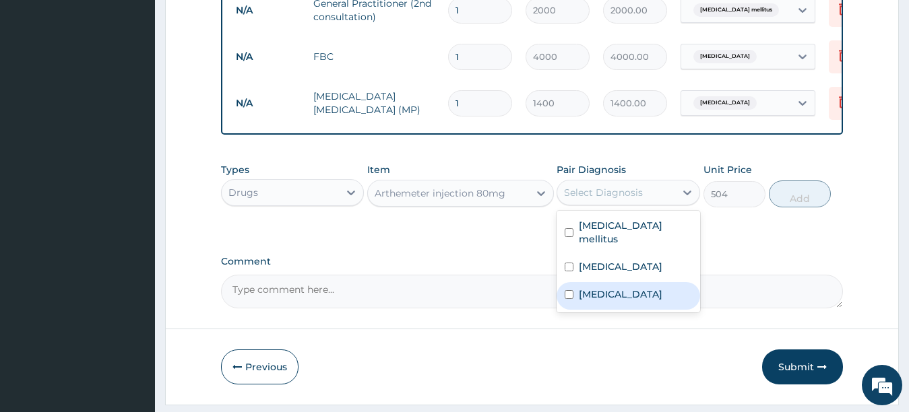
click at [590, 290] on label "Malaria" at bounding box center [621, 294] width 84 height 13
checkbox input "true"
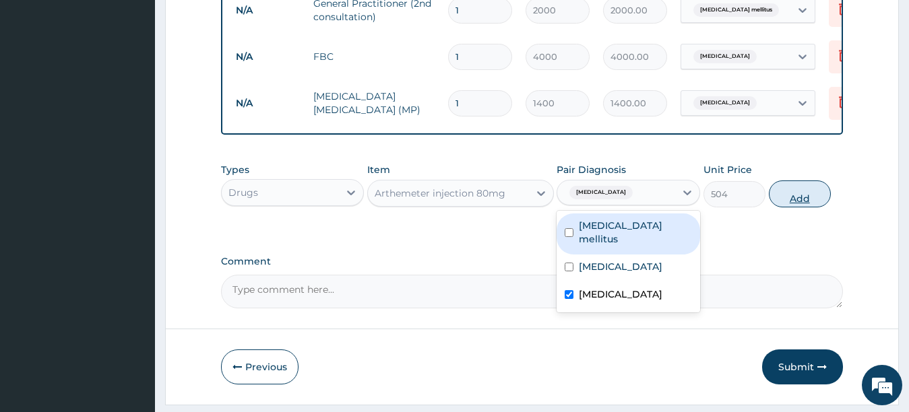
click at [793, 206] on button "Add" at bounding box center [800, 194] width 62 height 27
type input "0"
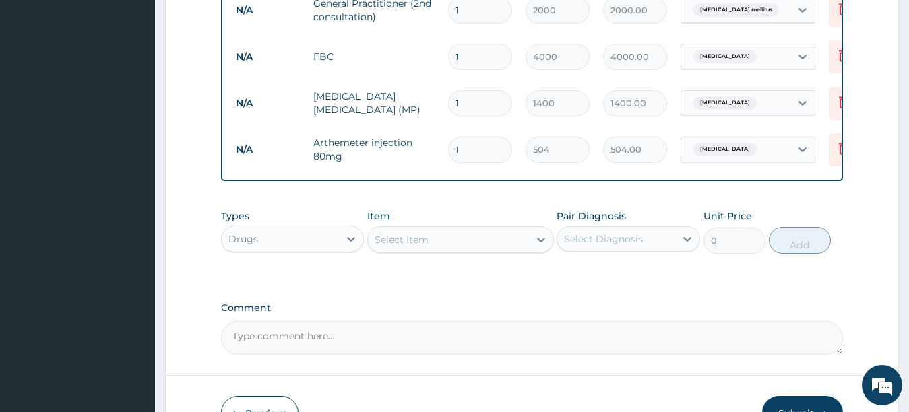
click at [433, 247] on div "Select Item" at bounding box center [448, 240] width 161 height 22
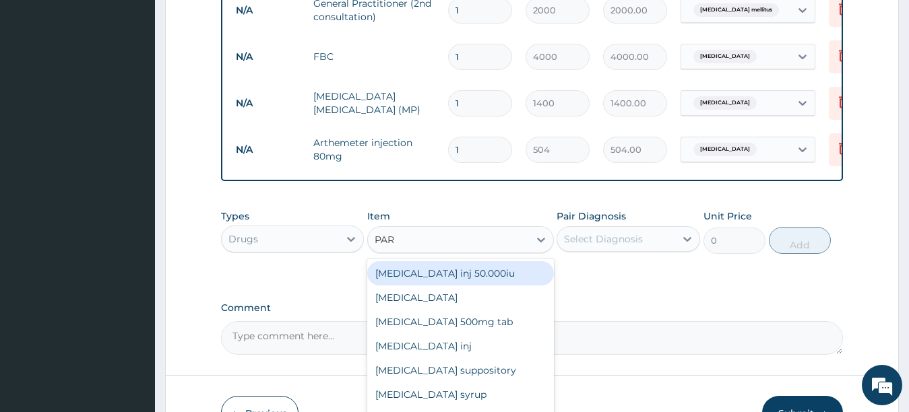
type input "PARA"
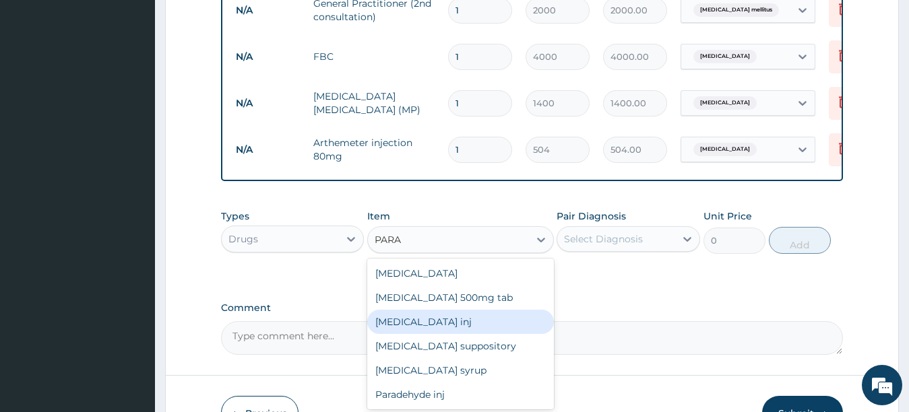
click at [410, 328] on div "Paracetamol inj" at bounding box center [460, 322] width 187 height 24
type input "180"
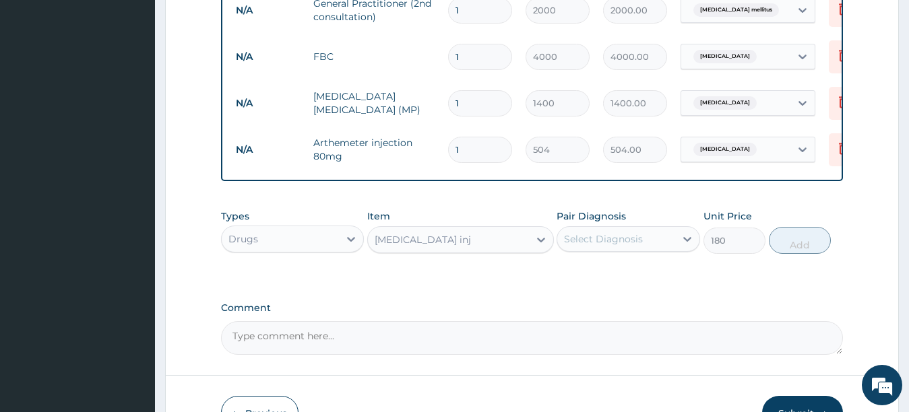
click at [628, 246] on div "Select Diagnosis" at bounding box center [603, 239] width 79 height 13
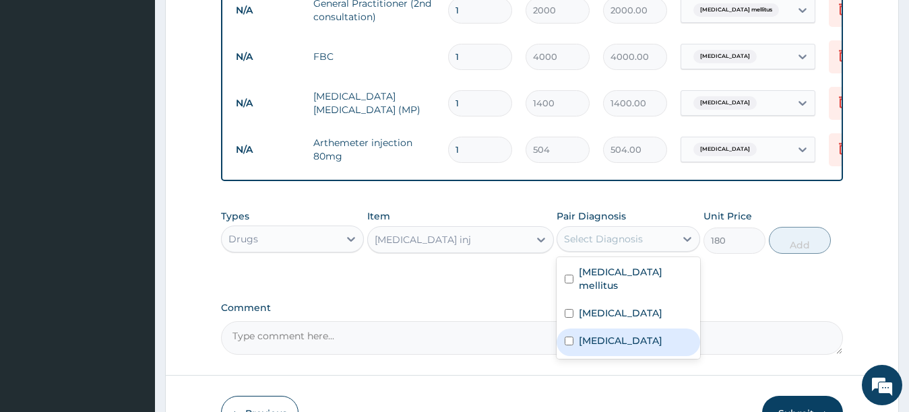
click at [600, 336] on label "Malaria" at bounding box center [621, 340] width 84 height 13
checkbox input "true"
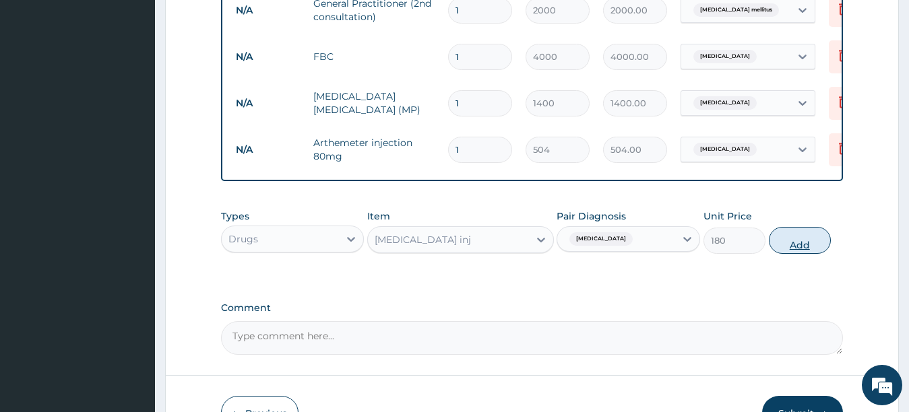
click at [782, 254] on button "Add" at bounding box center [800, 240] width 62 height 27
type input "0"
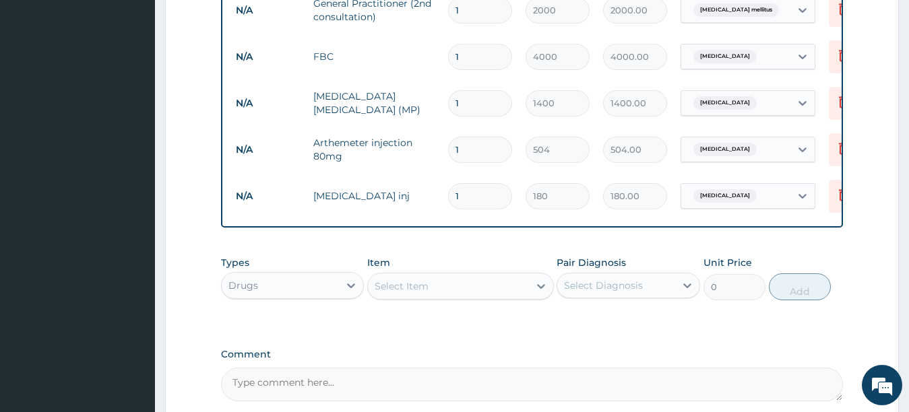
click at [458, 297] on div "Select Item" at bounding box center [448, 287] width 161 height 22
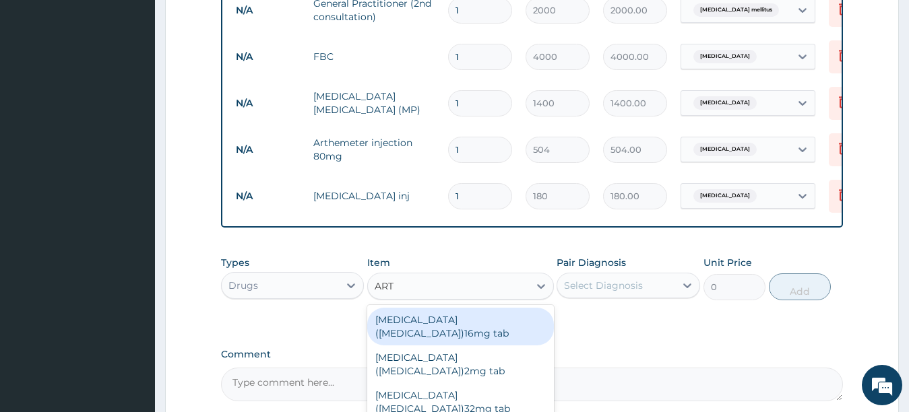
type input "ARTE"
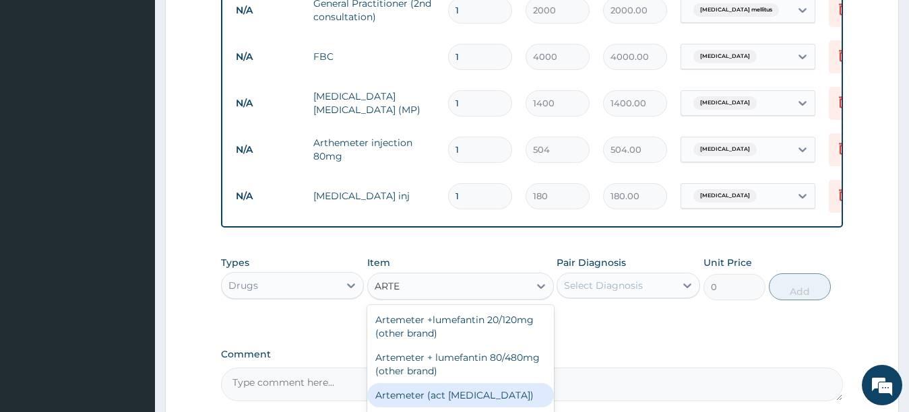
click at [456, 404] on div "Artemeter (act antimalarial)" at bounding box center [460, 395] width 187 height 24
type input "475.2"
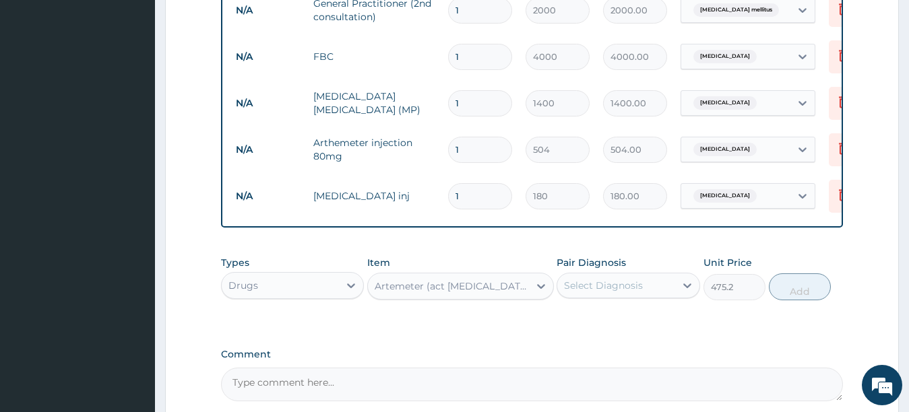
click at [587, 292] on div "Select Diagnosis" at bounding box center [603, 285] width 79 height 13
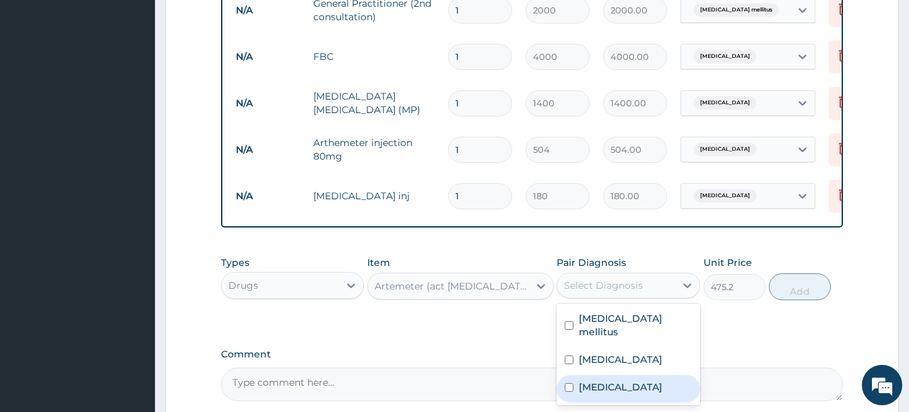
click at [580, 383] on label "Malaria" at bounding box center [621, 387] width 84 height 13
checkbox input "true"
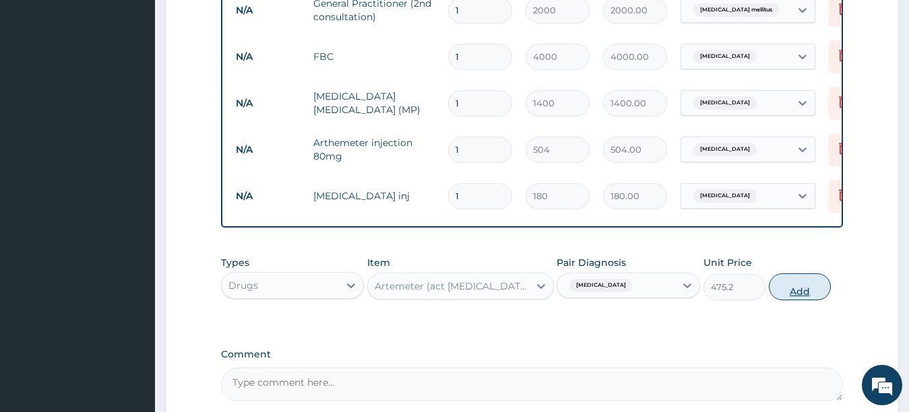
click at [780, 296] on button "Add" at bounding box center [800, 287] width 62 height 27
type input "0"
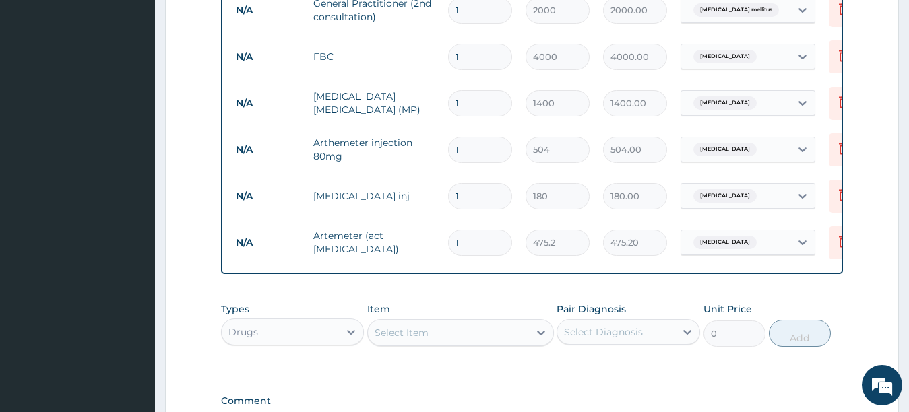
click at [433, 337] on div "Select Item" at bounding box center [448, 333] width 161 height 22
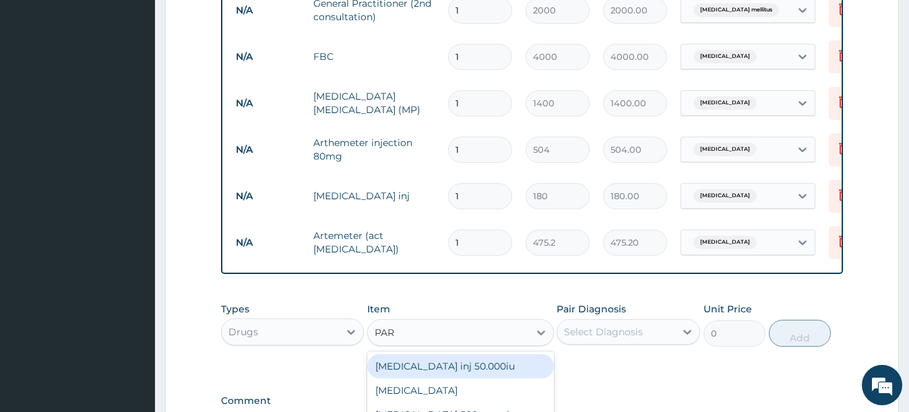
type input "PARA"
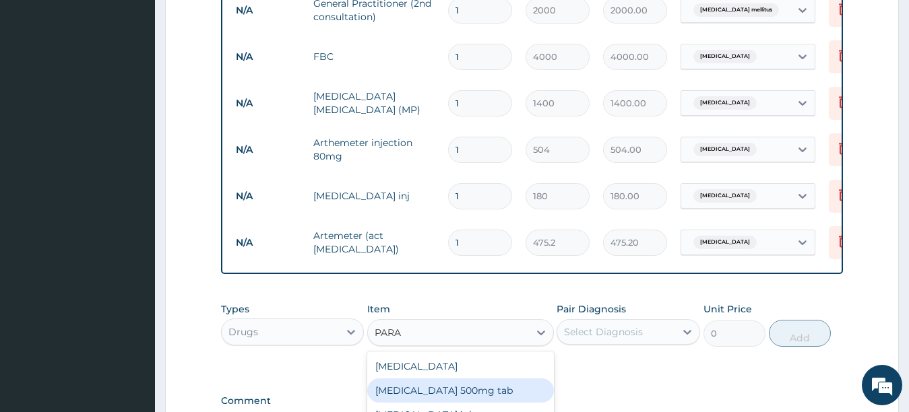
click at [428, 400] on div "Paracetamol 500mg tab" at bounding box center [460, 391] width 187 height 24
type input "12"
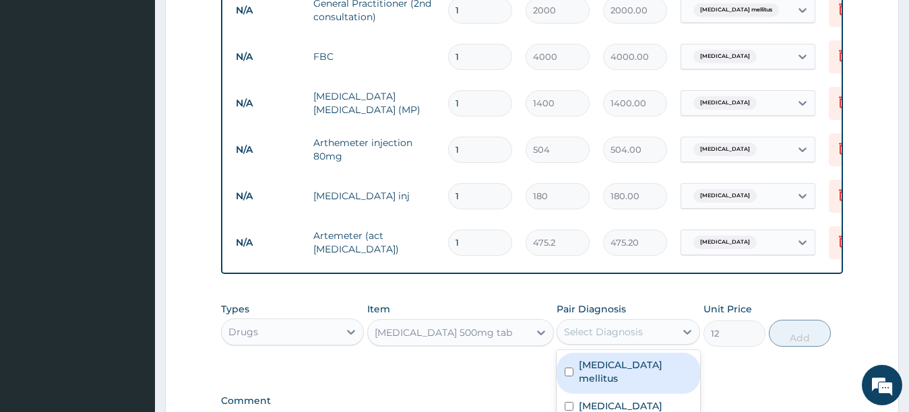
click at [580, 339] on div "Select Diagnosis" at bounding box center [603, 332] width 79 height 13
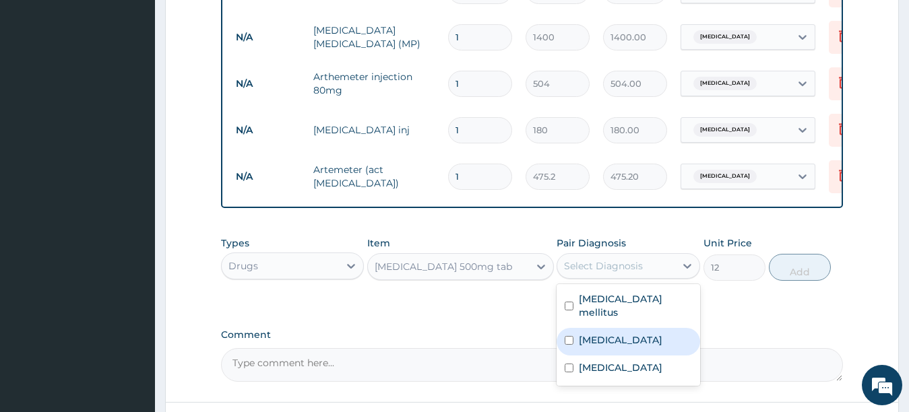
scroll to position [678, 0]
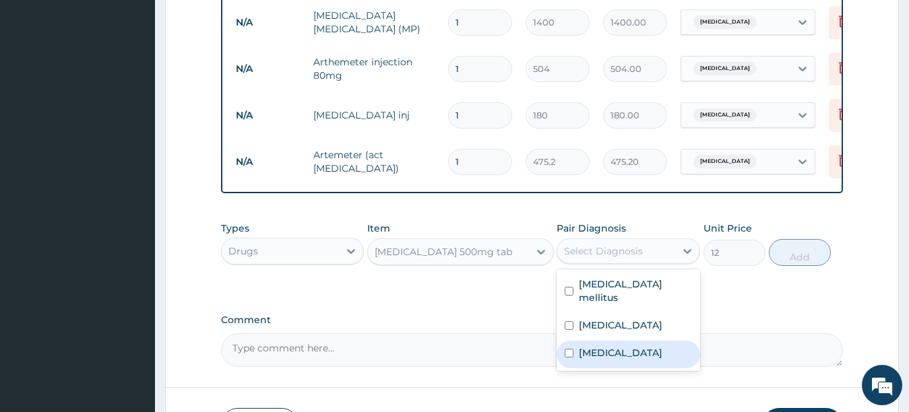
click at [648, 349] on div "Malaria" at bounding box center [629, 355] width 144 height 28
checkbox input "true"
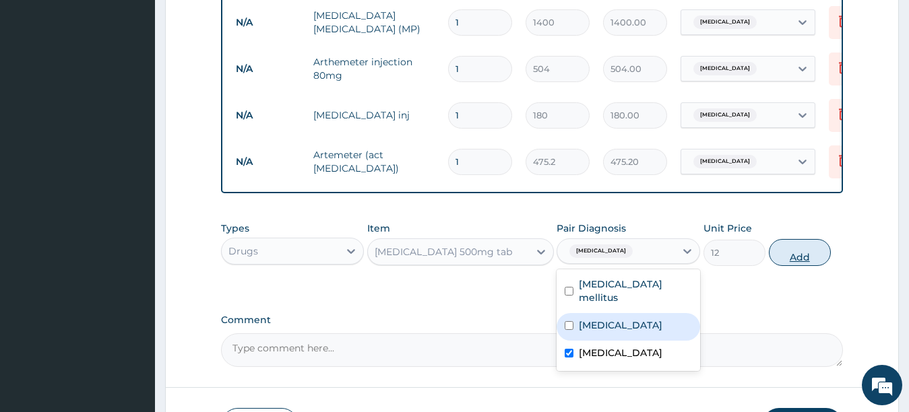
click at [805, 266] on button "Add" at bounding box center [800, 252] width 62 height 27
type input "0"
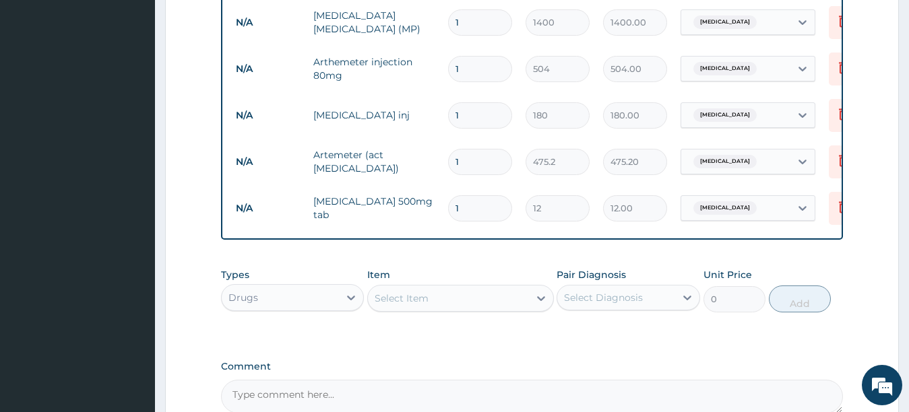
click at [433, 302] on div "Select Item" at bounding box center [448, 299] width 161 height 22
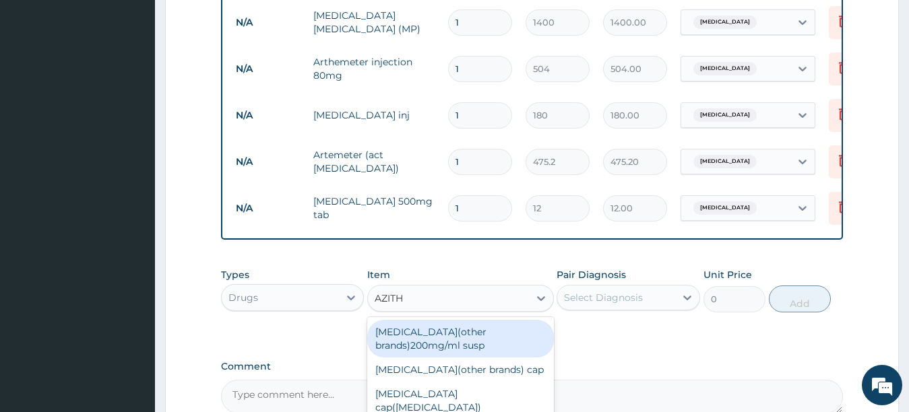
type input "AZITHR"
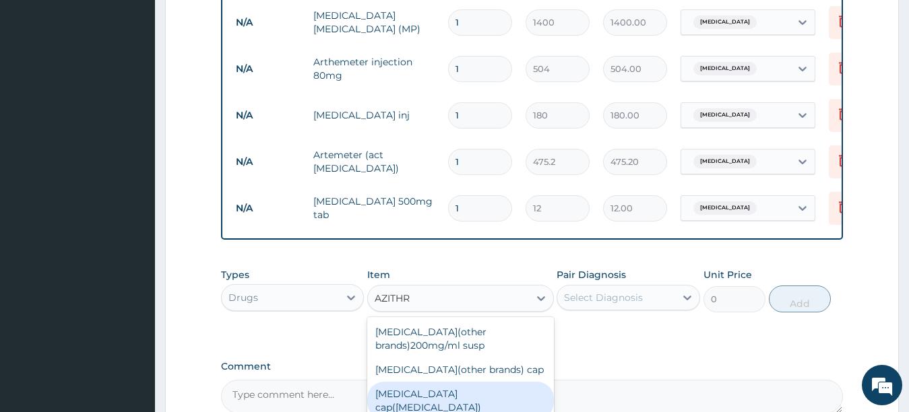
click at [405, 400] on div "Azithromycin cap(zithromax)" at bounding box center [460, 401] width 187 height 38
type input "960"
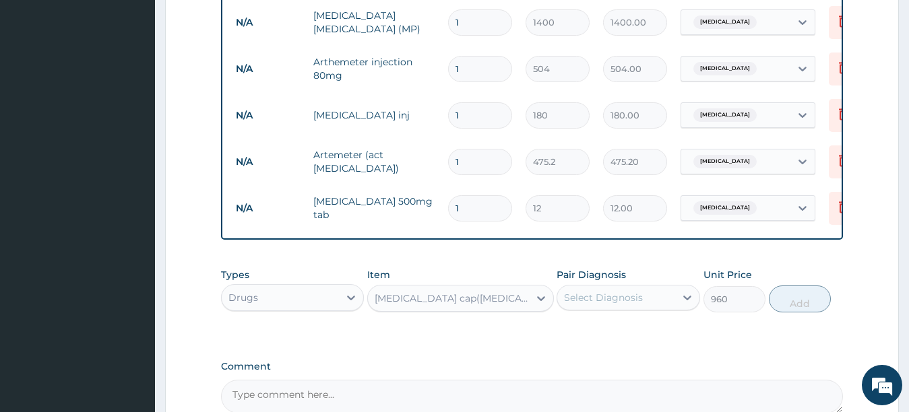
click at [600, 305] on div "Select Diagnosis" at bounding box center [603, 297] width 79 height 13
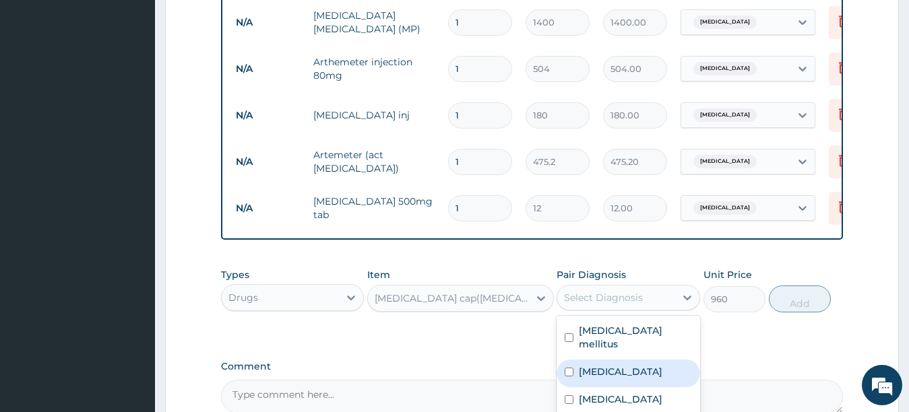
click at [584, 372] on label "Sepsis" at bounding box center [621, 371] width 84 height 13
checkbox input "true"
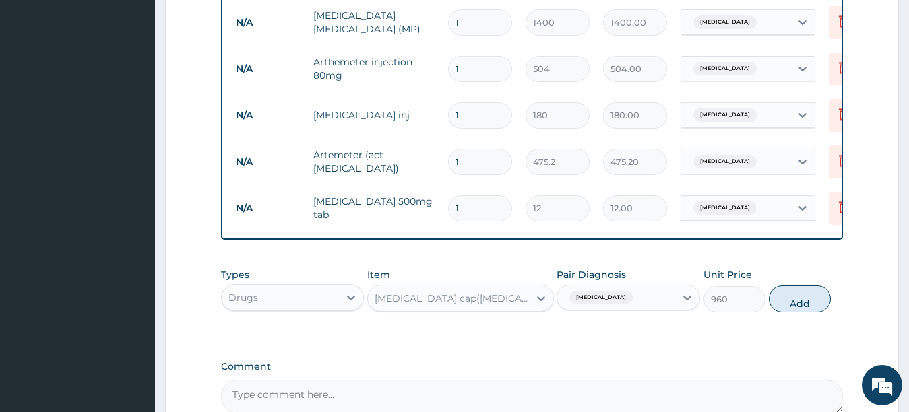
click at [784, 310] on button "Add" at bounding box center [800, 299] width 62 height 27
type input "0"
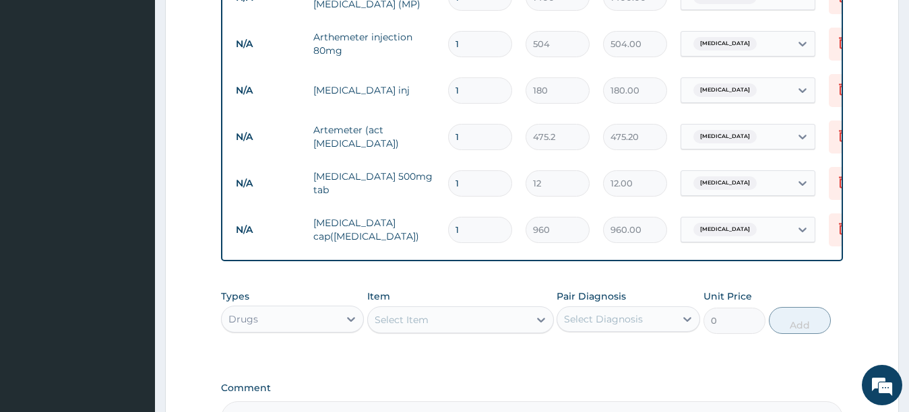
scroll to position [705, 0]
click at [457, 322] on div "Select Item" at bounding box center [448, 318] width 161 height 22
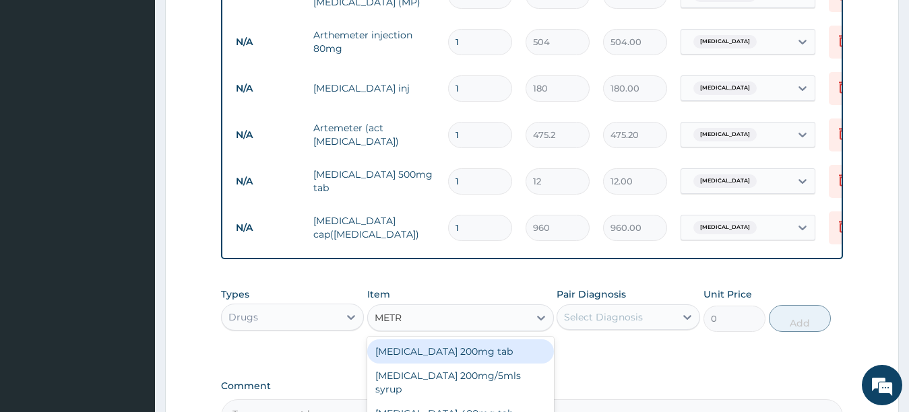
type input "METRO"
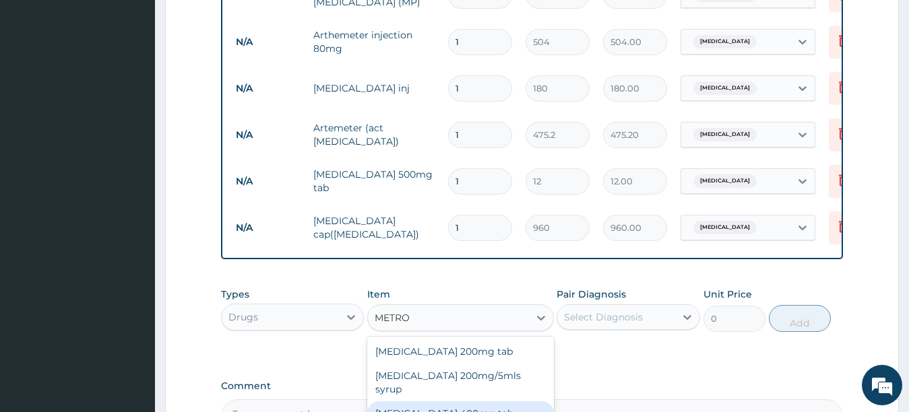
click at [443, 404] on div "Metronidazole 400mg tab" at bounding box center [460, 414] width 187 height 24
type input "50.4"
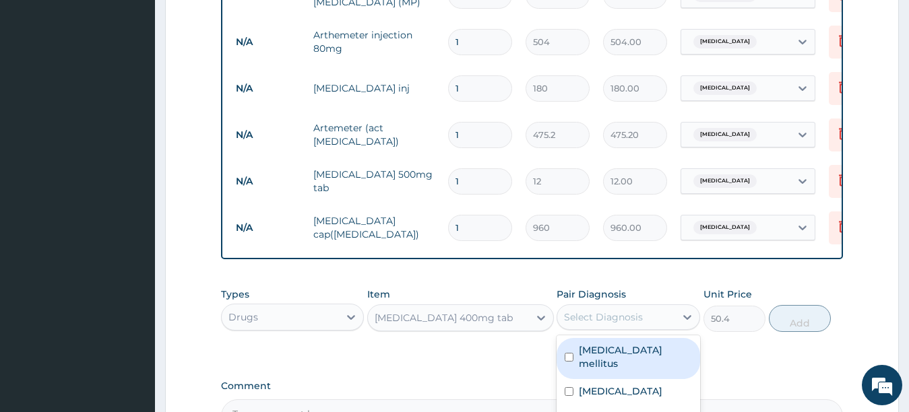
click at [600, 321] on div "Select Diagnosis" at bounding box center [603, 317] width 79 height 13
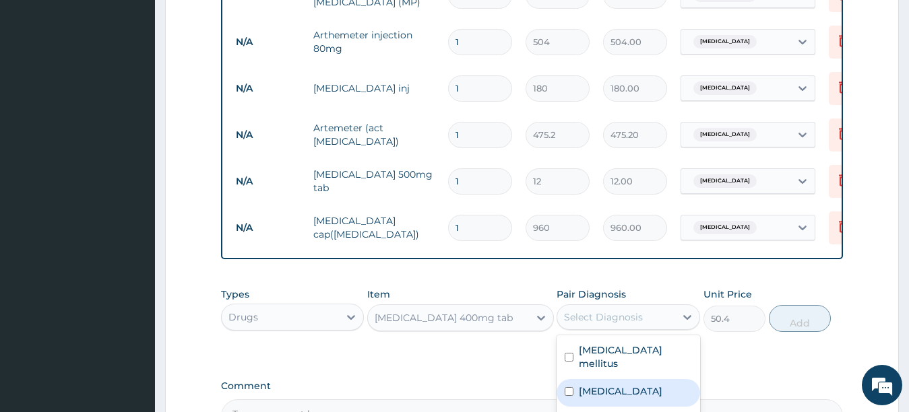
click at [592, 387] on label "Sepsis" at bounding box center [621, 391] width 84 height 13
checkbox input "true"
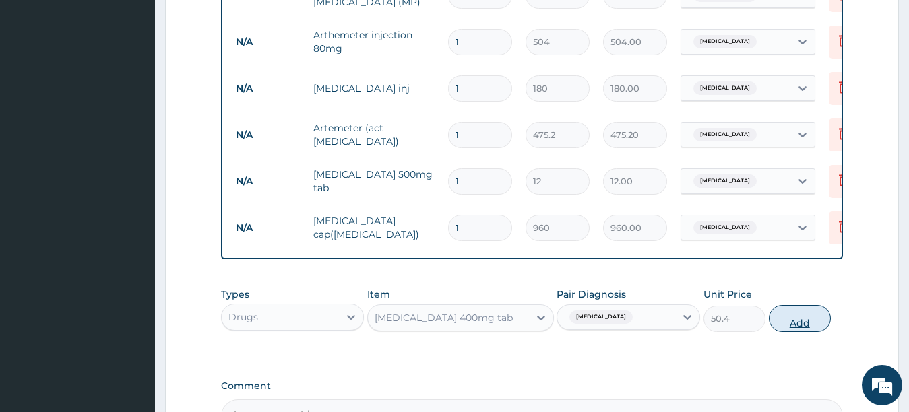
click at [796, 328] on button "Add" at bounding box center [800, 318] width 62 height 27
type input "0"
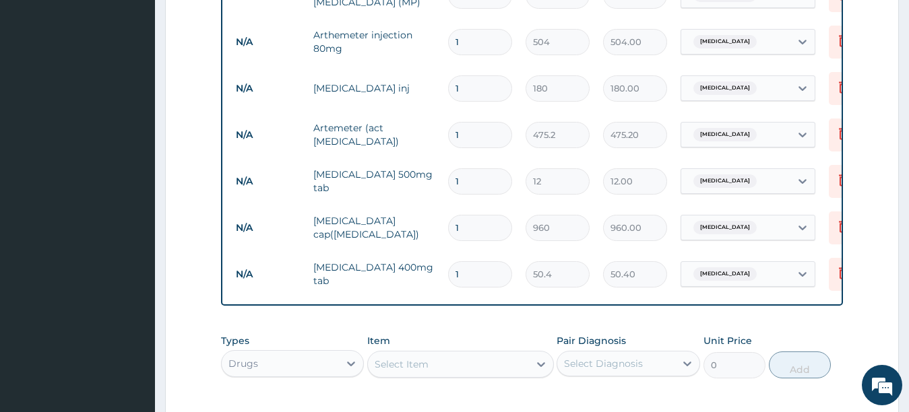
click at [476, 367] on div "Select Item" at bounding box center [448, 365] width 161 height 22
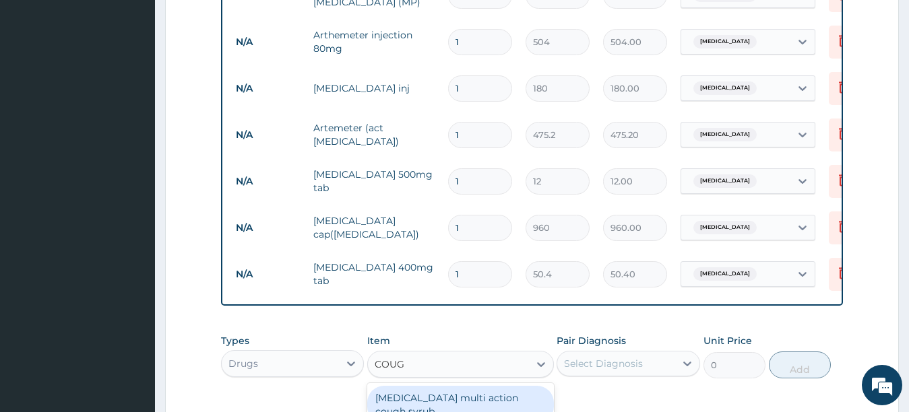
type input "COUGH"
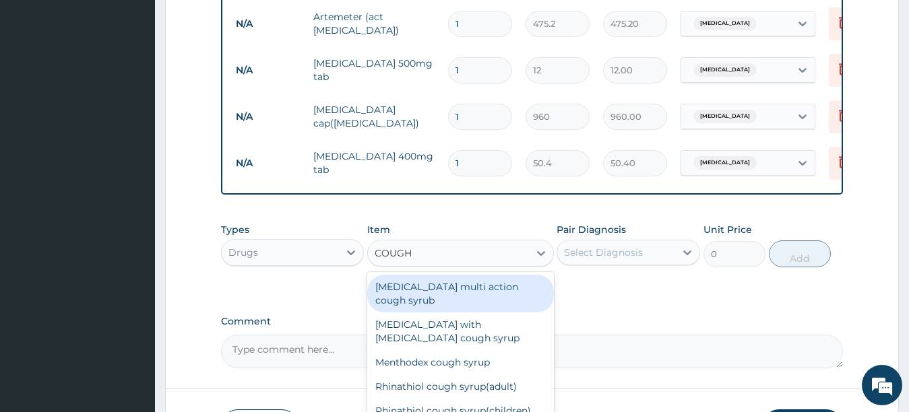
scroll to position [840, 0]
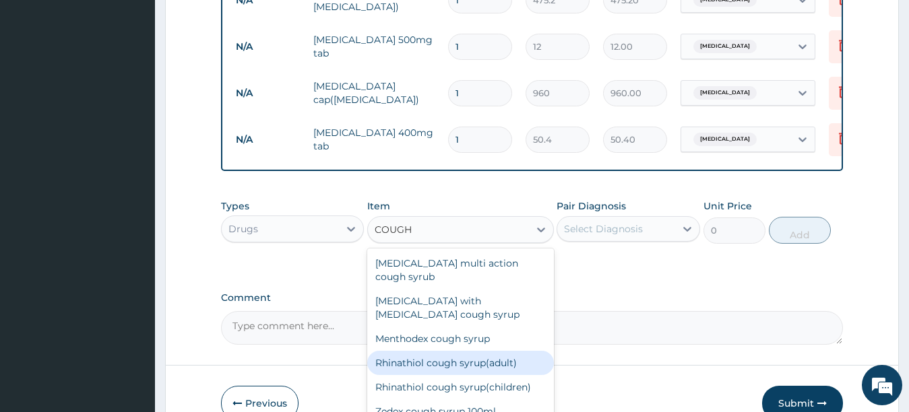
click at [528, 351] on div "Rhinathiol cough syrup(adult)" at bounding box center [460, 363] width 187 height 24
type input "1728"
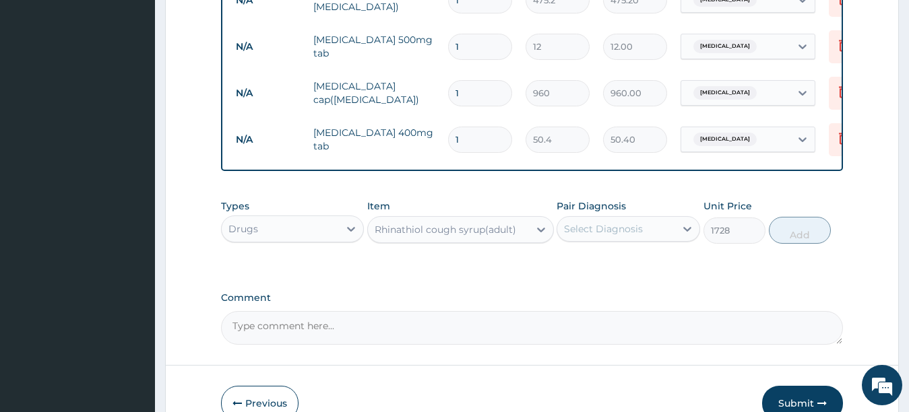
click at [608, 236] on div "Select Diagnosis" at bounding box center [603, 228] width 79 height 13
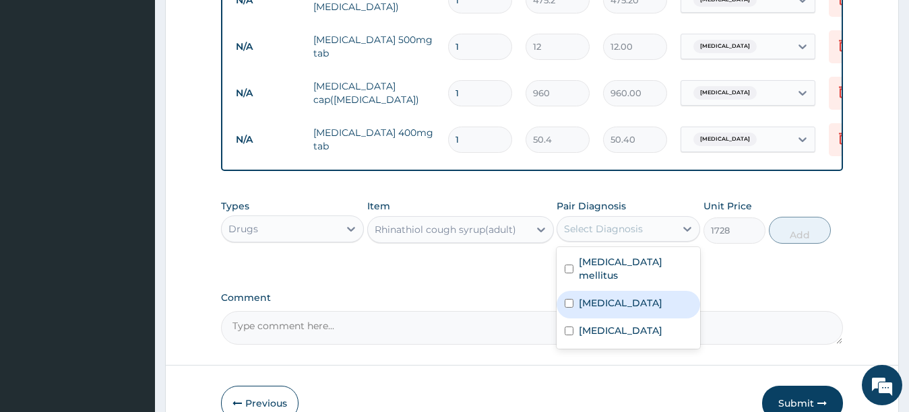
click at [588, 299] on label "Sepsis" at bounding box center [621, 303] width 84 height 13
checkbox input "true"
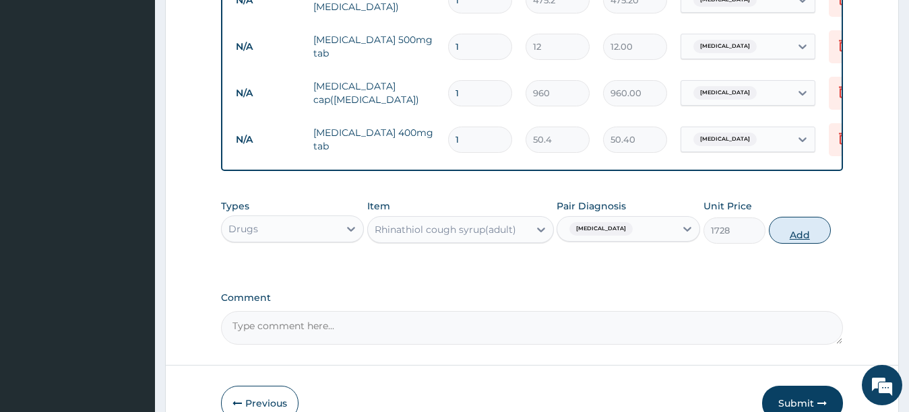
click at [779, 241] on button "Add" at bounding box center [800, 230] width 62 height 27
type input "0"
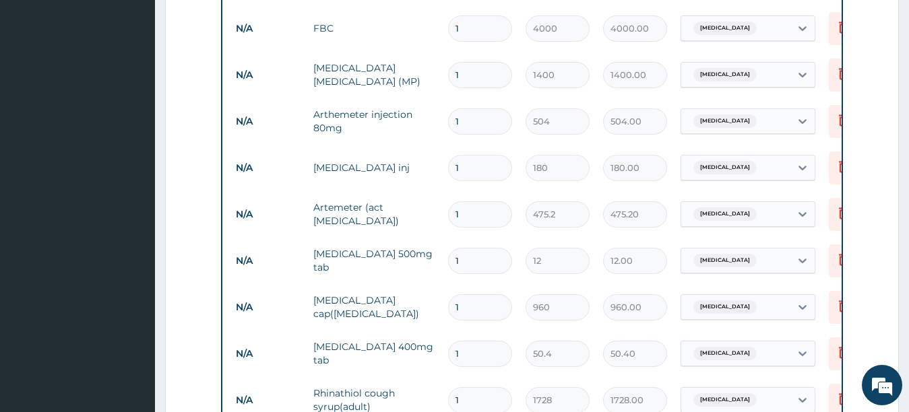
scroll to position [624, 0]
click at [480, 115] on input "1" at bounding box center [480, 123] width 64 height 26
type input "0.00"
type input "6"
type input "3024.00"
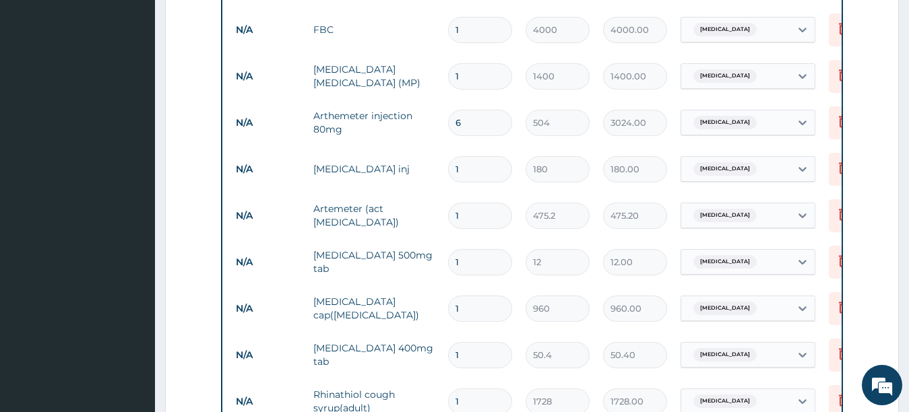
type input "6"
click at [468, 163] on input "1" at bounding box center [480, 169] width 64 height 26
type input "0.00"
type input "4"
type input "720.00"
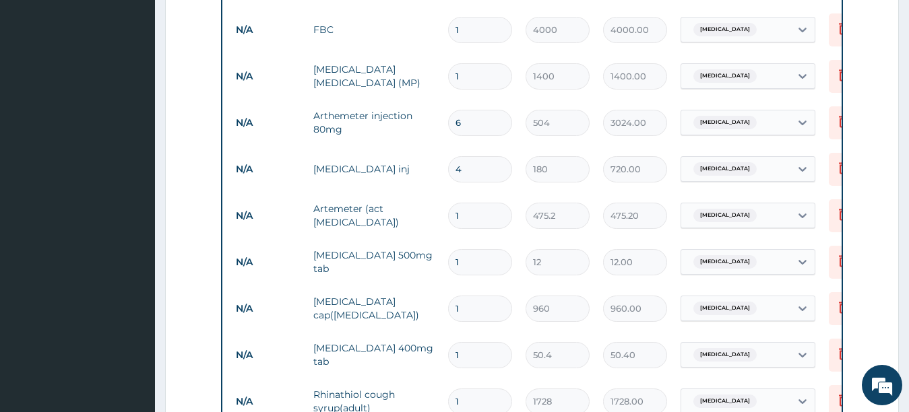
type input "4"
click at [464, 207] on input "1" at bounding box center [480, 216] width 64 height 26
type input "0.00"
type input "6"
type input "2851.20"
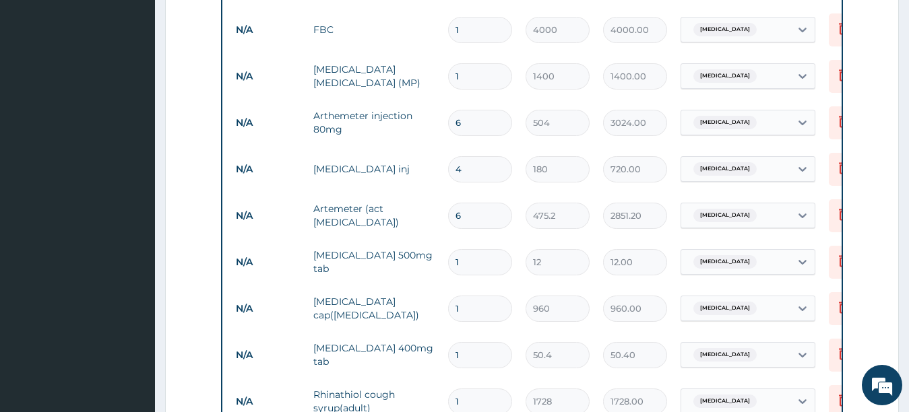
type input "6"
click at [466, 259] on input "1" at bounding box center [480, 262] width 64 height 26
type input "18"
type input "216.00"
type input "18"
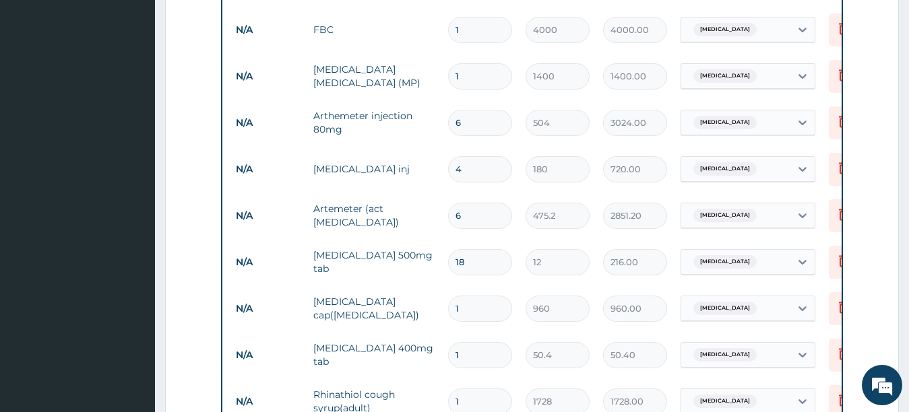
click at [466, 347] on input "1" at bounding box center [480, 355] width 64 height 26
type input "15"
type input "756.00"
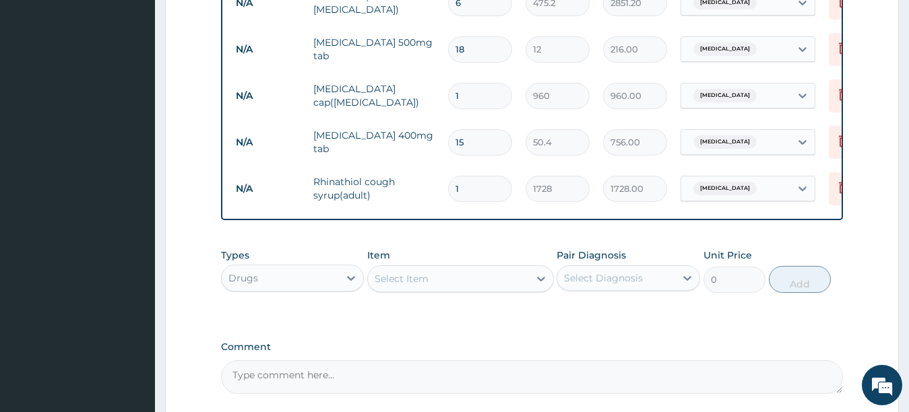
scroll to position [891, 0]
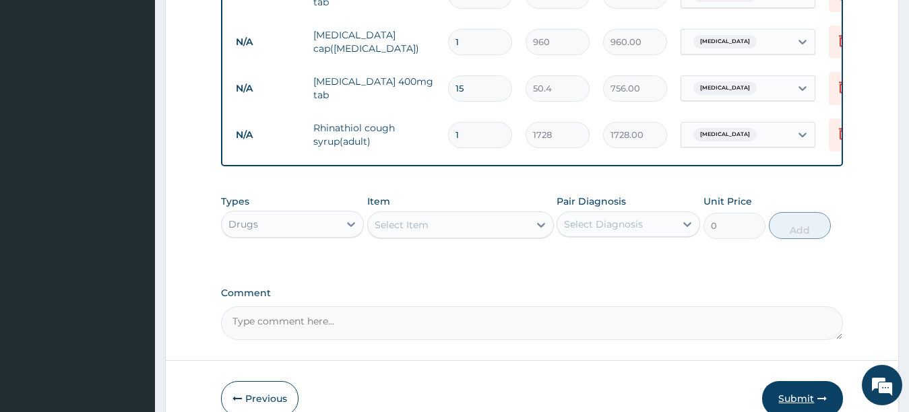
type input "15"
click at [798, 401] on button "Submit" at bounding box center [802, 398] width 81 height 35
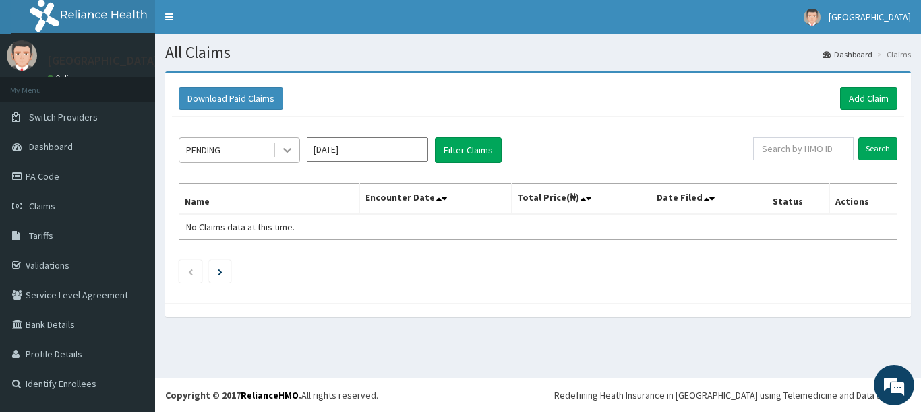
click at [286, 150] on icon at bounding box center [286, 150] width 13 height 13
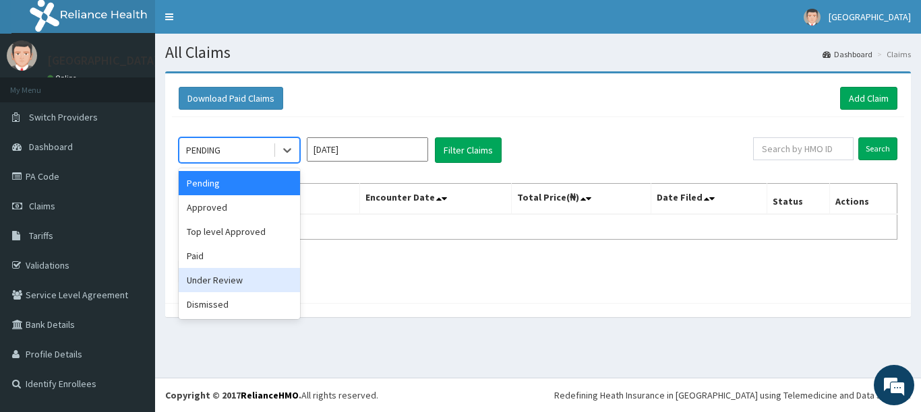
click at [256, 274] on div "Under Review" at bounding box center [239, 280] width 121 height 24
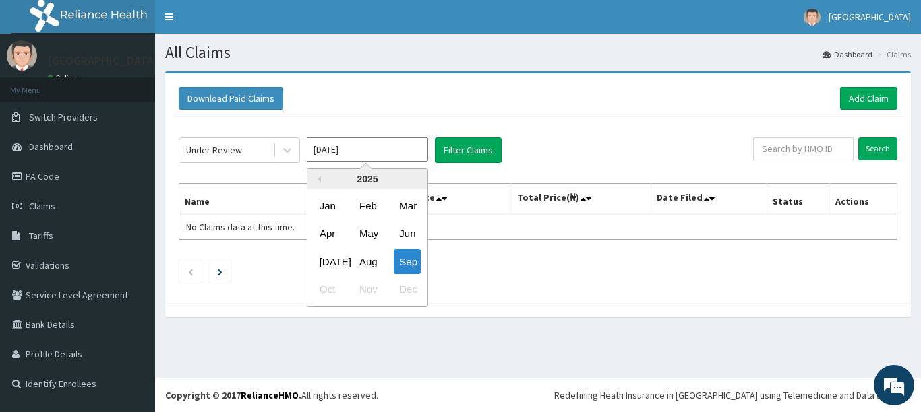
click at [330, 154] on input "[DATE]" at bounding box center [367, 149] width 121 height 24
click at [367, 260] on div "Aug" at bounding box center [367, 261] width 27 height 25
type input "[DATE]"
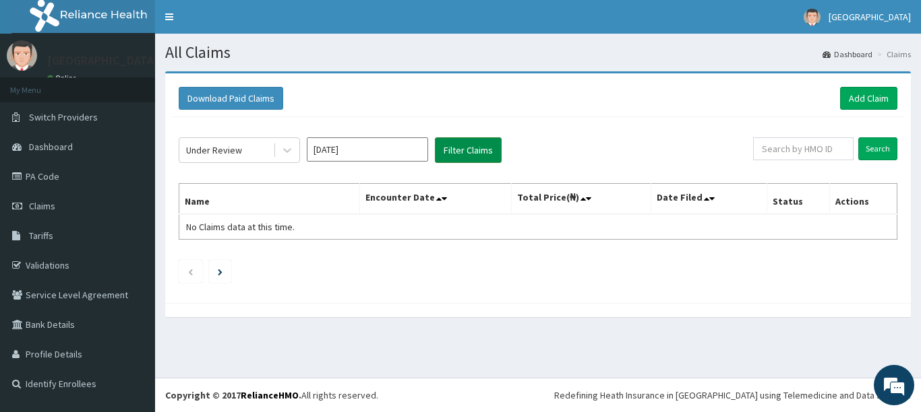
click at [460, 148] on button "Filter Claims" at bounding box center [468, 150] width 67 height 26
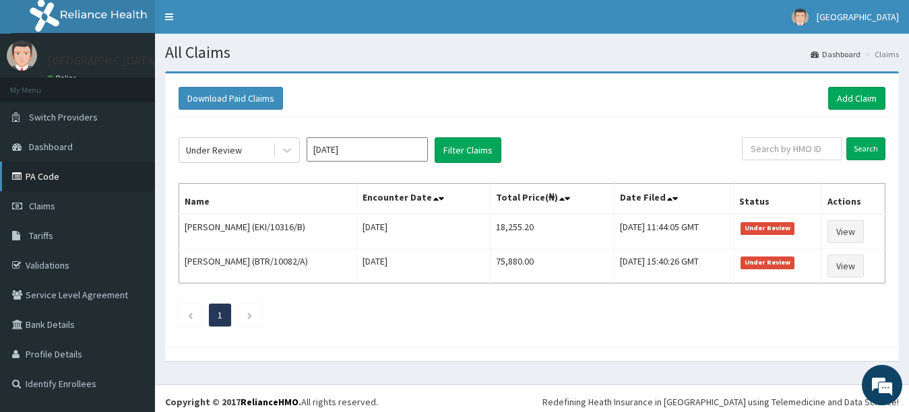
click at [94, 175] on link "PA Code" at bounding box center [77, 177] width 155 height 30
